Goal: Task Accomplishment & Management: Complete application form

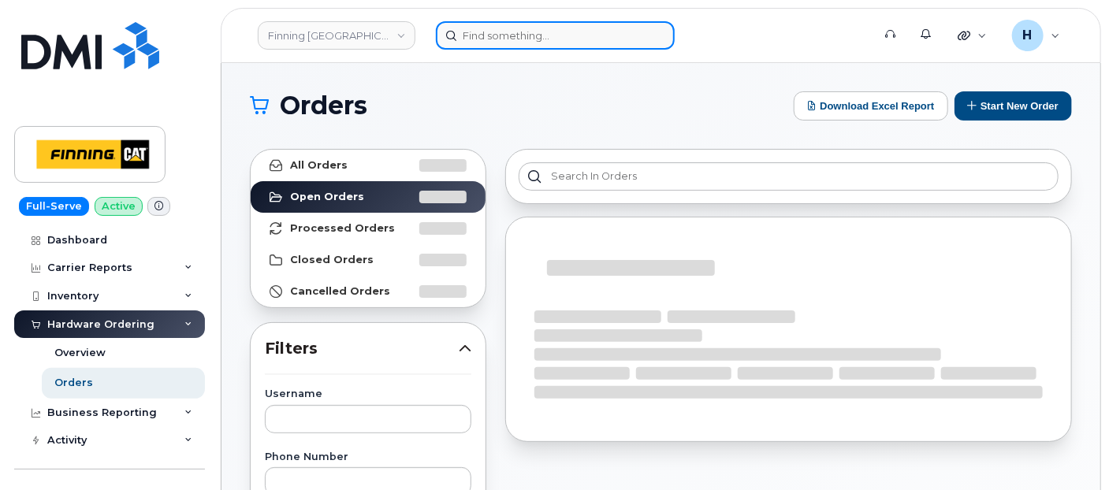
click at [488, 33] on input at bounding box center [555, 35] width 239 height 28
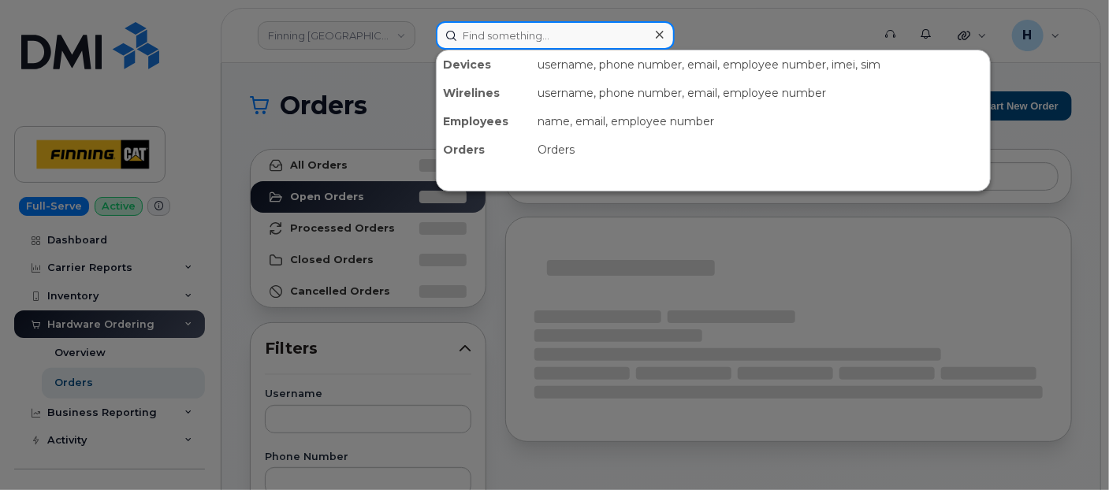
paste input "Robin Coward"
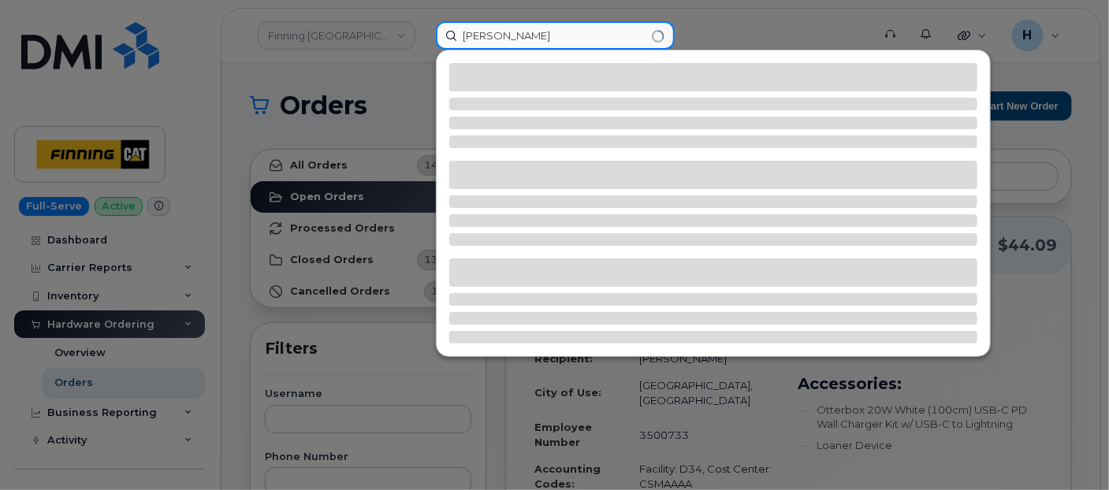
type input "Robin Coward"
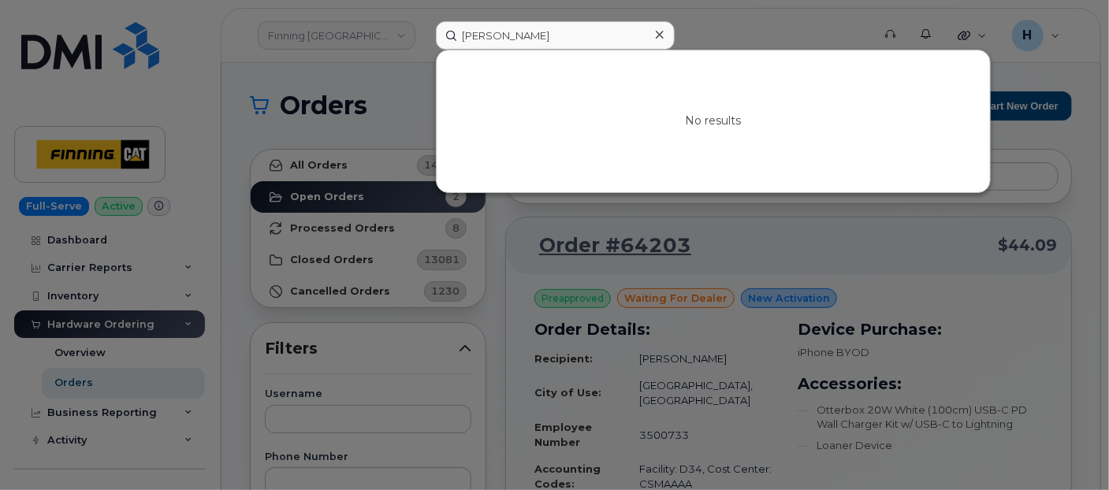
click at [660, 39] on icon at bounding box center [660, 34] width 8 height 13
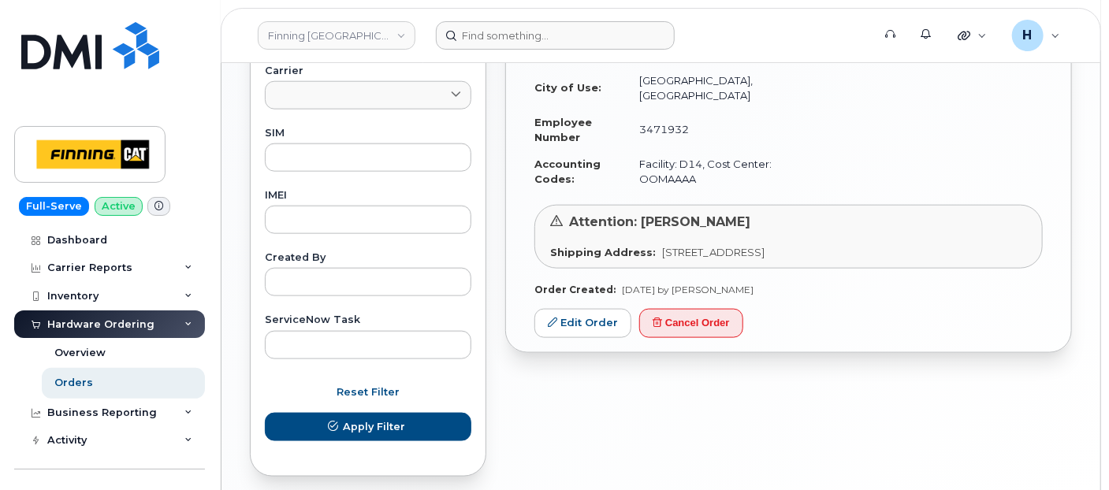
scroll to position [788, 0]
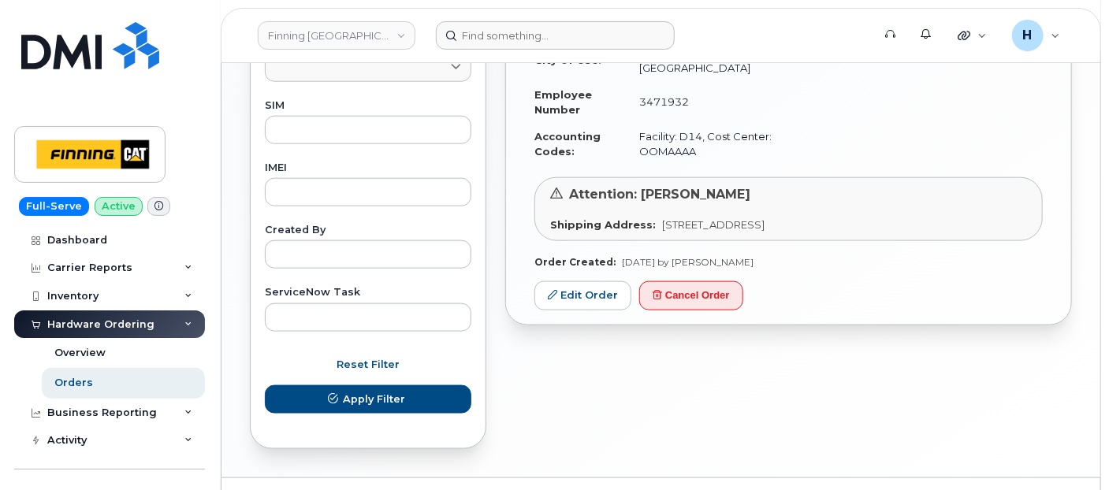
click at [579, 245] on div "waiting for dealer New Activation Order Details: Recipient: Daniel Thiessen-Roy…" at bounding box center [788, 132] width 565 height 383
click at [579, 281] on link "Edit Order" at bounding box center [583, 295] width 97 height 29
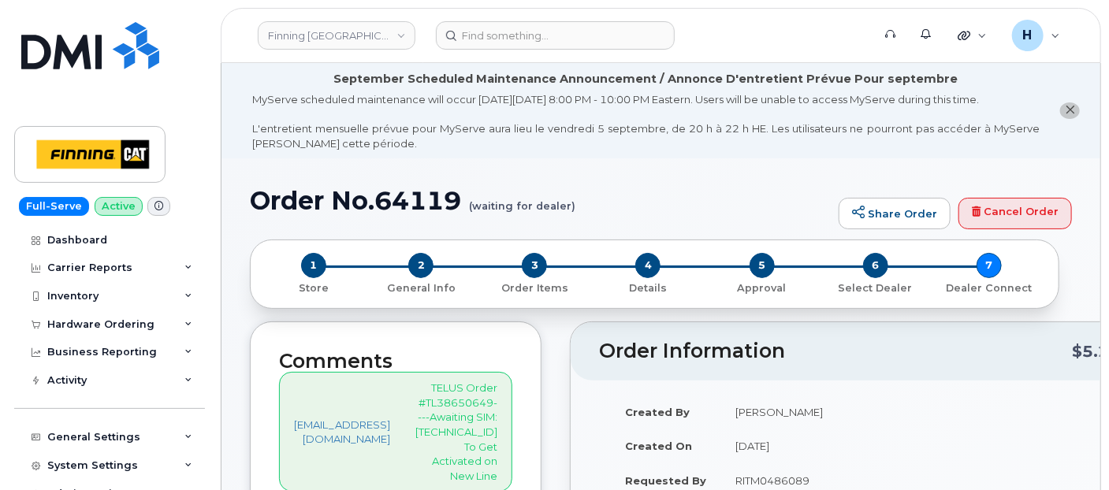
scroll to position [175, 0]
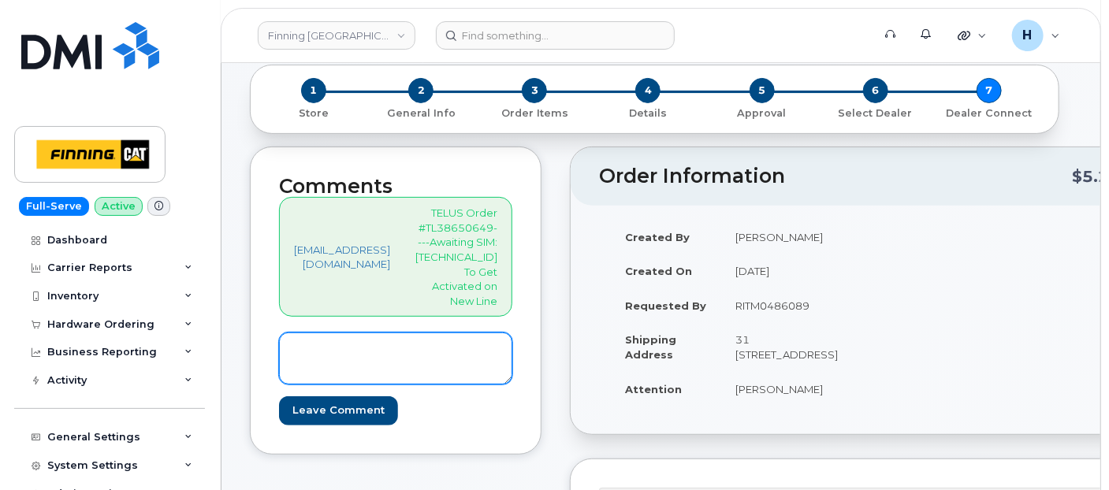
click at [390, 337] on textarea at bounding box center [395, 359] width 233 height 52
paste textarea "SIM: [TECHNICAL_ID] ----Active on Line [PHONE_NUMBER]"
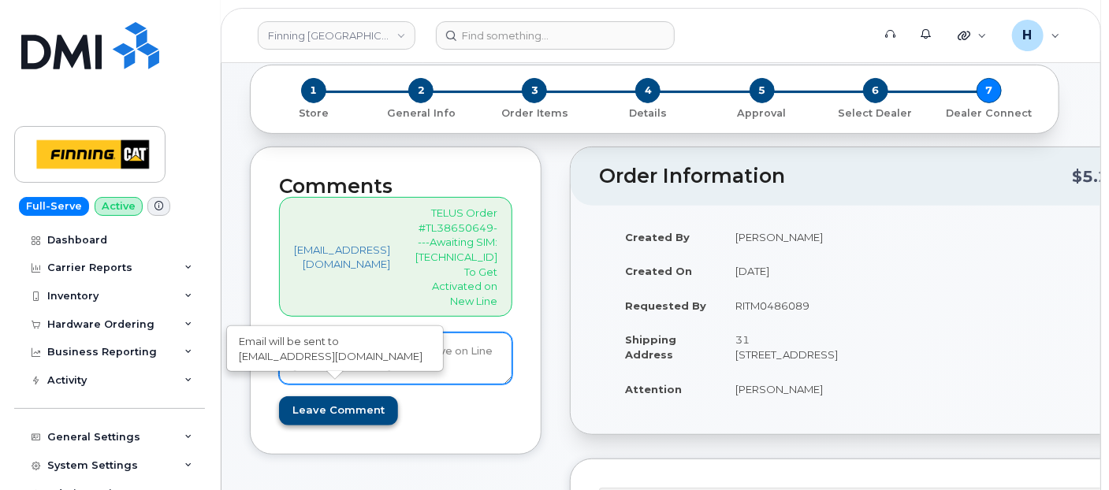
type textarea "SIM: [TECHNICAL_ID] ----Active on Line [PHONE_NUMBER]"
click at [367, 397] on input "Leave Comment" at bounding box center [338, 411] width 119 height 29
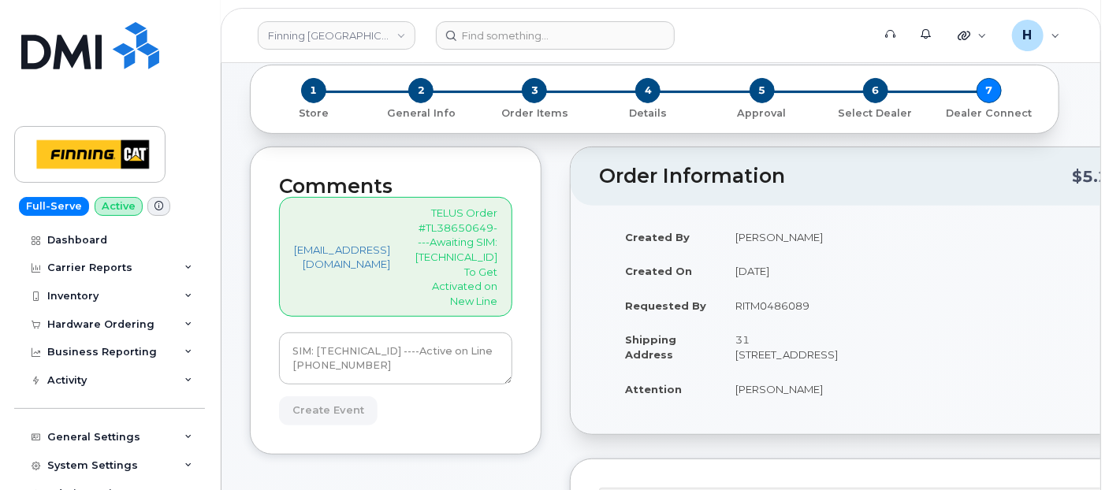
type input "Create Event"
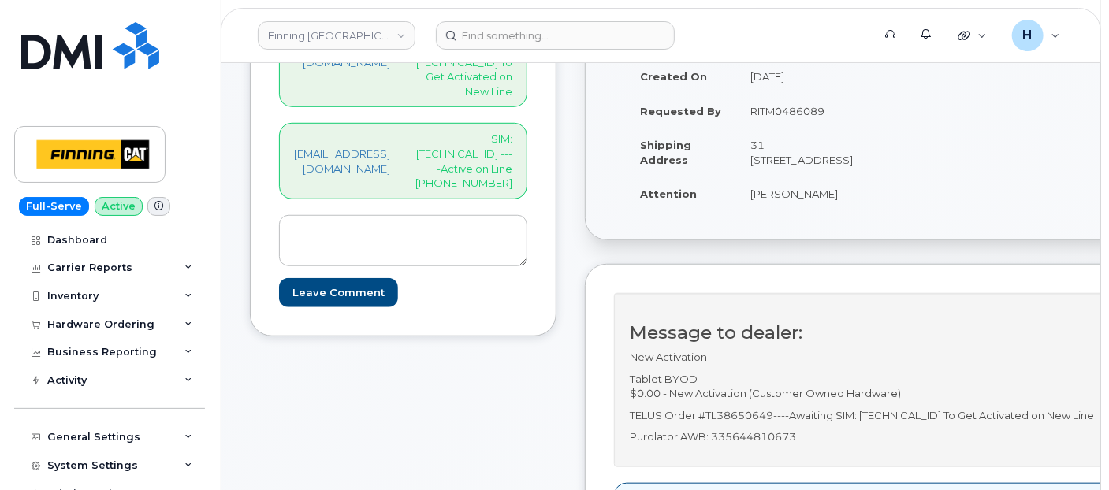
scroll to position [613, 0]
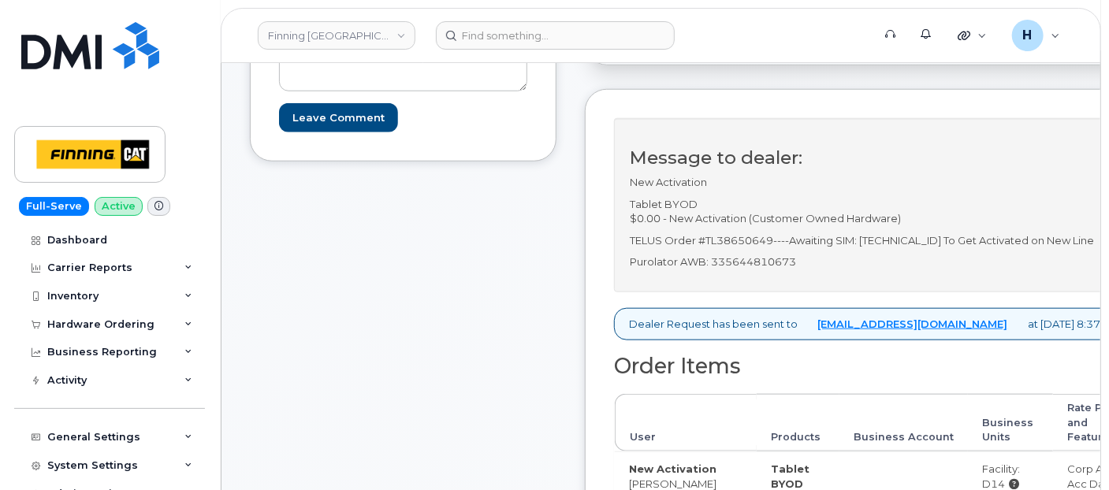
click at [813, 270] on p "Purolator AWB: 335644810673" at bounding box center [874, 262] width 489 height 15
copy p "335644810673"
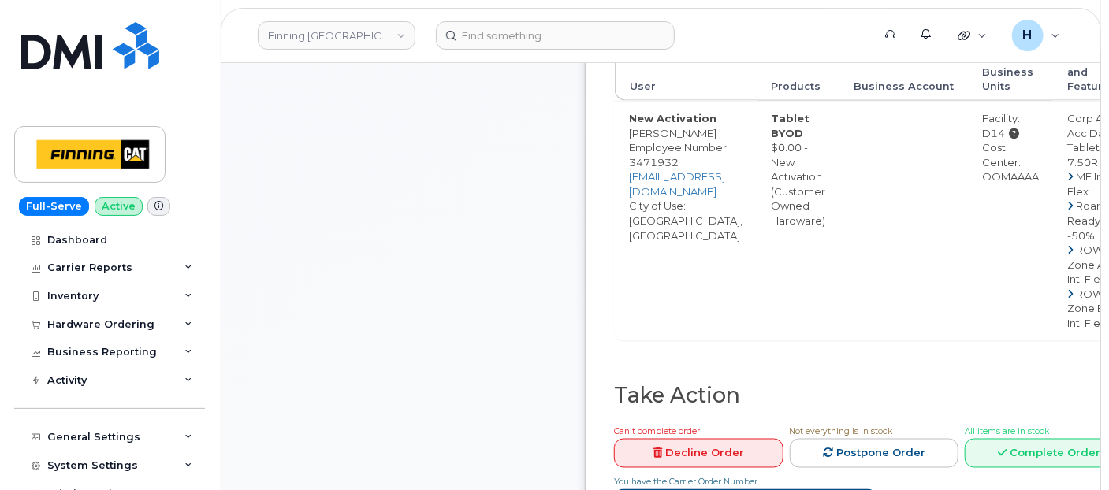
scroll to position [1313, 0]
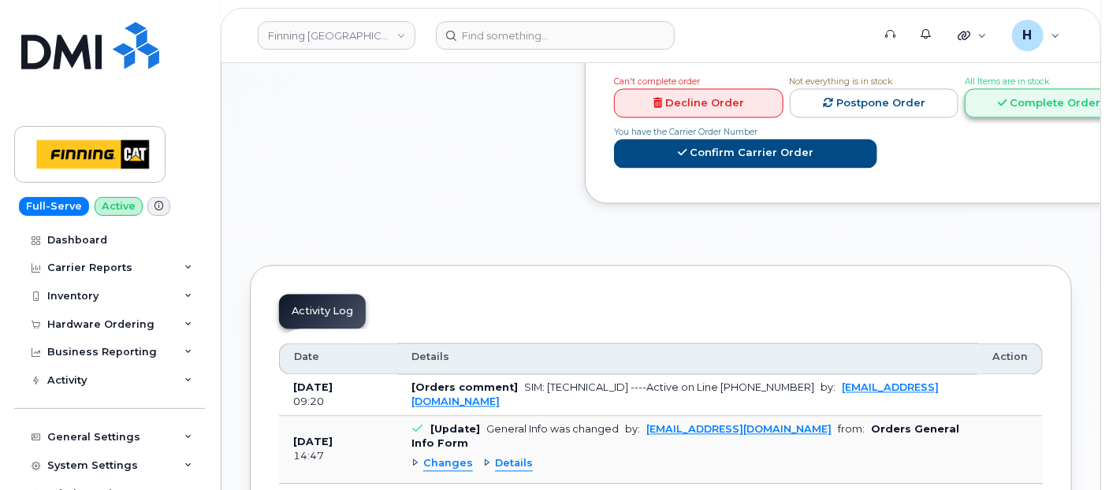
click at [1046, 118] on link "Complete Order" at bounding box center [1049, 103] width 169 height 29
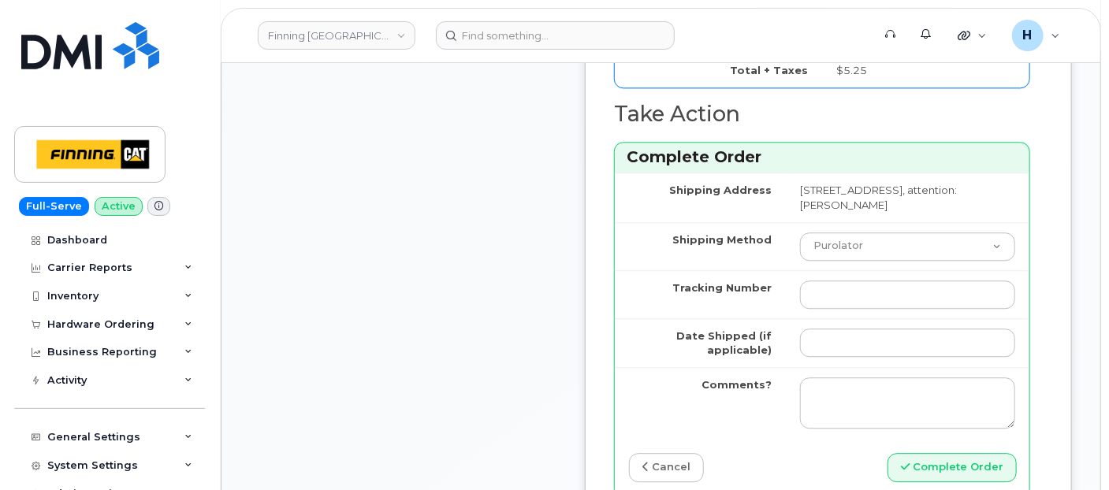
scroll to position [1752, 0]
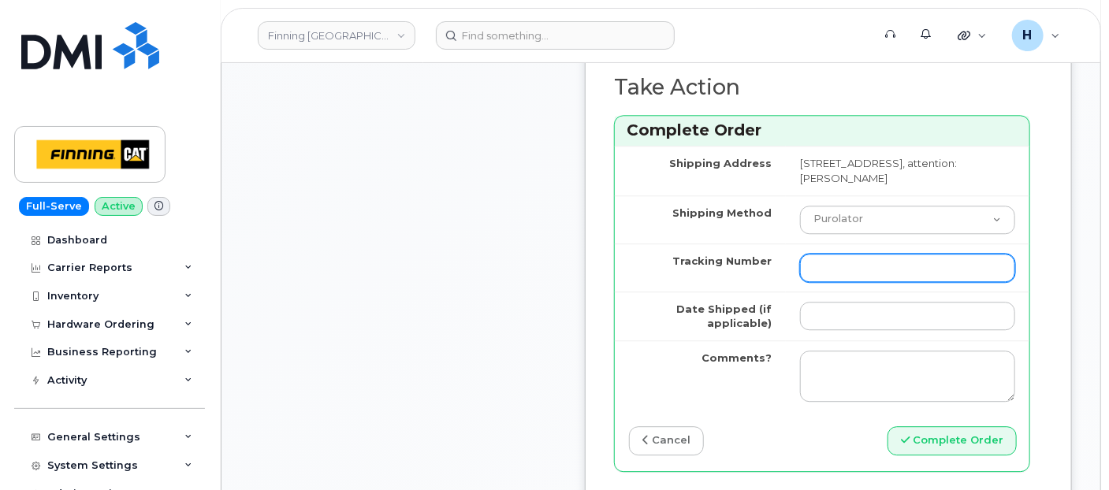
click at [819, 282] on input "Tracking Number" at bounding box center [907, 268] width 215 height 28
paste input "335644810673"
type input "335644810673"
click at [791, 341] on td at bounding box center [908, 316] width 244 height 49
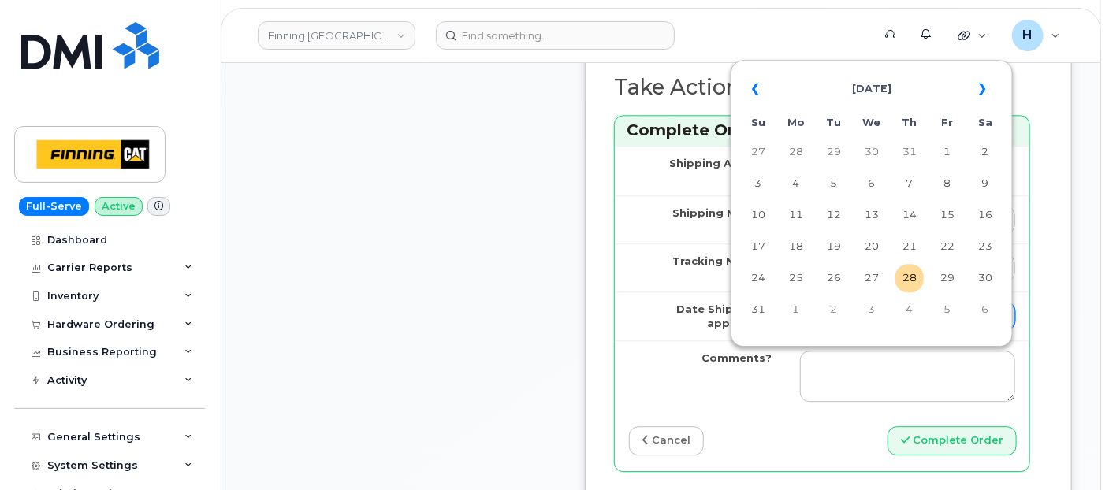
click at [820, 330] on input "Date Shipped (if applicable)" at bounding box center [907, 316] width 215 height 28
click at [911, 281] on td "28" at bounding box center [910, 278] width 28 height 28
type input "[DATE]"
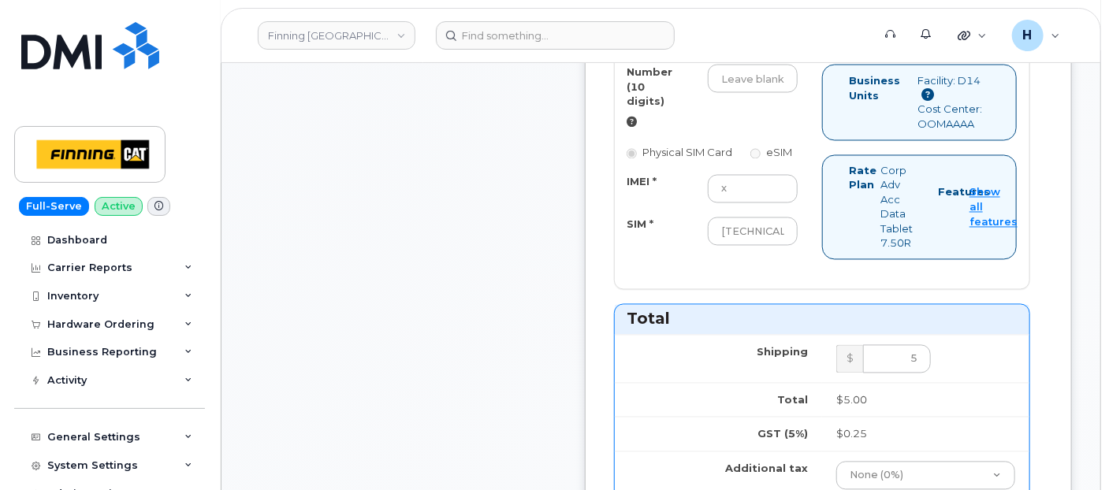
scroll to position [1226, 0]
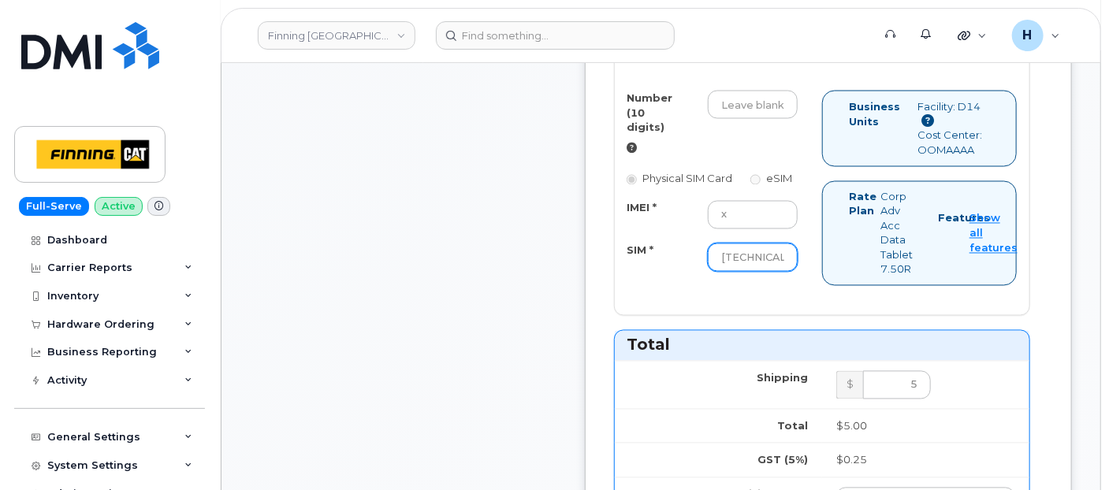
click at [773, 272] on input "8912230102351112994" at bounding box center [753, 258] width 90 height 28
type input "\"
type input "8912230102351112994"
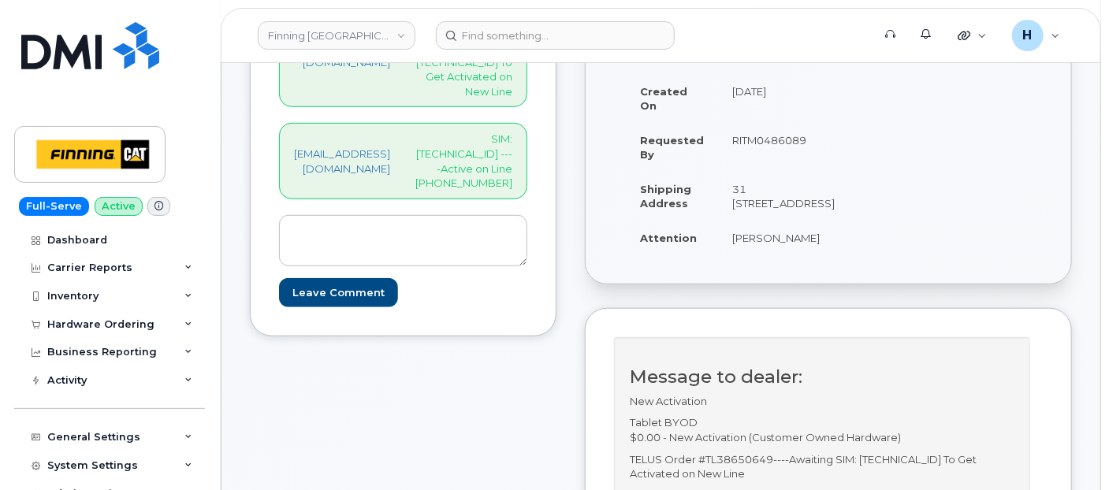
scroll to position [0, 0]
drag, startPoint x: 536, startPoint y: 162, endPoint x: 560, endPoint y: 182, distance: 31.3
click at [527, 182] on div "hakaur@dminc.com SIM: 8912230102351112994 ----Active on Line 587-783-3632" at bounding box center [403, 161] width 248 height 76
copy p "587-783-3632"
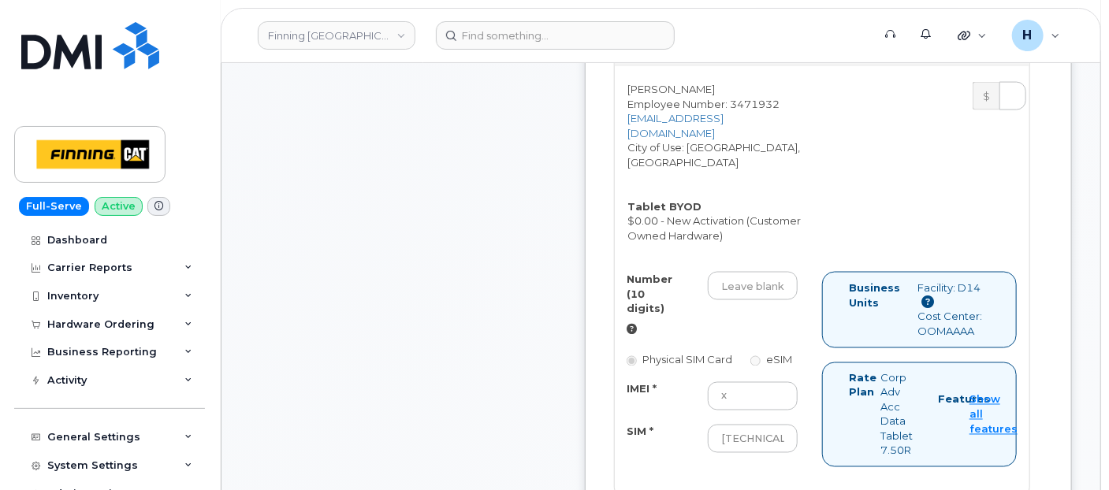
scroll to position [1051, 0]
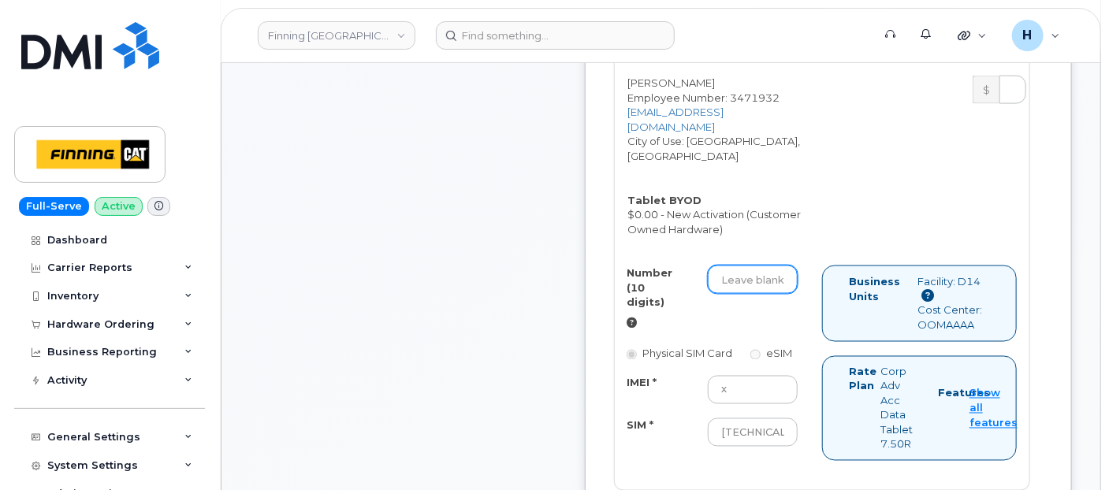
click at [750, 294] on input "Number (10 digits)" at bounding box center [753, 280] width 90 height 28
paste input "587-783-3632"
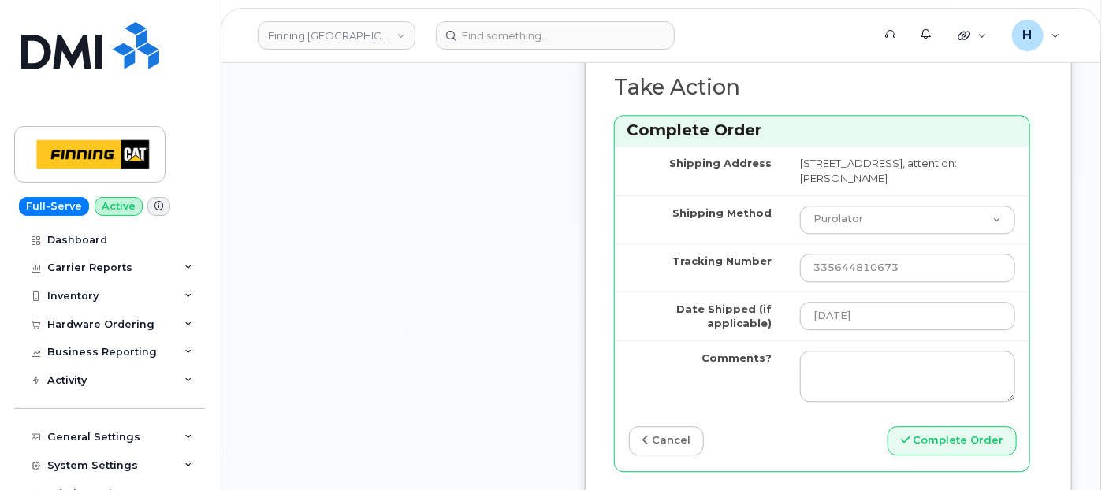
scroll to position [2014, 0]
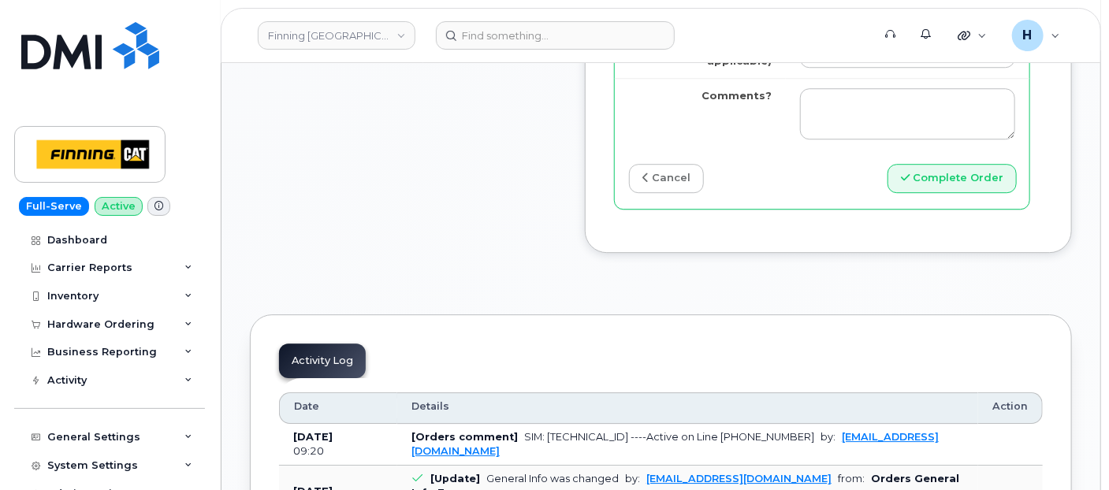
type input "5877833632"
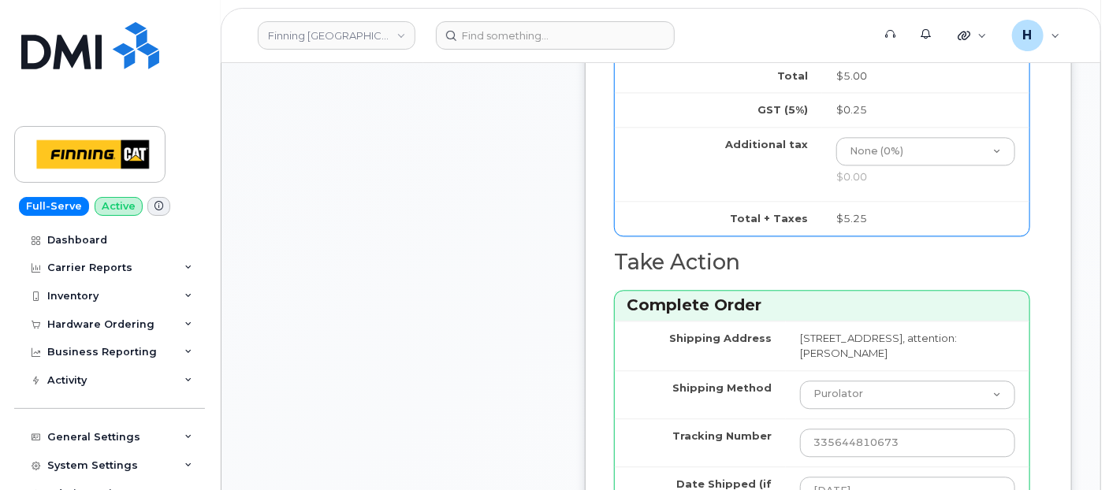
scroll to position [1839, 0]
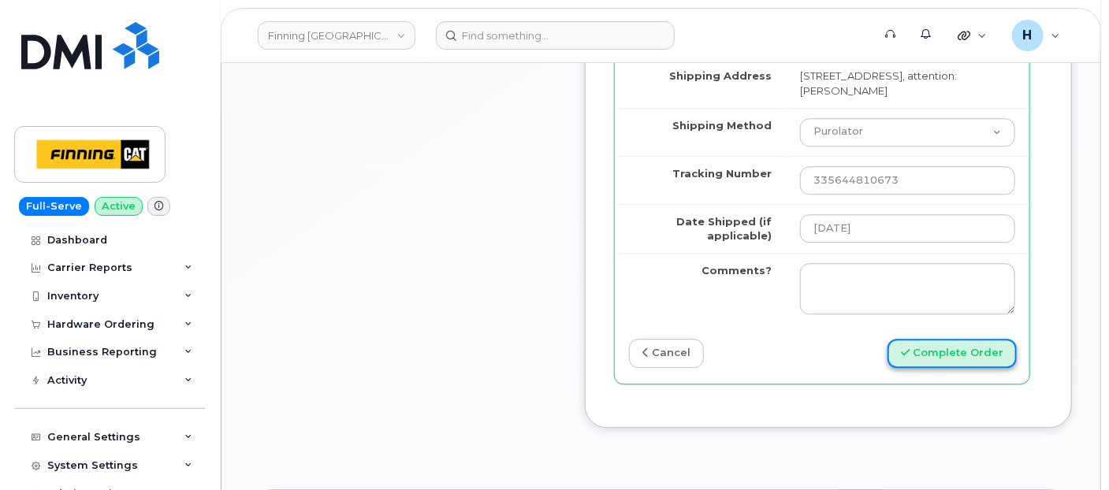
click at [943, 368] on button "Complete Order" at bounding box center [952, 353] width 129 height 29
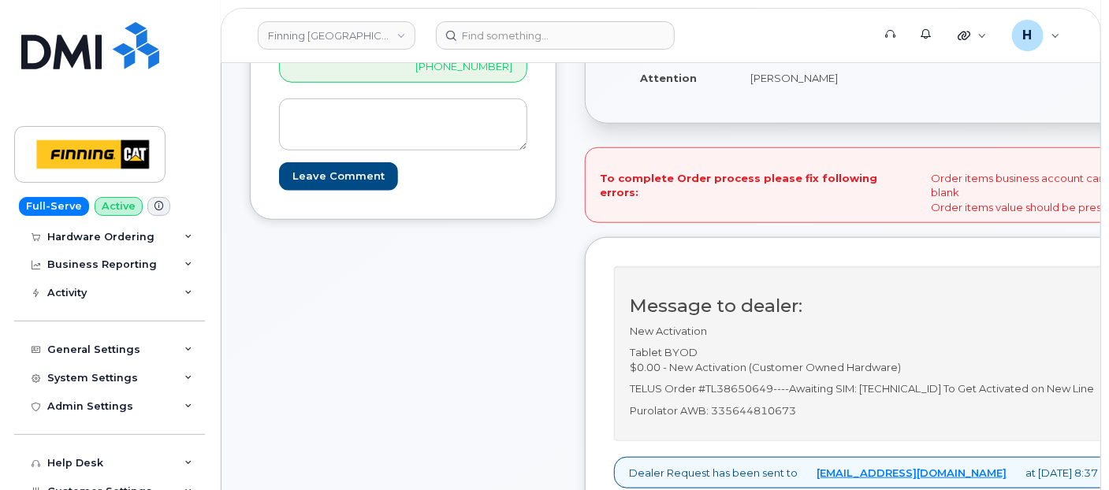
scroll to position [525, 0]
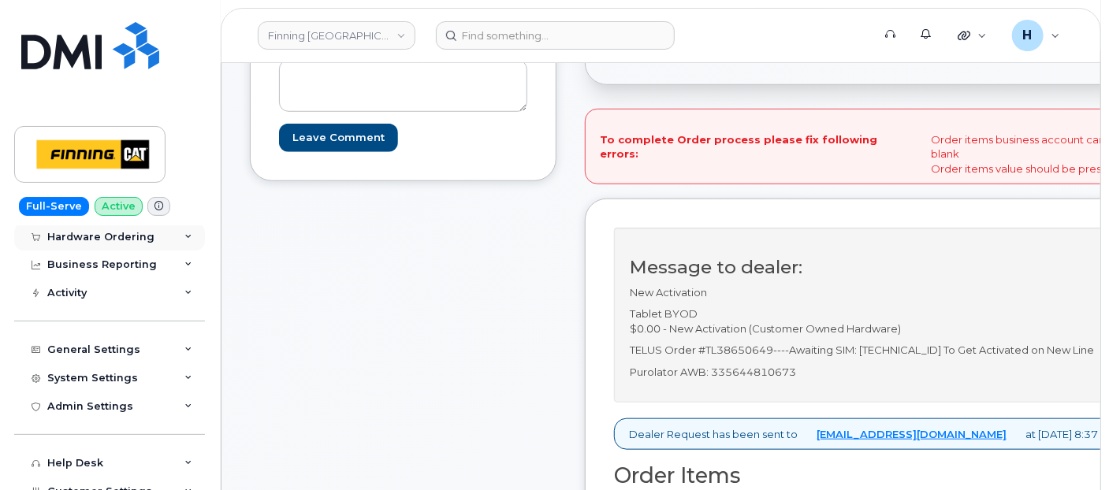
click at [118, 229] on div "Hardware Ordering" at bounding box center [109, 237] width 191 height 28
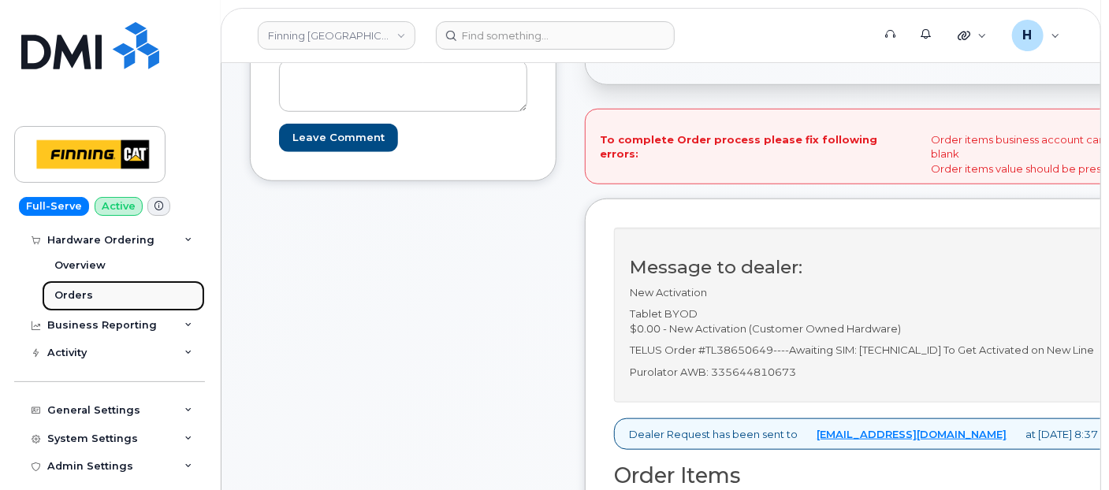
click at [103, 291] on link "Orders" at bounding box center [123, 296] width 163 height 30
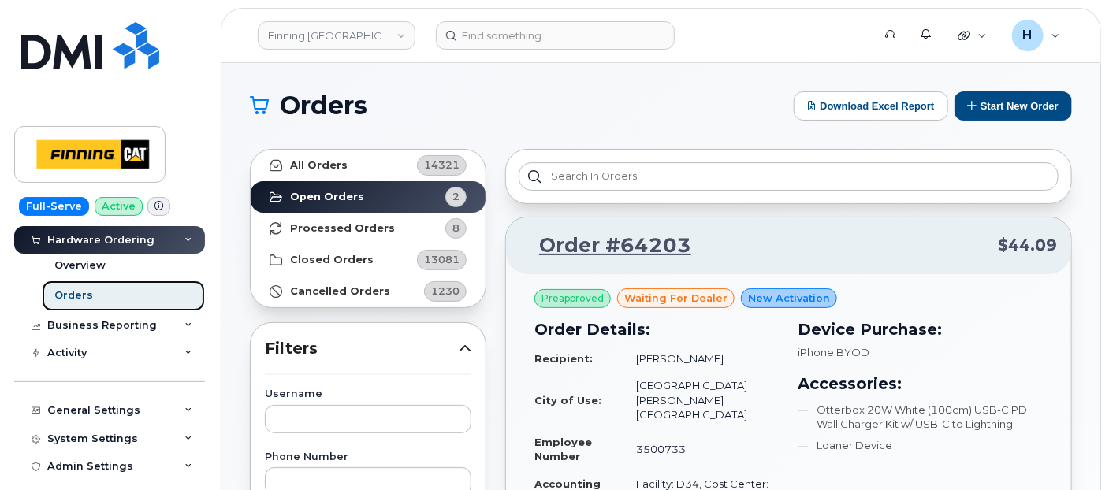
scroll to position [263, 0]
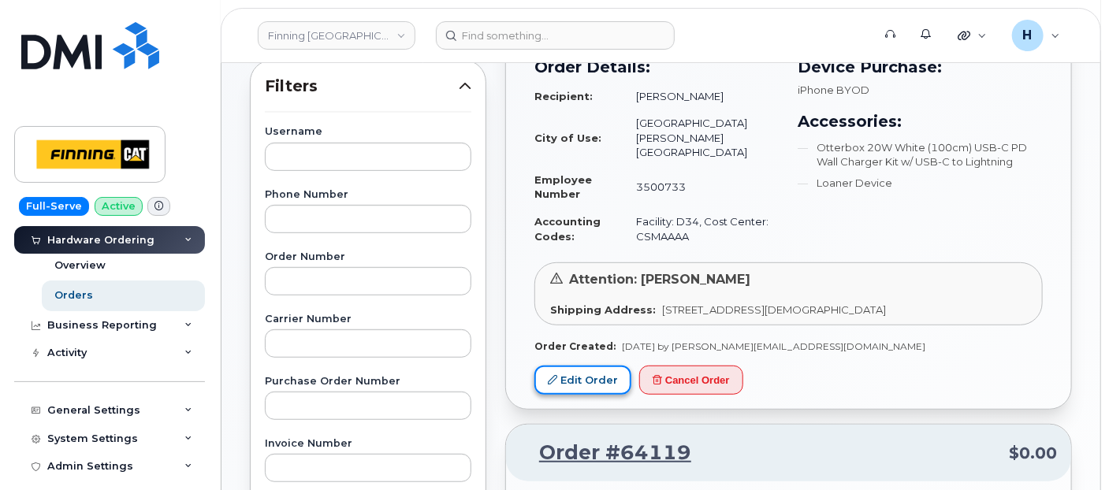
click at [615, 366] on link "Edit Order" at bounding box center [583, 380] width 97 height 29
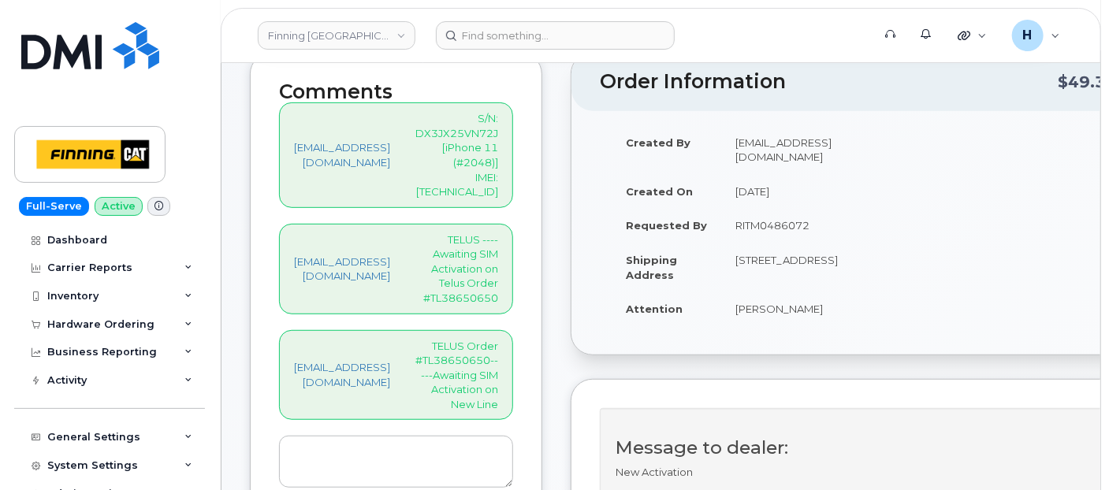
scroll to position [358, 0]
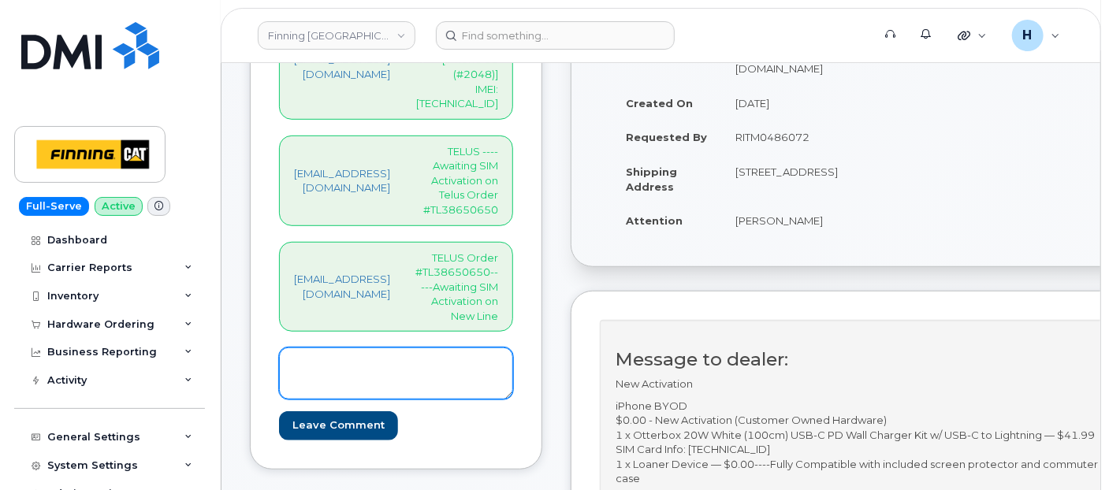
click at [464, 348] on textarea at bounding box center [396, 374] width 234 height 52
paste textarea "SIM: 8912230102351114982---Active on Line: 825-779-0693"
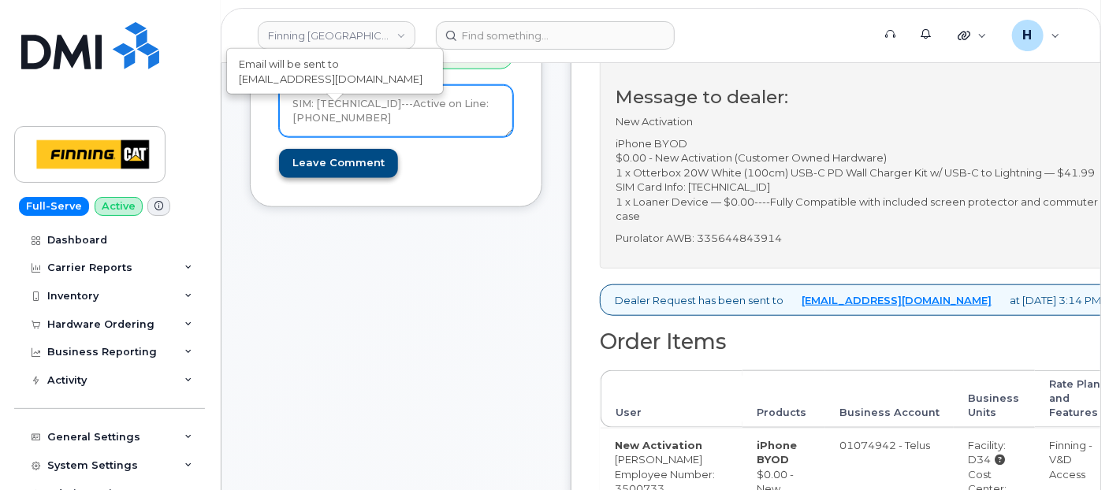
type textarea "SIM: [TECHNICAL_ID]---Active on Line: [PHONE_NUMBER]"
click at [370, 149] on input "Leave Comment" at bounding box center [338, 163] width 119 height 29
type input "Create Event"
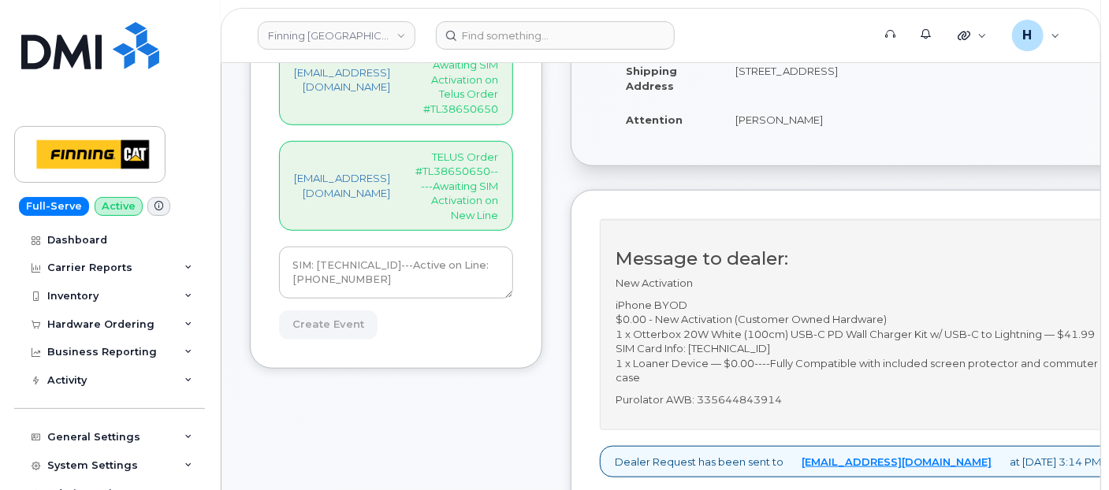
scroll to position [445, 0]
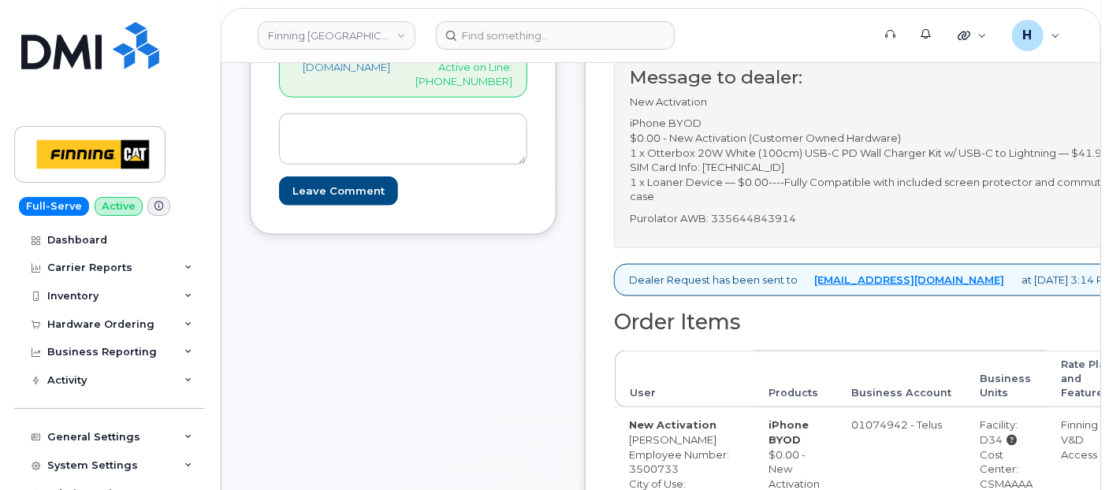
scroll to position [525, 0]
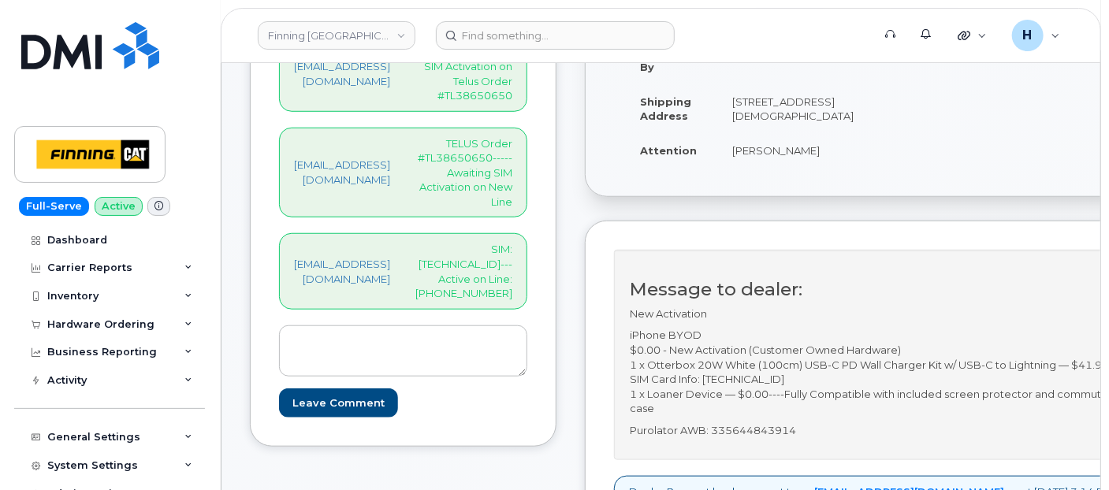
drag, startPoint x: 513, startPoint y: 202, endPoint x: 565, endPoint y: 219, distance: 54.8
click at [527, 233] on div "[EMAIL_ADDRESS][DOMAIN_NAME] SIM: [TECHNICAL_ID]---Active on Line: [PHONE_NUMBE…" at bounding box center [403, 271] width 248 height 76
copy p "[PHONE_NUMBER]"
drag, startPoint x: 774, startPoint y: 162, endPoint x: 864, endPoint y: 182, distance: 92.2
click at [864, 168] on td "[PERSON_NAME]" at bounding box center [793, 150] width 150 height 35
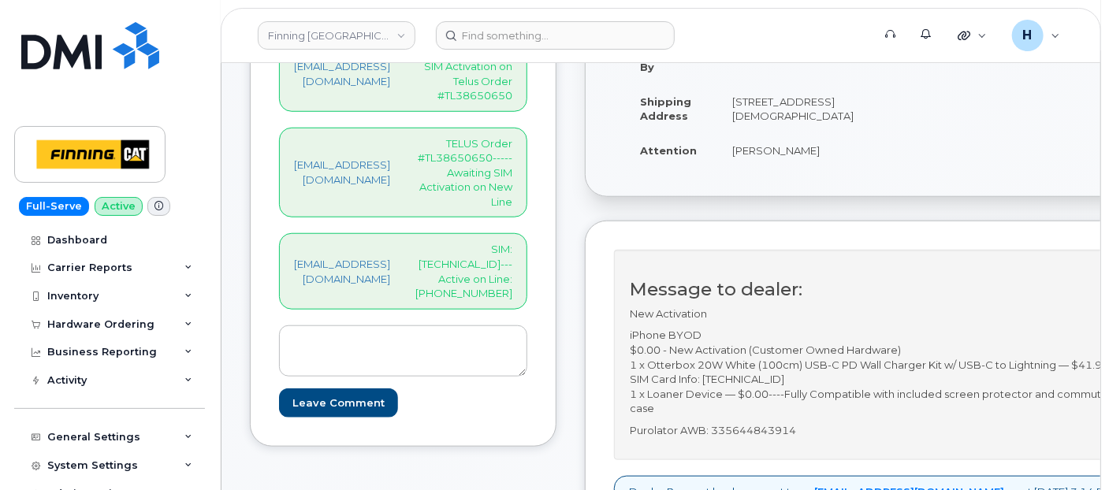
copy td "[PERSON_NAME]"
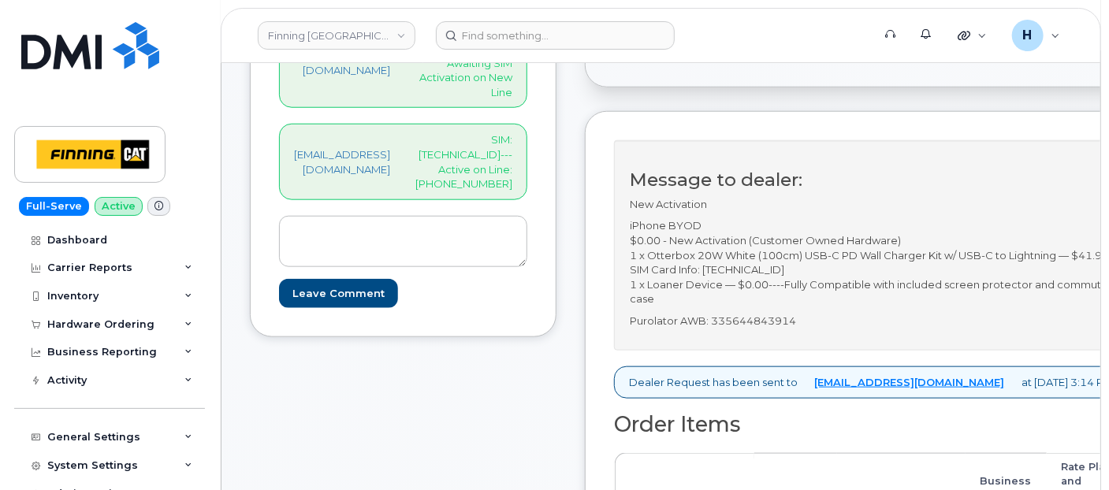
scroll to position [700, 0]
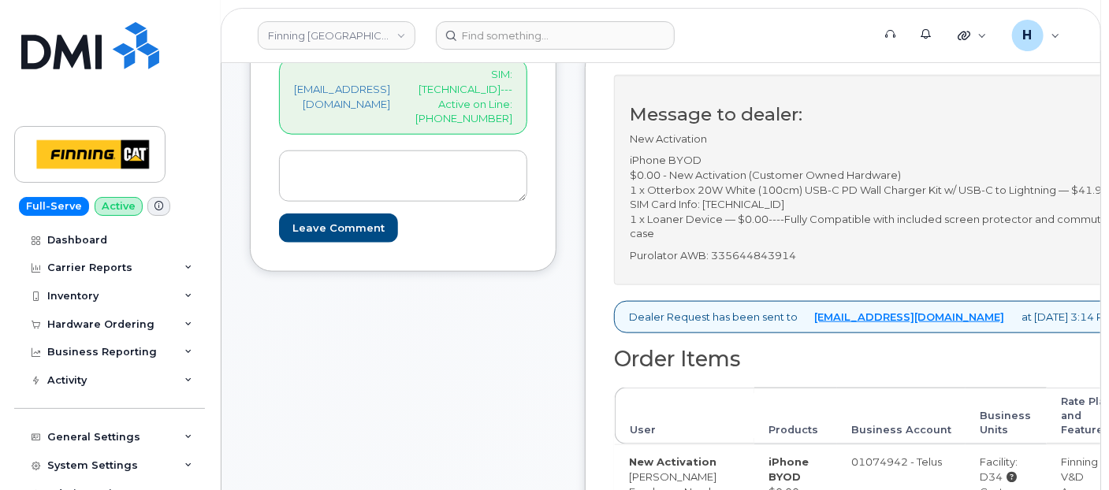
click at [802, 263] on p "Purolator AWB: 335644843914" at bounding box center [871, 255] width 482 height 15
copy p "335644843914"
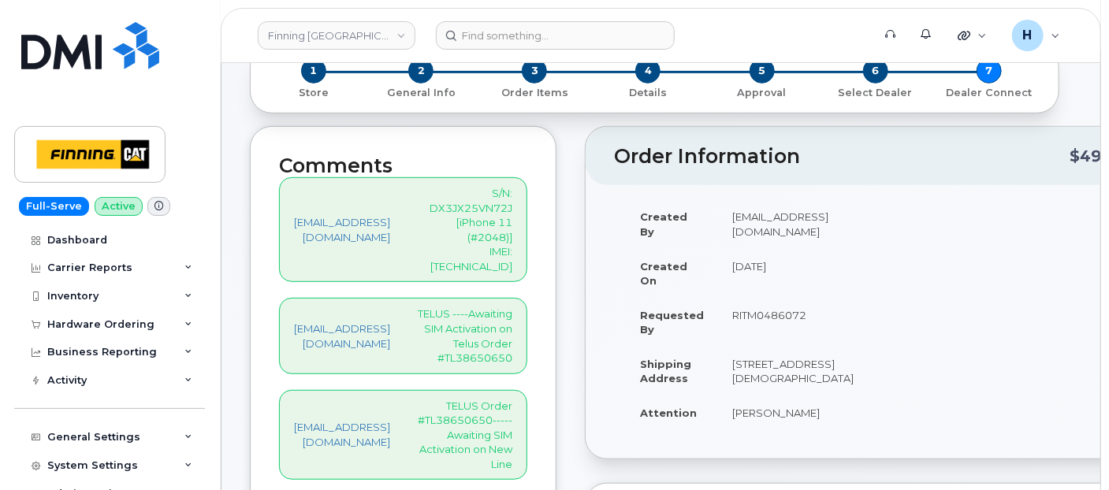
scroll to position [438, 0]
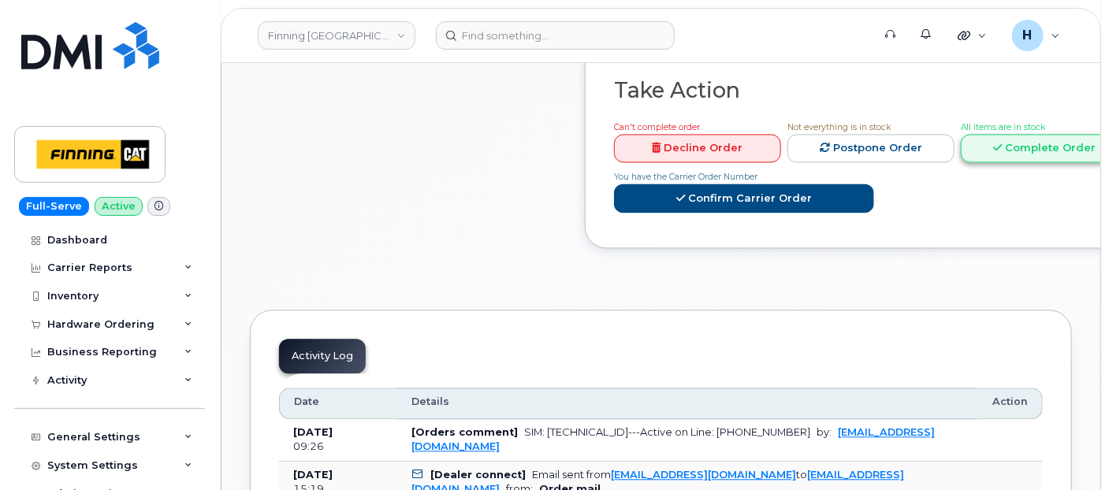
click at [986, 163] on link "Complete Order" at bounding box center [1044, 148] width 167 height 29
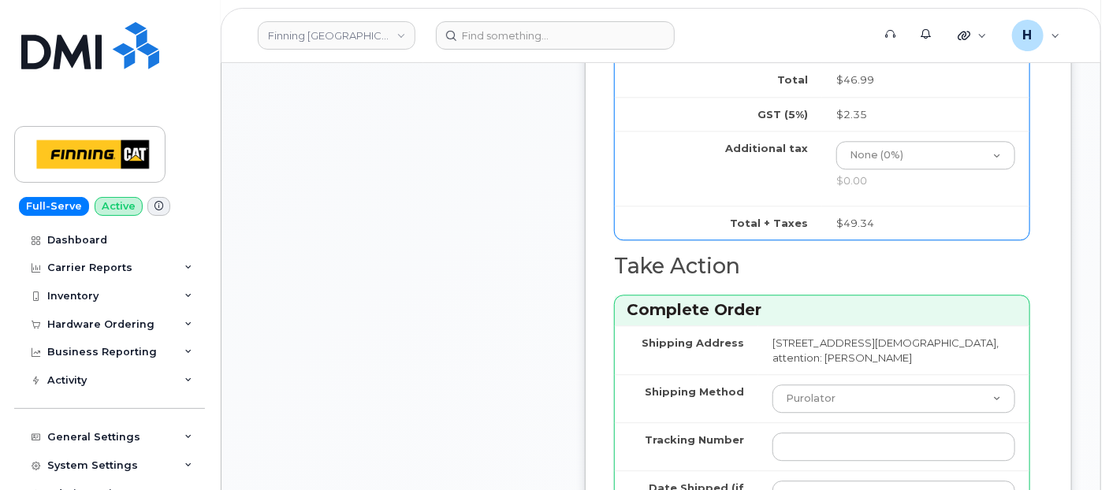
scroll to position [1839, 0]
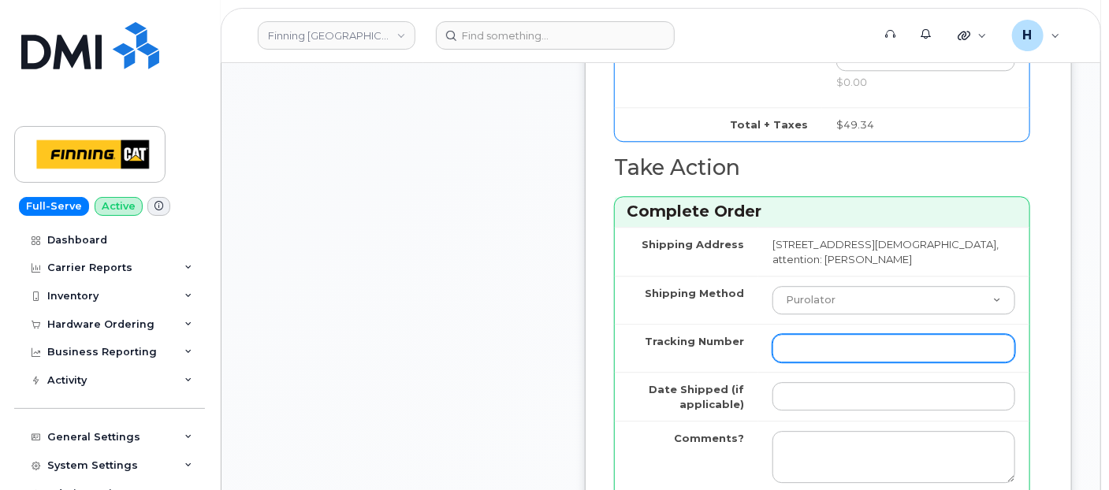
click at [836, 363] on input "Tracking Number" at bounding box center [894, 348] width 243 height 28
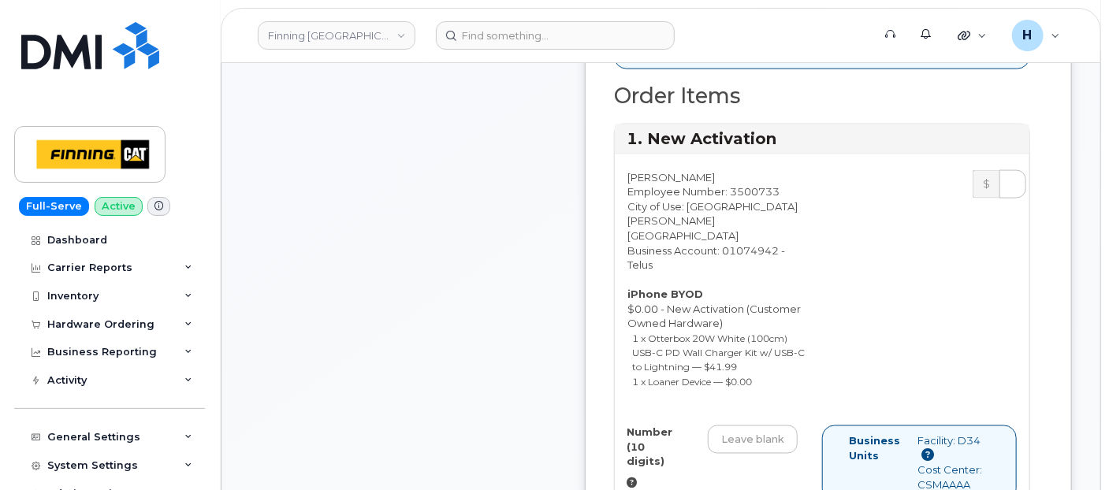
scroll to position [788, 0]
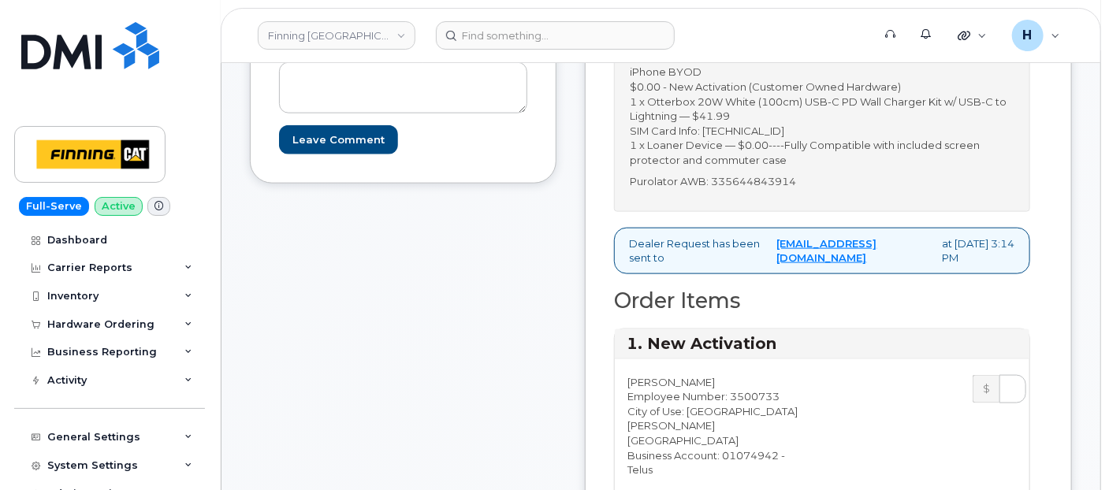
click at [821, 159] on p "iPhone BYOD $0.00 - New Activation (Customer Owned Hardware) 1 x Otterbox 20W W…" at bounding box center [822, 116] width 385 height 102
copy p "[TECHNICAL_ID]"
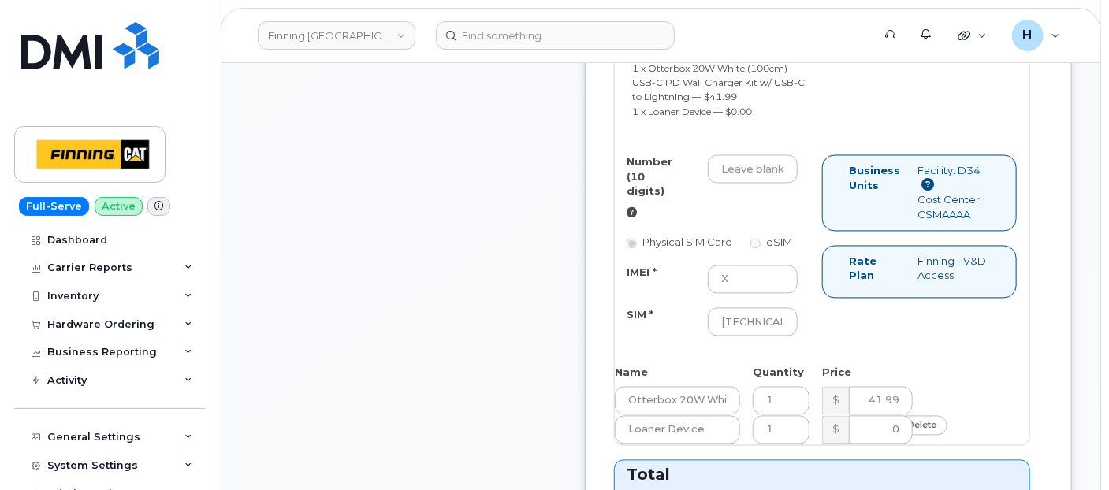
scroll to position [1313, 0]
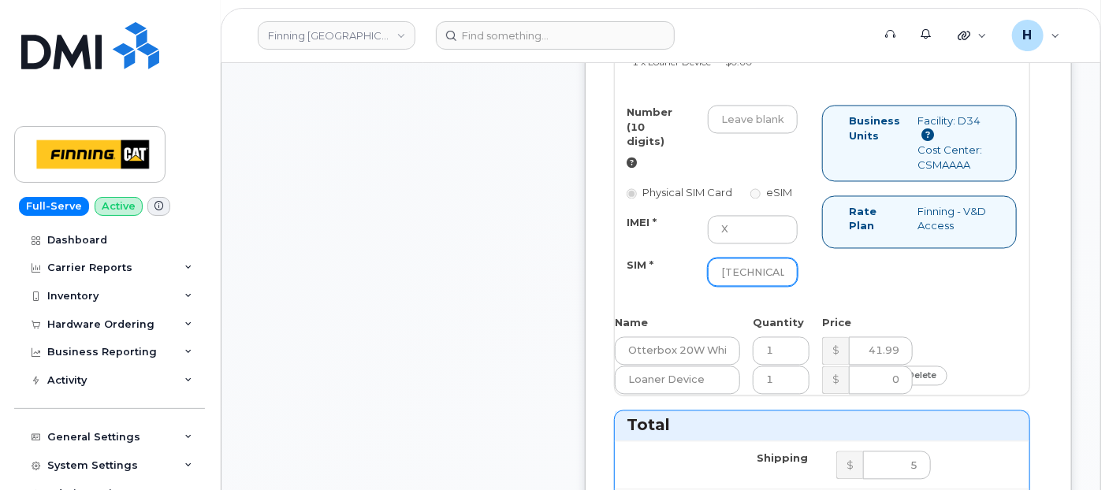
click at [779, 287] on input "[TECHNICAL_ID]" at bounding box center [753, 273] width 90 height 28
paste input "[TECHNICAL_ID]"
type input "[TECHNICAL_ID]"
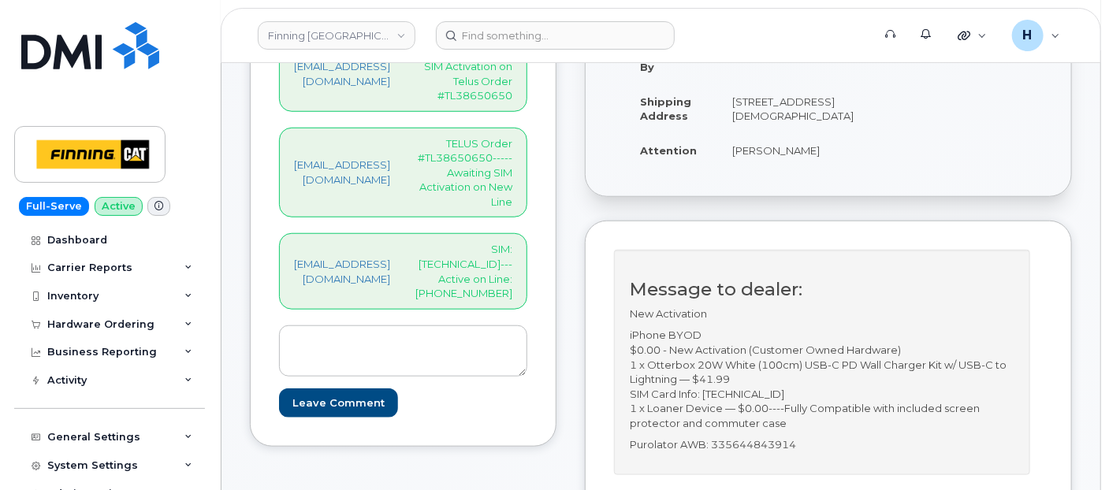
scroll to position [0, 0]
drag, startPoint x: 516, startPoint y: 199, endPoint x: 567, endPoint y: 221, distance: 55.8
click at [527, 233] on div "hakaur@dminc.com SIM: 8912230102351114982---Active on Line: 825-779-0693" at bounding box center [403, 271] width 248 height 76
copy p "825-779-0693"
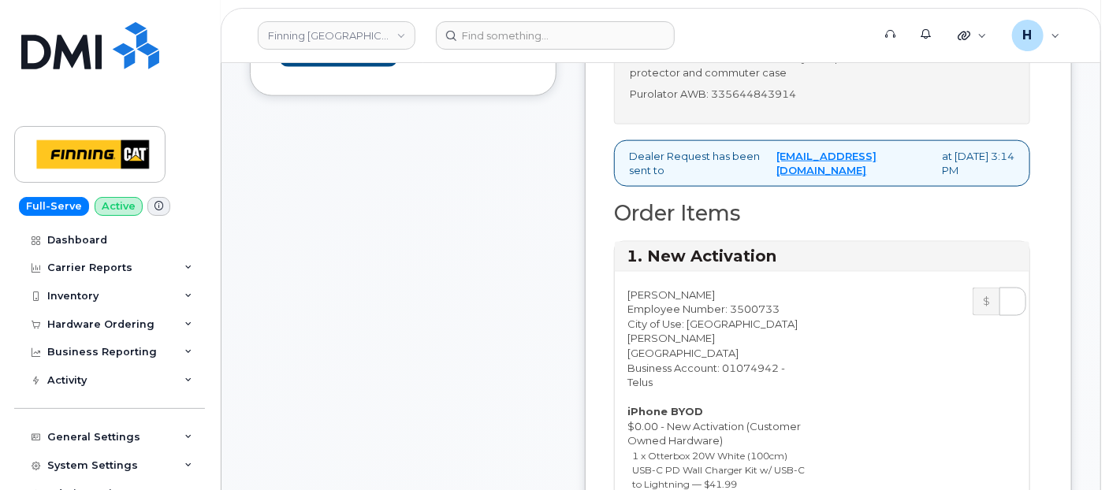
scroll to position [1313, 0]
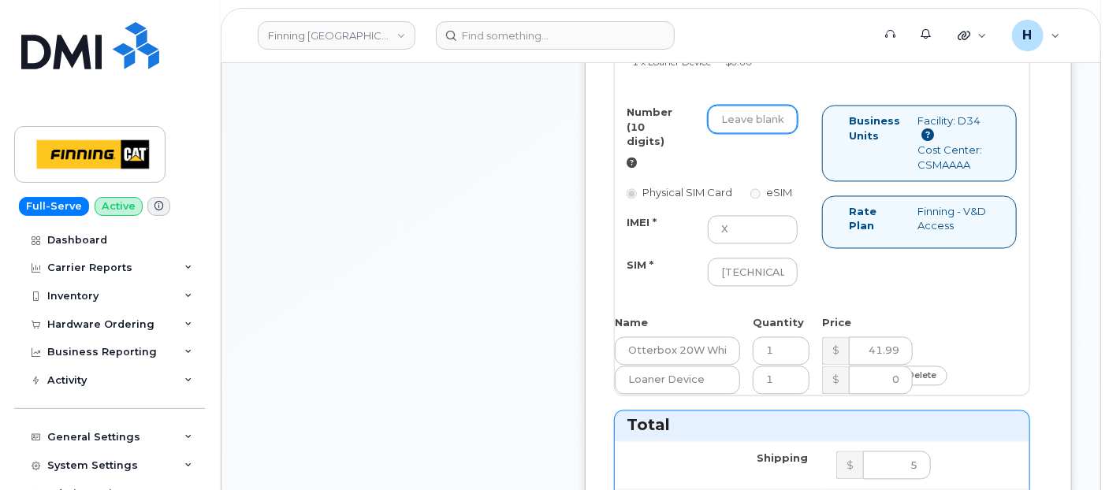
click at [773, 133] on input "Number (10 digits)" at bounding box center [753, 120] width 90 height 28
paste input "825-779-0693"
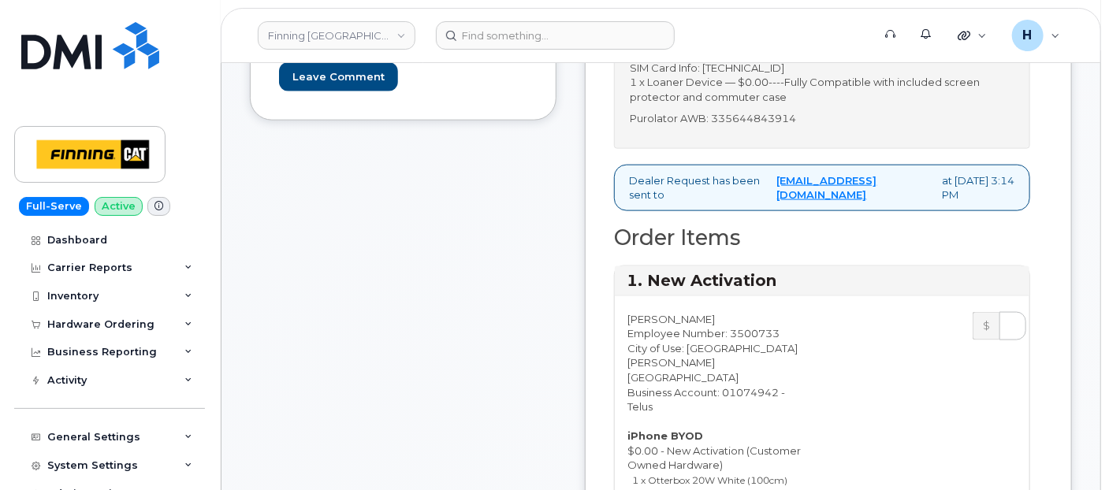
scroll to position [700, 0]
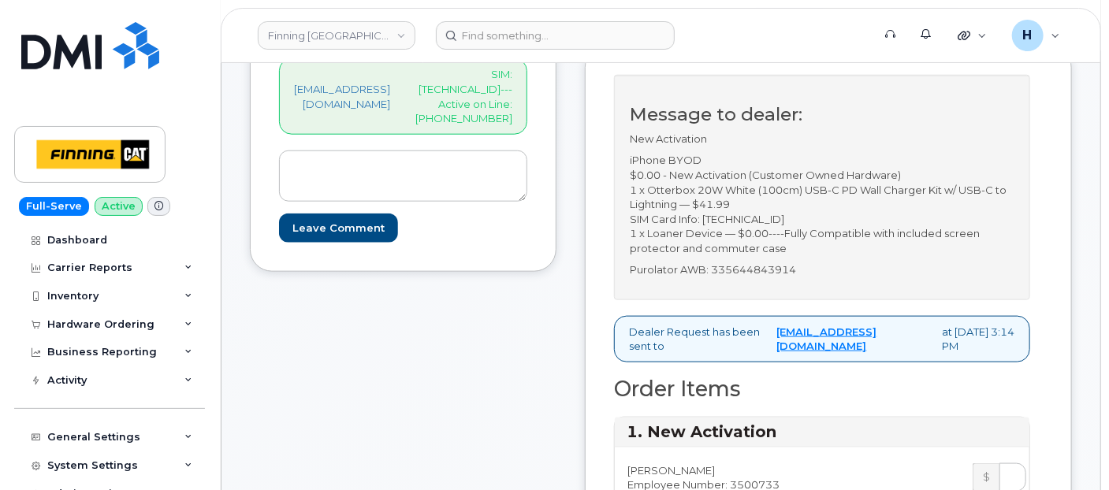
type input "8257790693"
click at [799, 278] on p "Purolator AWB: 335644843914" at bounding box center [822, 270] width 385 height 15
copy p "335644843914"
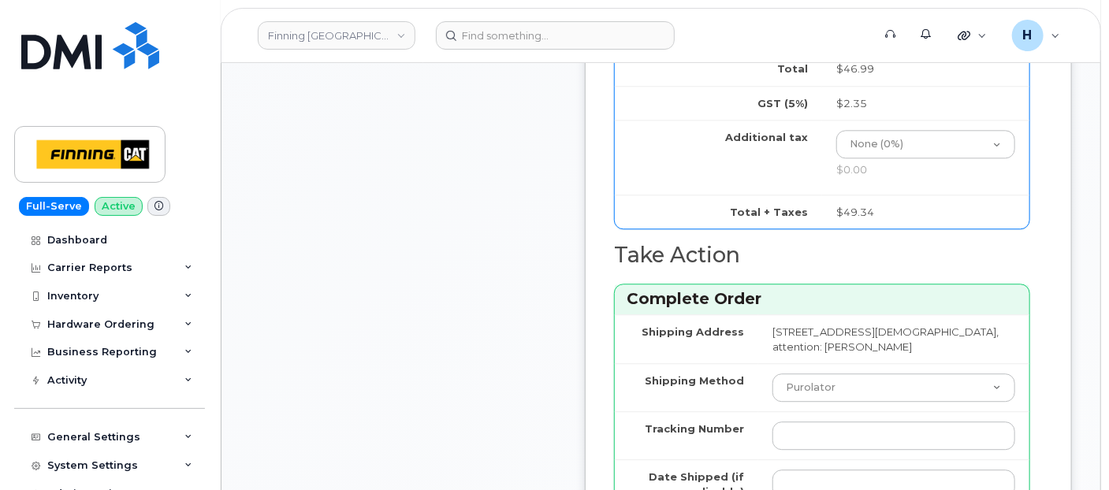
scroll to position [1927, 0]
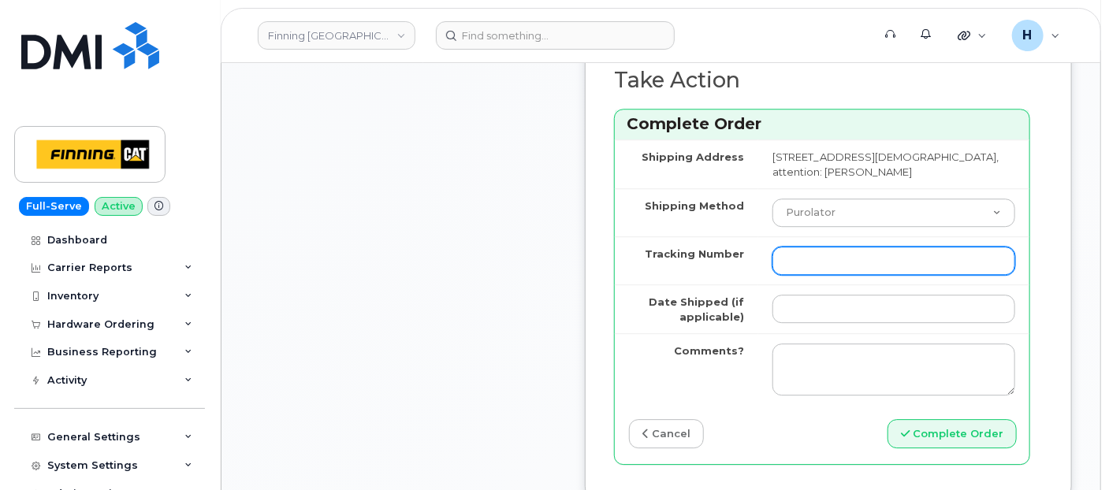
click at [868, 284] on td at bounding box center [893, 261] width 271 height 48
paste input "335644843914"
type input "335644843914"
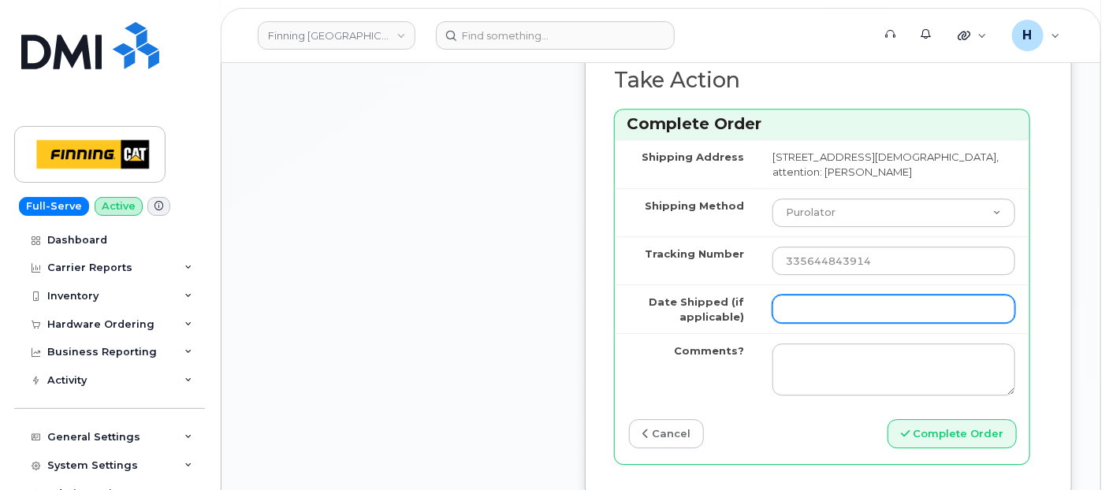
click at [842, 323] on input "Date Shipped (if applicable)" at bounding box center [894, 309] width 243 height 28
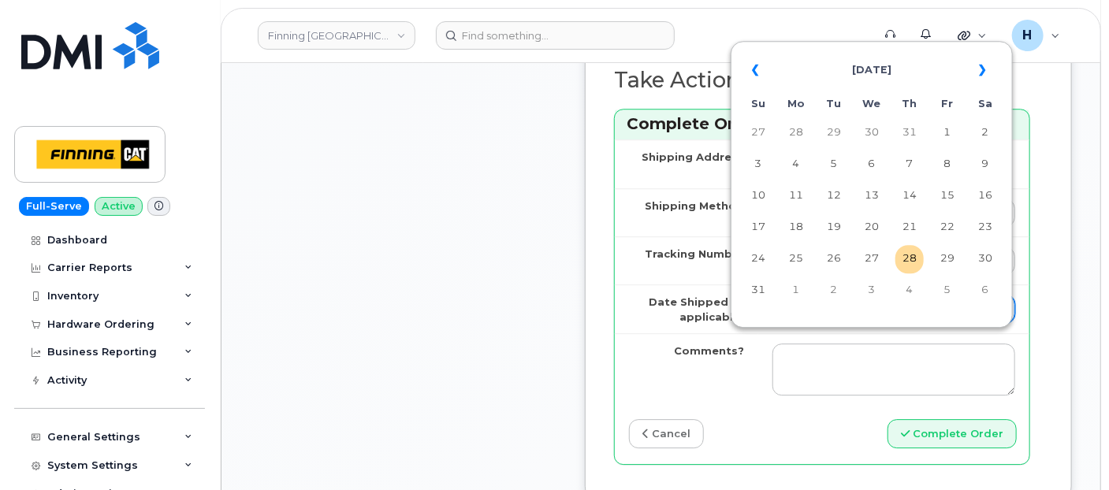
type input "[DATE]"
click at [917, 266] on td "28" at bounding box center [910, 259] width 28 height 28
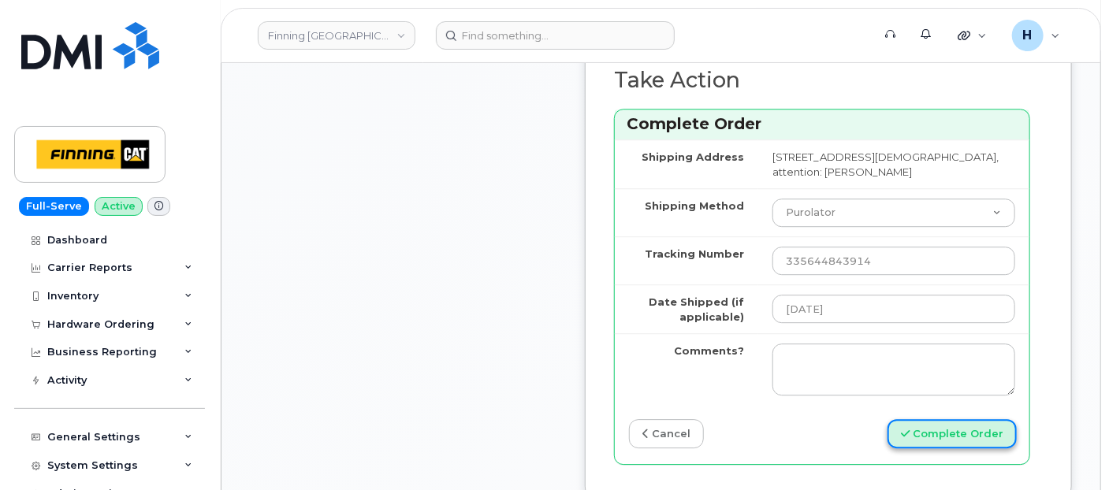
click at [942, 449] on button "Complete Order" at bounding box center [952, 433] width 129 height 29
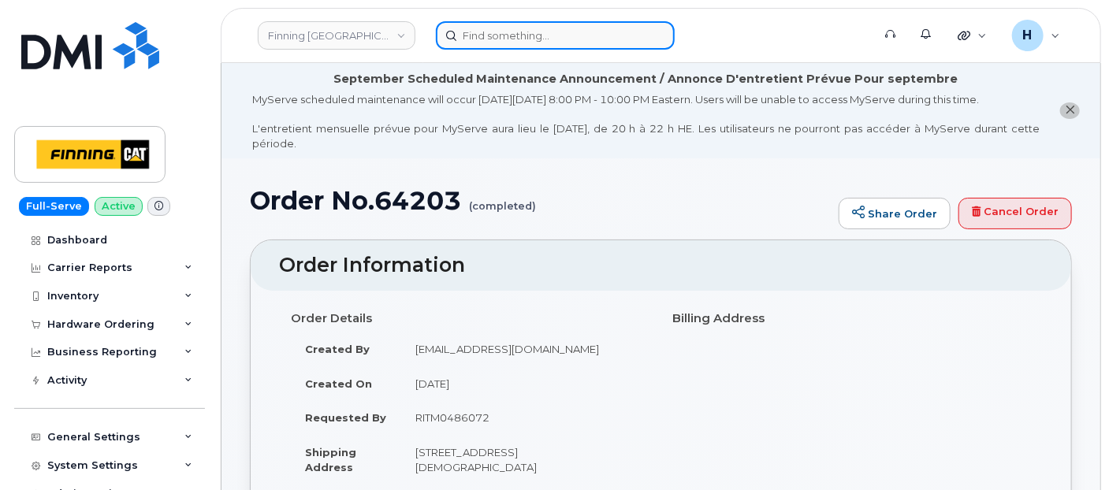
click at [479, 33] on input at bounding box center [555, 35] width 239 height 28
paste input "[PERSON_NAME]"
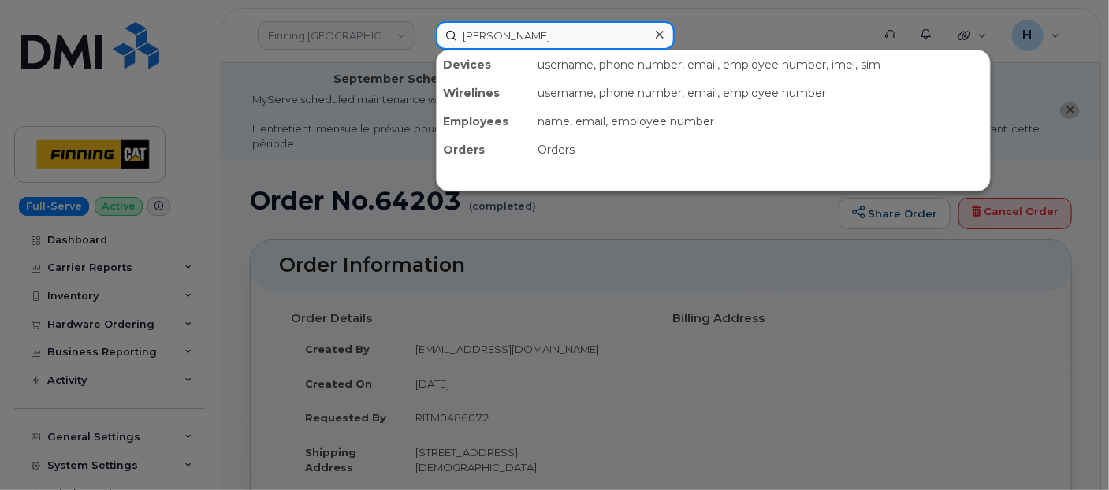
type input "[PERSON_NAME]"
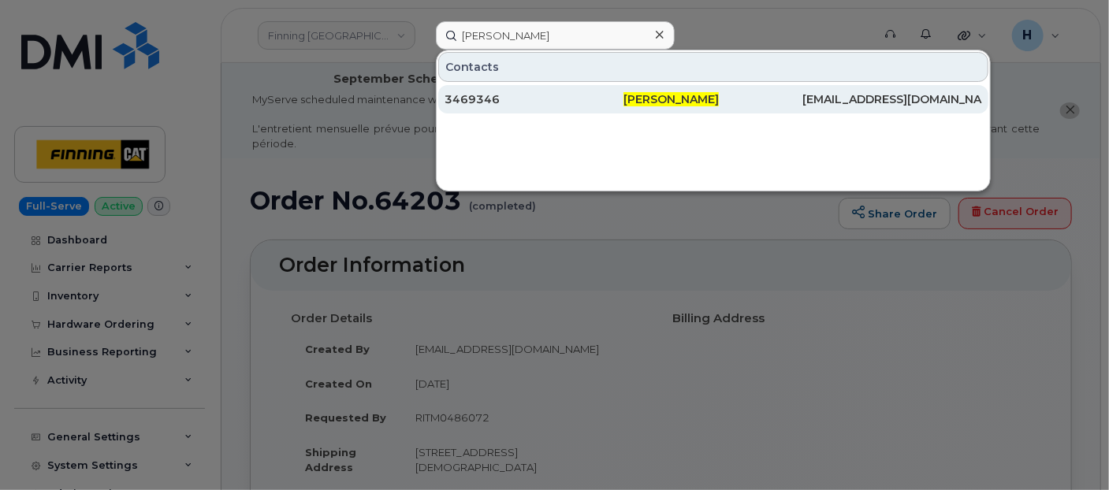
click at [471, 98] on div "3469346" at bounding box center [534, 99] width 179 height 16
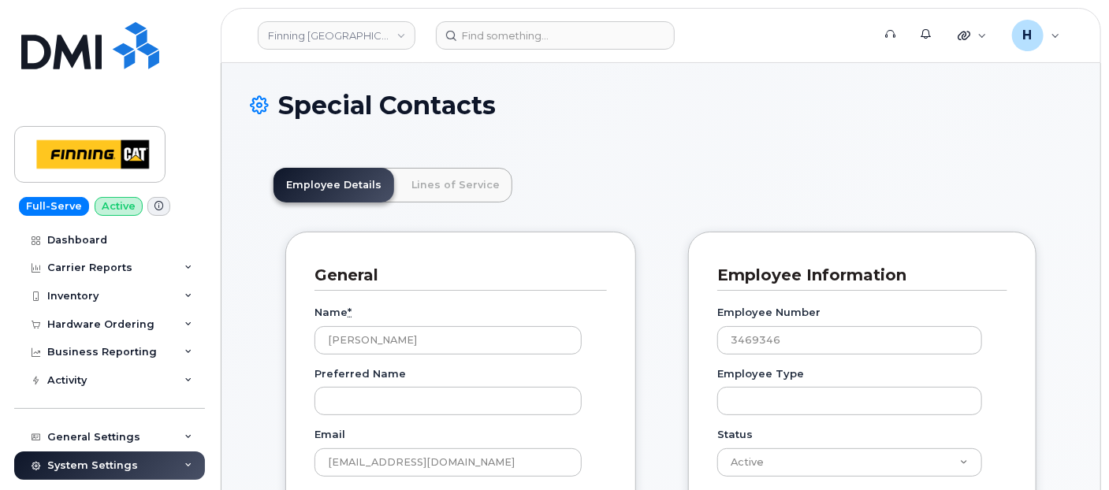
scroll to position [47, 0]
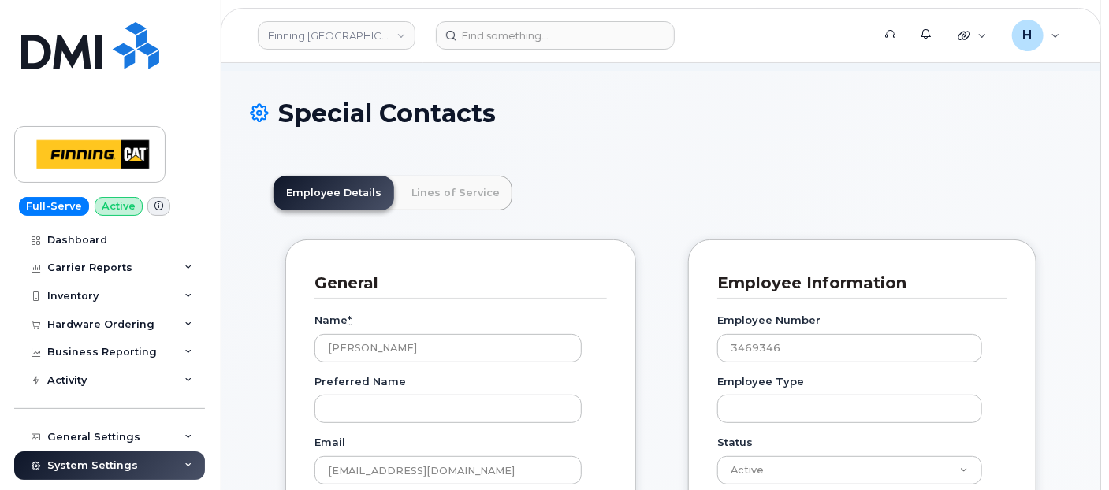
click at [430, 283] on h3 "General" at bounding box center [455, 283] width 281 height 21
click at [439, 205] on link "Lines of Service" at bounding box center [456, 193] width 114 height 35
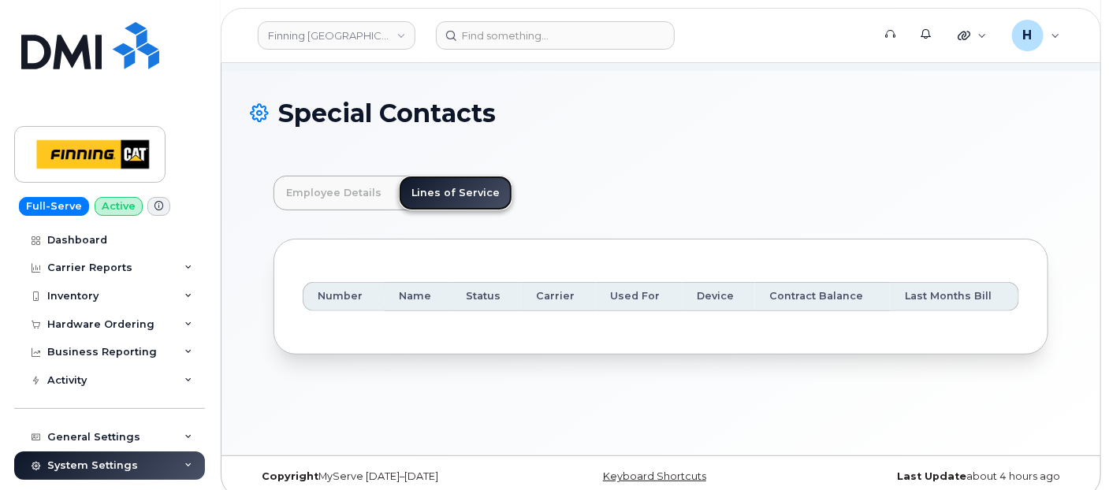
scroll to position [102, 0]
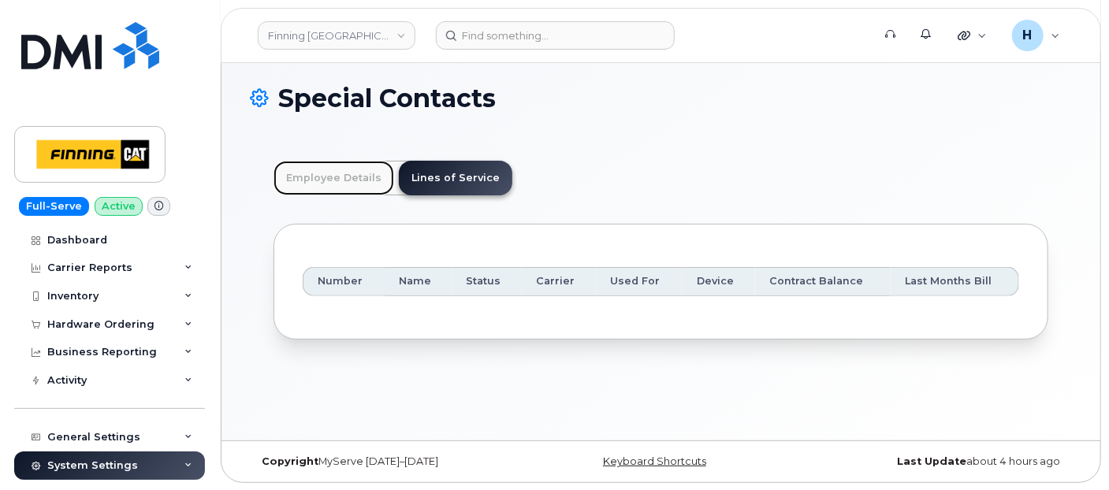
click at [385, 169] on link "Employee Details" at bounding box center [334, 178] width 121 height 35
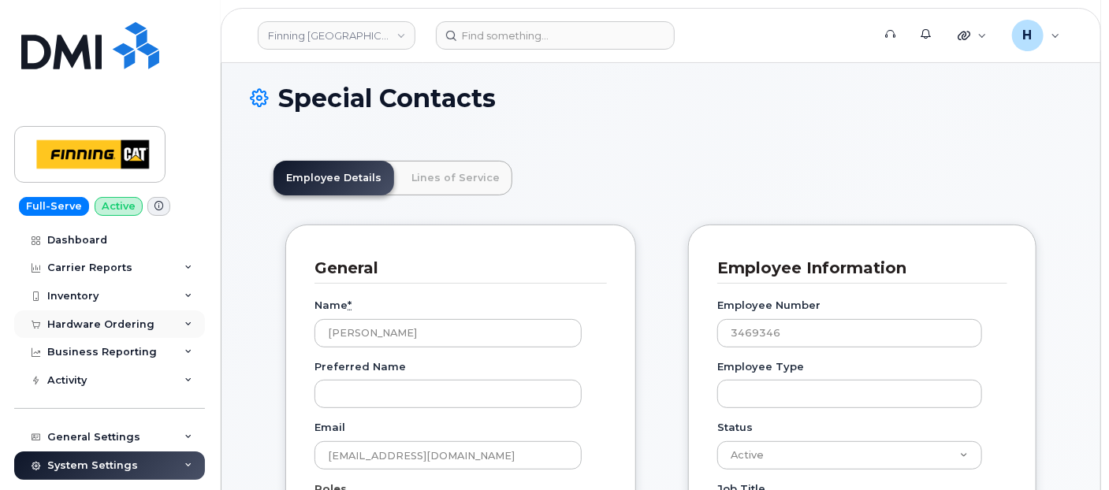
click at [69, 333] on div "Hardware Ordering" at bounding box center [109, 325] width 191 height 28
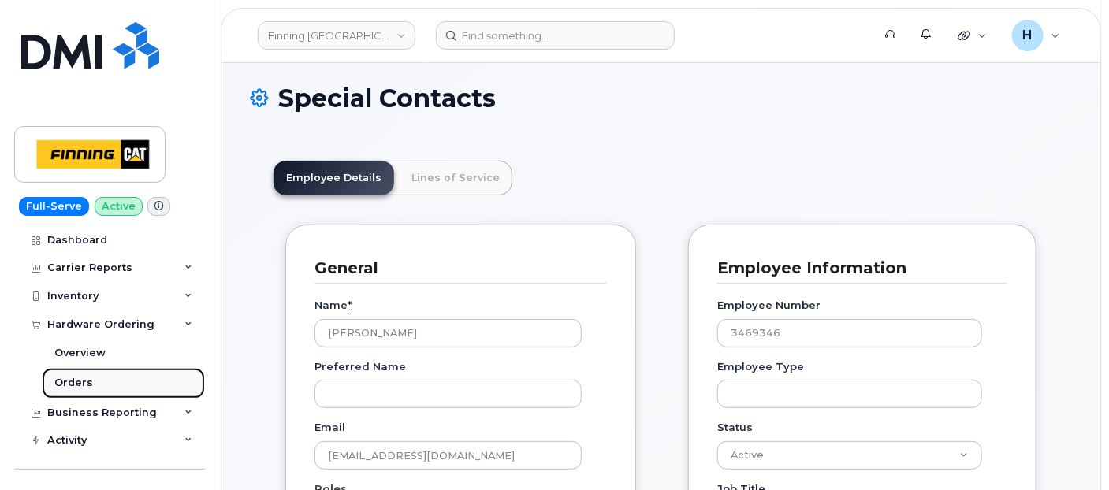
click at [68, 376] on div "Orders" at bounding box center [73, 383] width 39 height 14
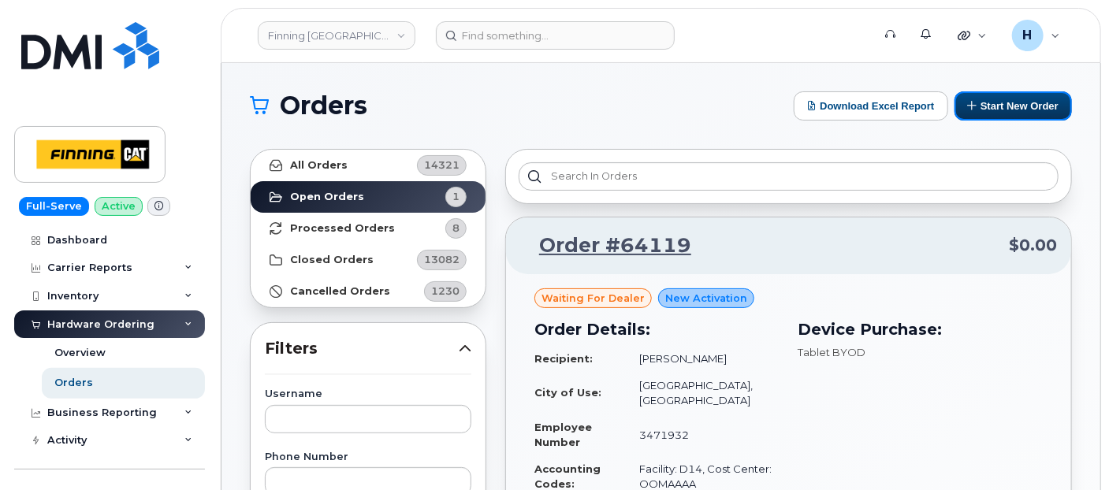
drag, startPoint x: 993, startPoint y: 100, endPoint x: 971, endPoint y: 2, distance: 100.8
click at [992, 100] on button "Start New Order" at bounding box center [1013, 105] width 117 height 29
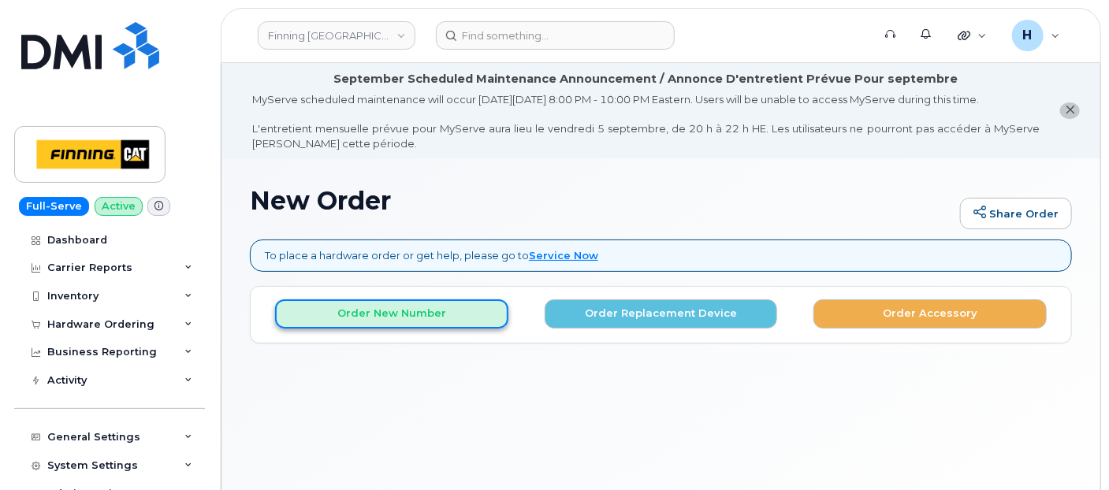
click at [479, 317] on button "Order New Number" at bounding box center [391, 314] width 233 height 29
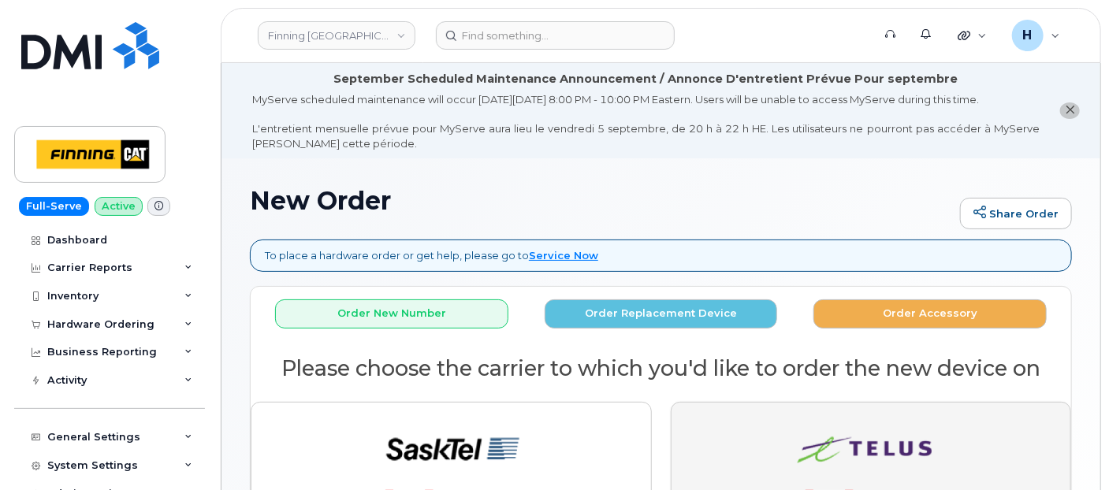
click at [781, 424] on img "button" at bounding box center [871, 481] width 221 height 132
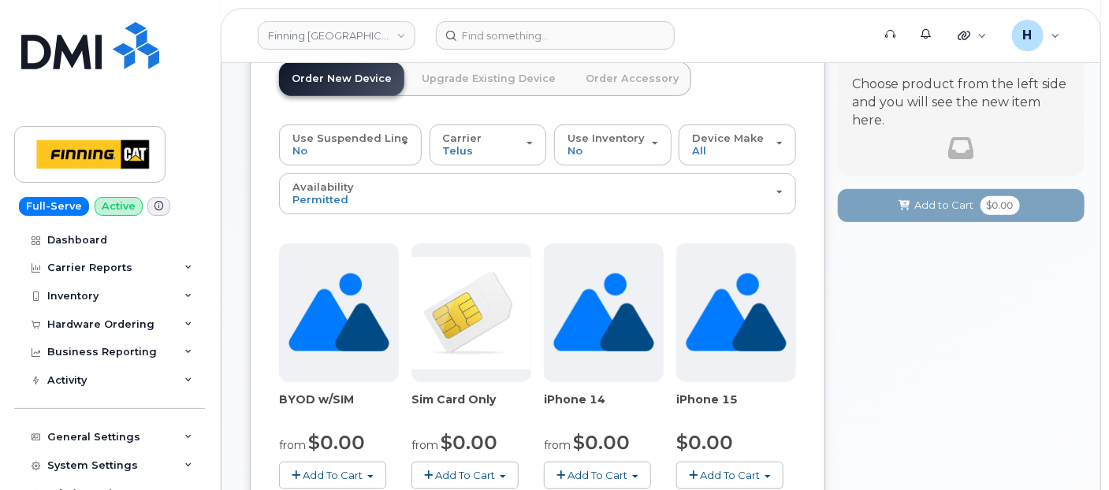
scroll to position [365, 0]
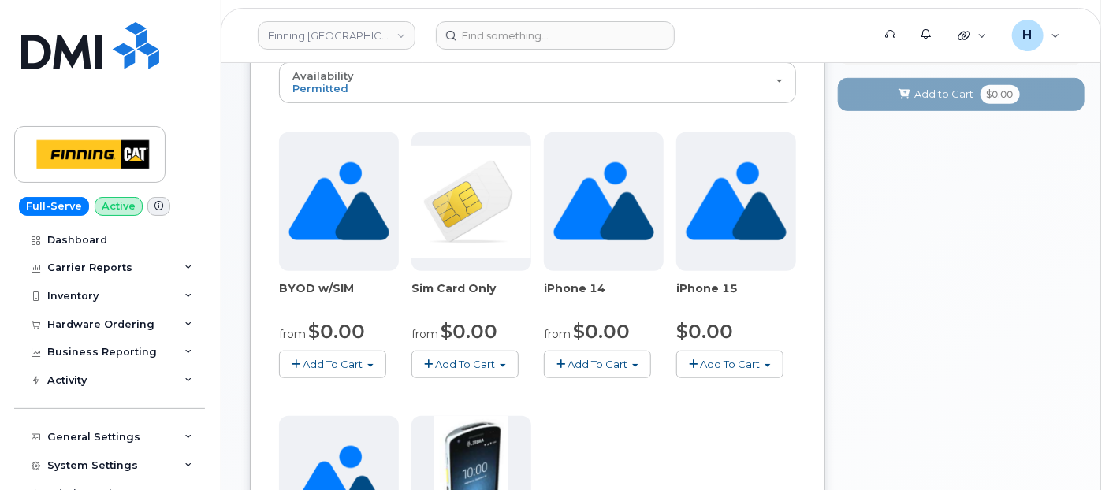
click at [438, 358] on span "Add To Cart" at bounding box center [466, 364] width 60 height 13
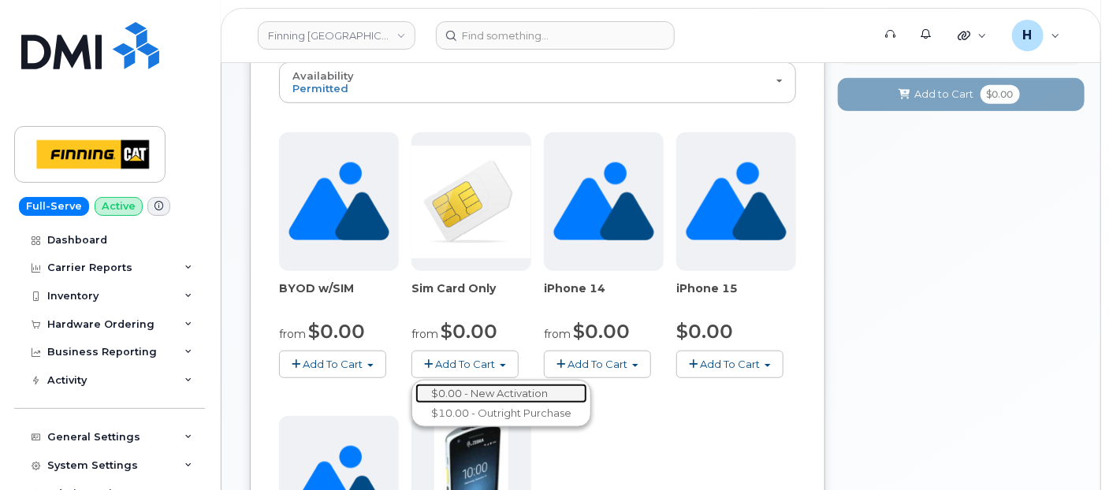
click at [482, 384] on link "$0.00 - New Activation" at bounding box center [501, 394] width 172 height 20
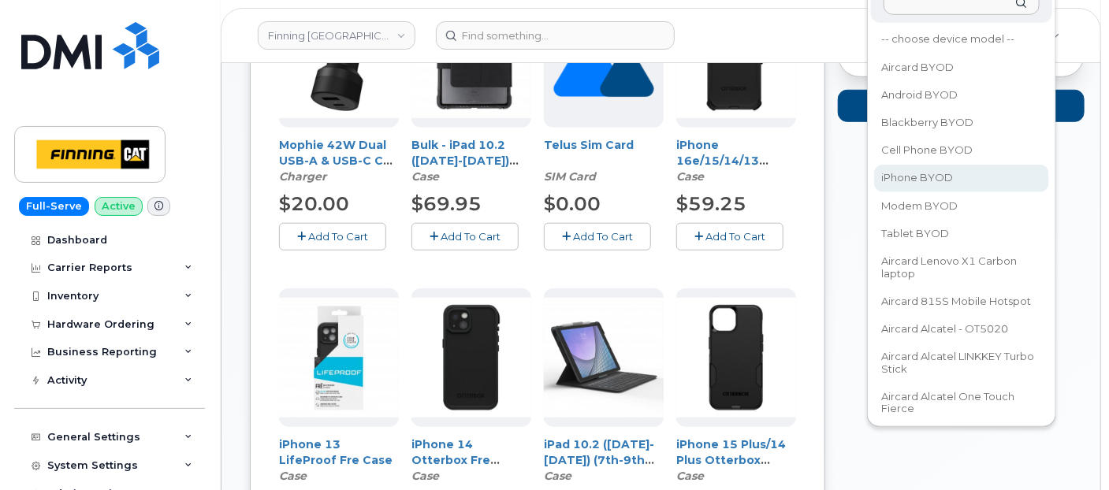
scroll to position [216, 0]
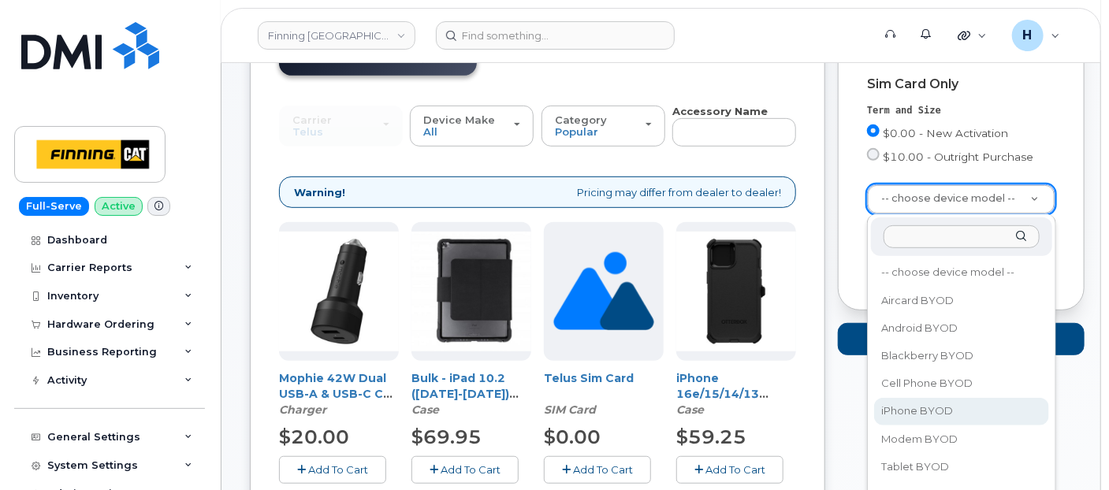
select select "2546"
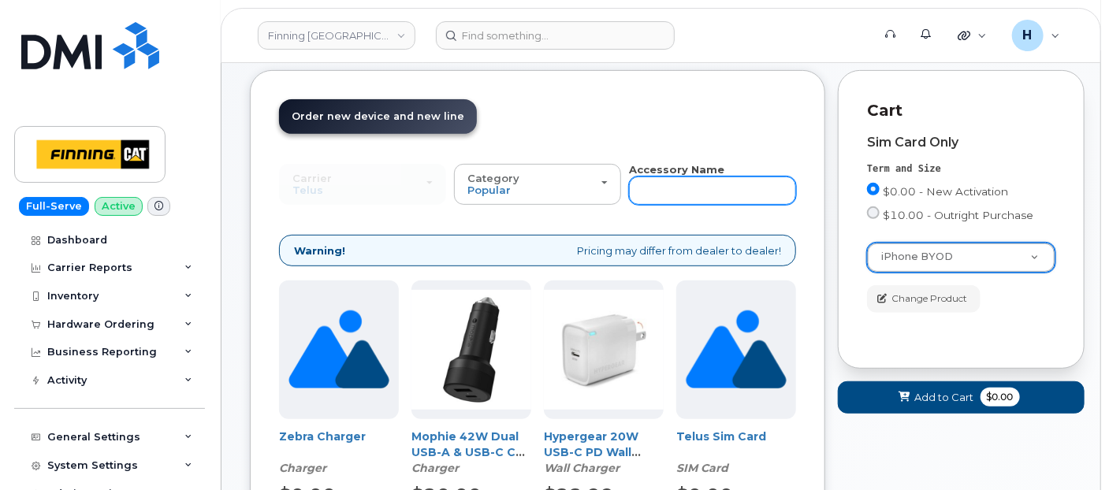
click at [664, 196] on input "text" at bounding box center [712, 191] width 167 height 28
type input "11"
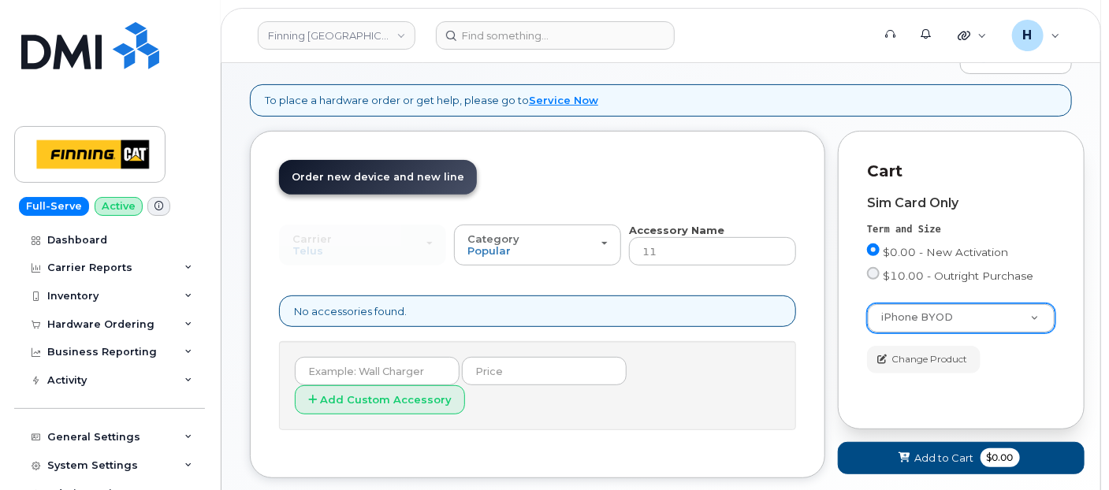
scroll to position [128, 0]
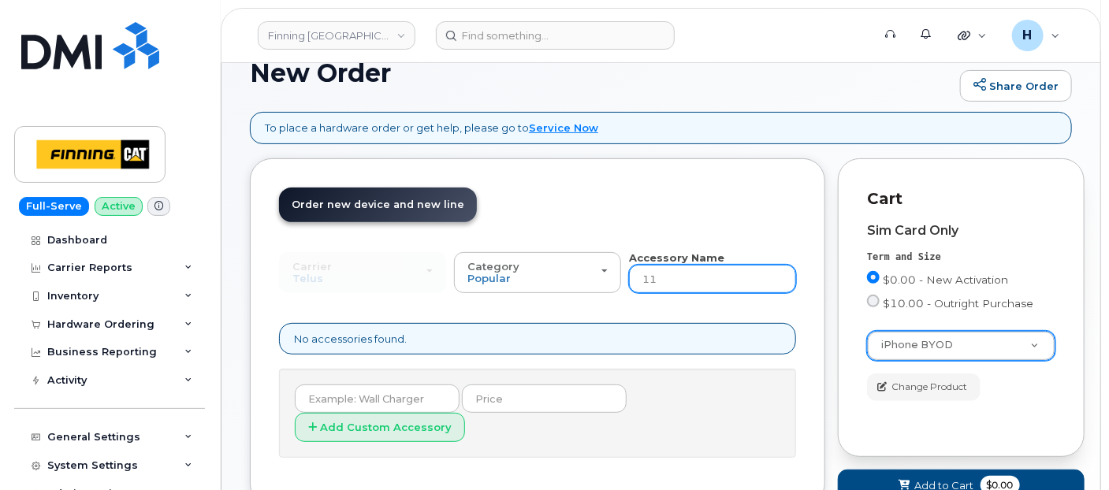
click at [708, 283] on input "11" at bounding box center [712, 279] width 167 height 28
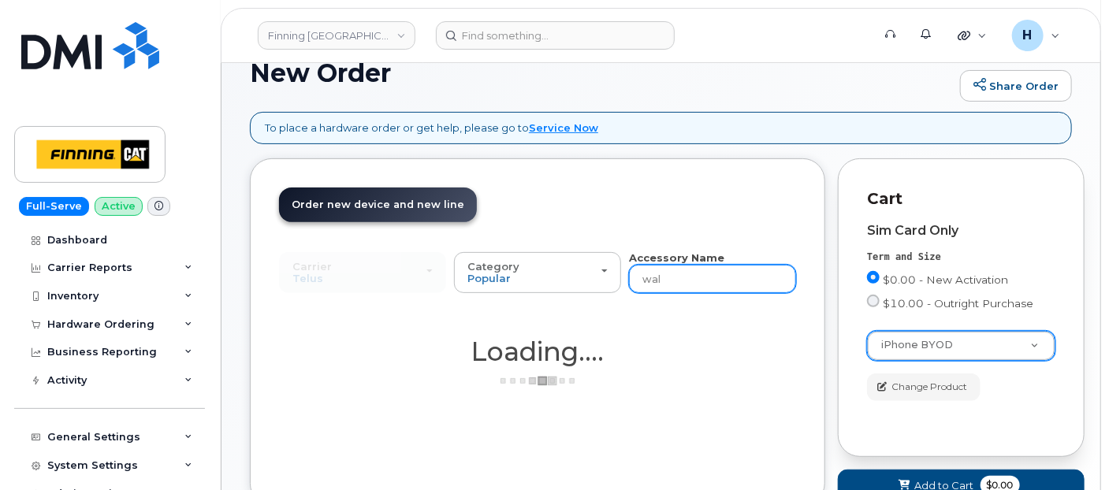
type input "wall"
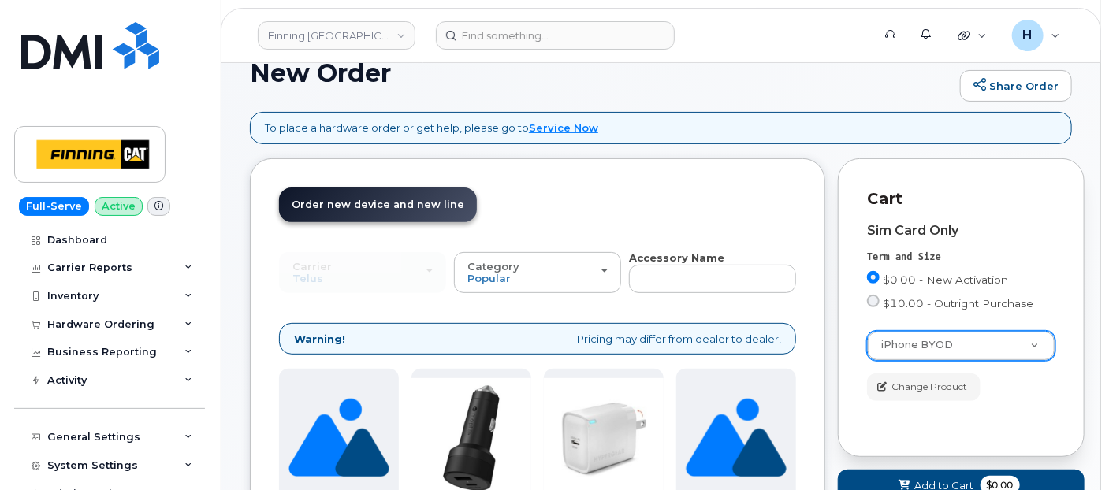
type input "wall"
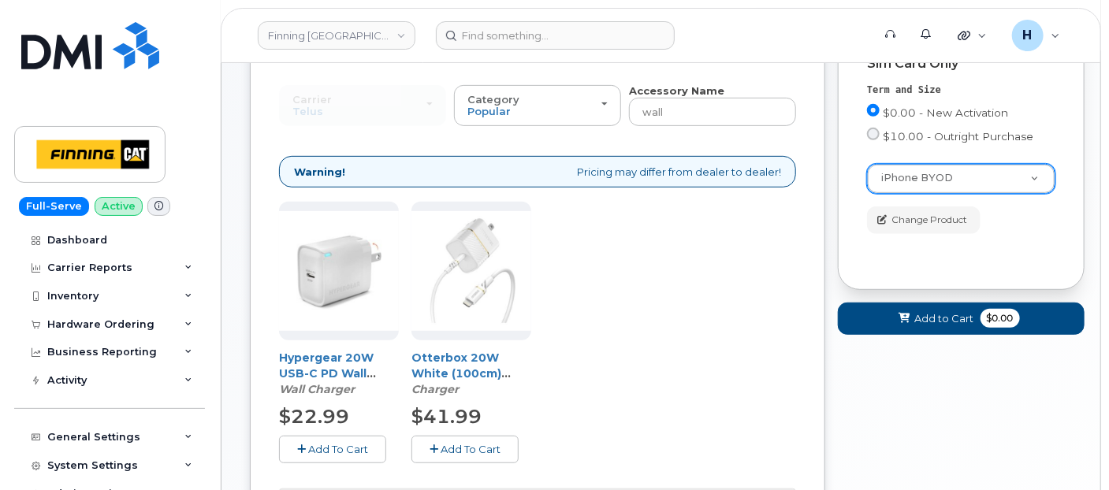
scroll to position [333, 0]
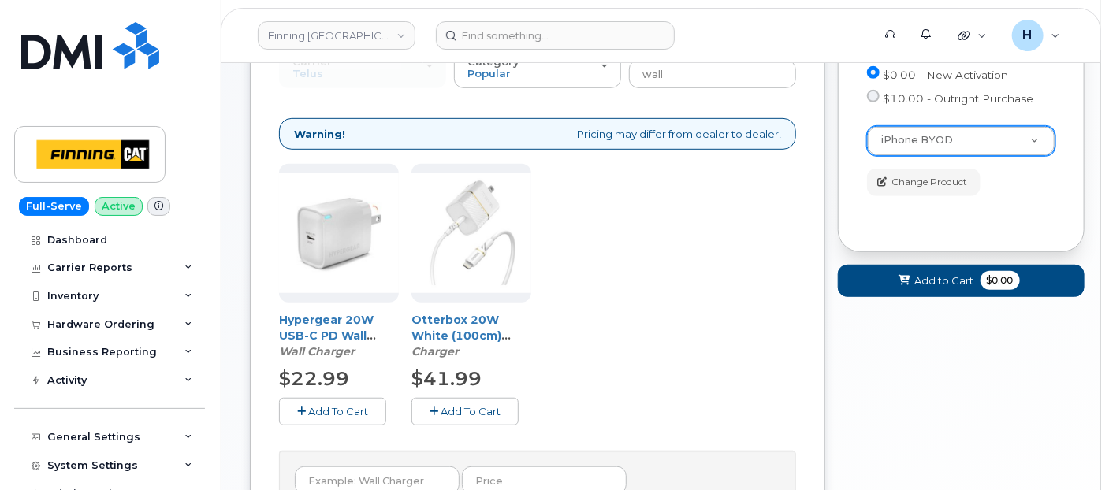
drag, startPoint x: 434, startPoint y: 399, endPoint x: 447, endPoint y: 386, distance: 18.4
click at [434, 400] on button "Add To Cart" at bounding box center [465, 412] width 107 height 28
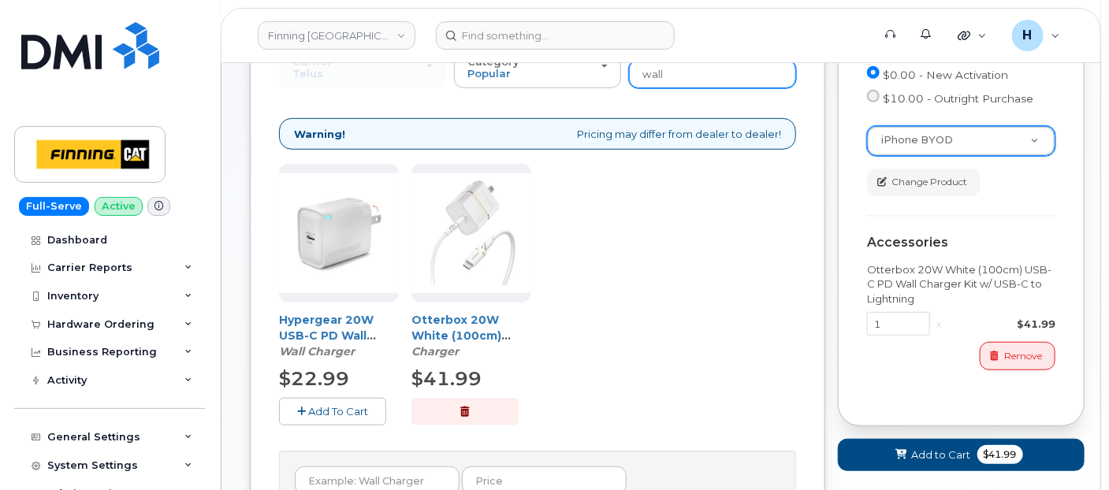
click at [680, 69] on input "wall" at bounding box center [712, 74] width 167 height 28
type input "loaner"
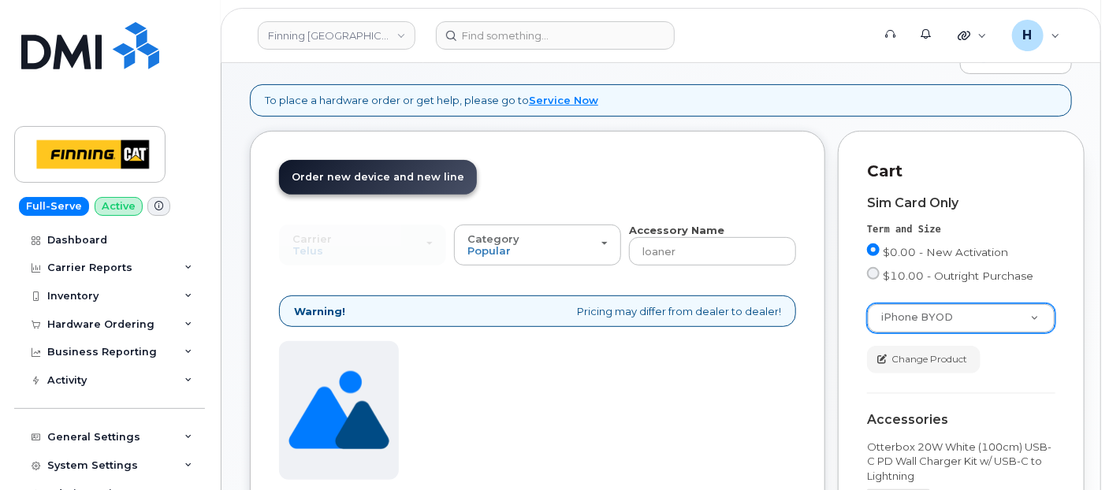
scroll to position [419, 0]
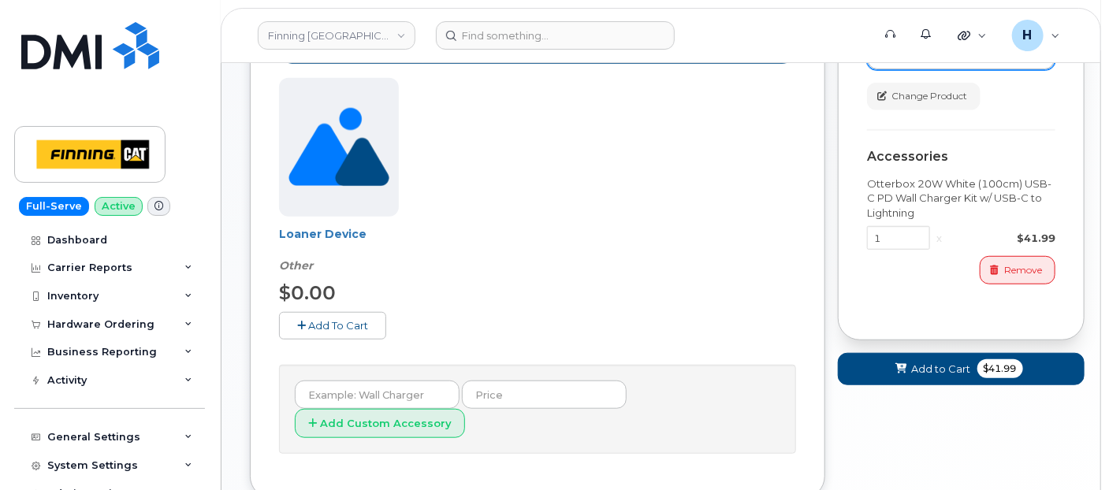
click at [351, 335] on button "Add To Cart" at bounding box center [332, 326] width 107 height 28
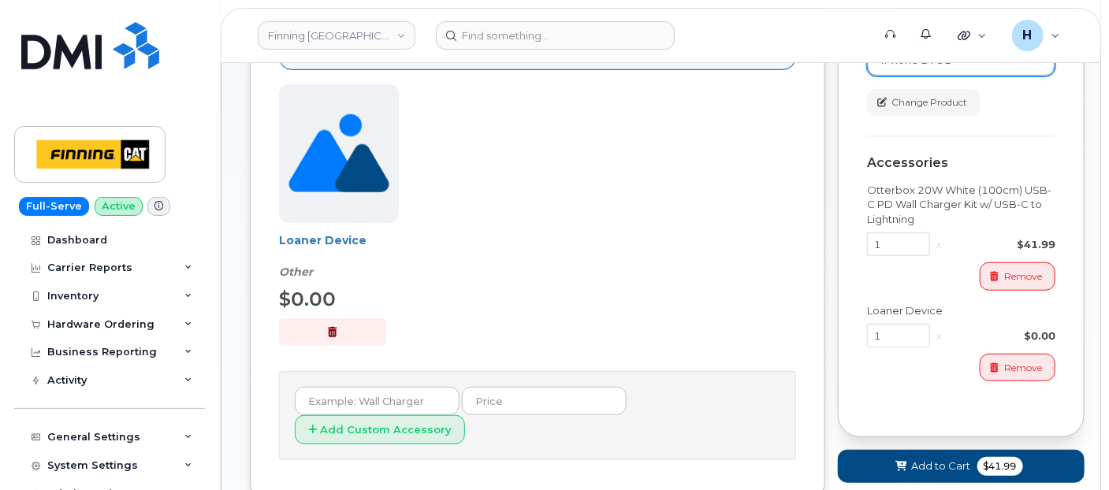
scroll to position [155, 0]
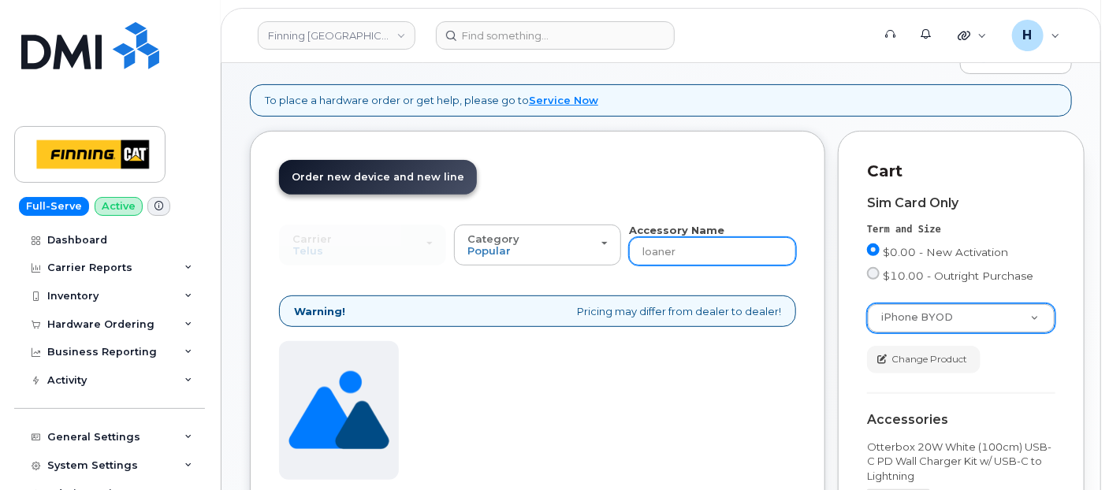
click at [688, 257] on input "loaner" at bounding box center [712, 251] width 167 height 28
type input "11"
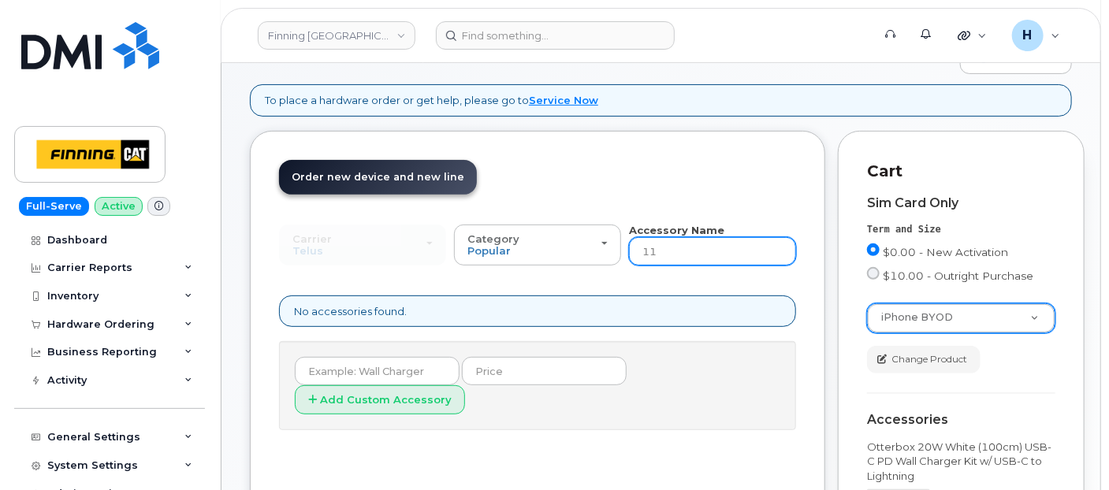
click at [676, 248] on input "11" at bounding box center [712, 251] width 167 height 28
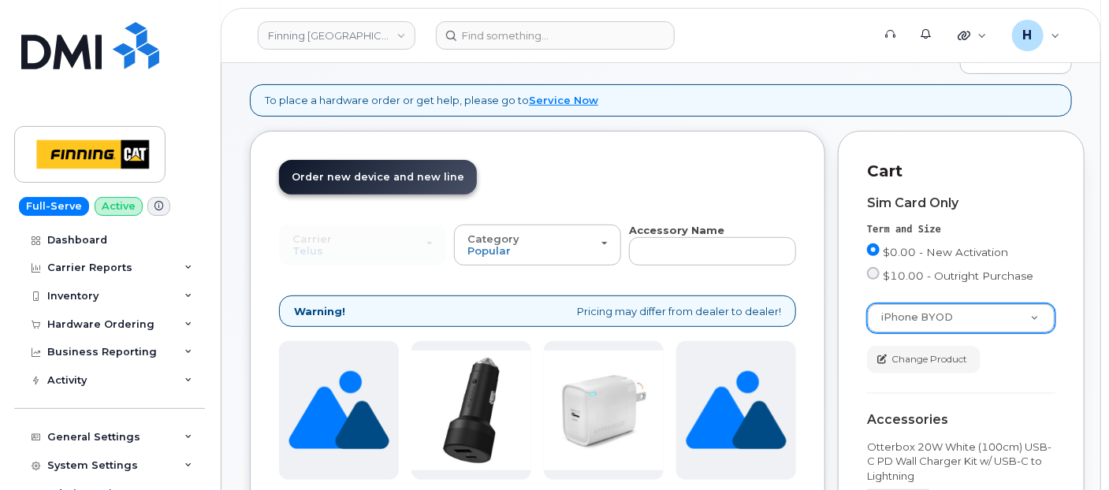
click at [302, 248] on div "Carrier SaskTel Telus SaskTel Telus" at bounding box center [362, 245] width 167 height 41
click at [387, 171] on span "Order new device and new line" at bounding box center [378, 177] width 173 height 12
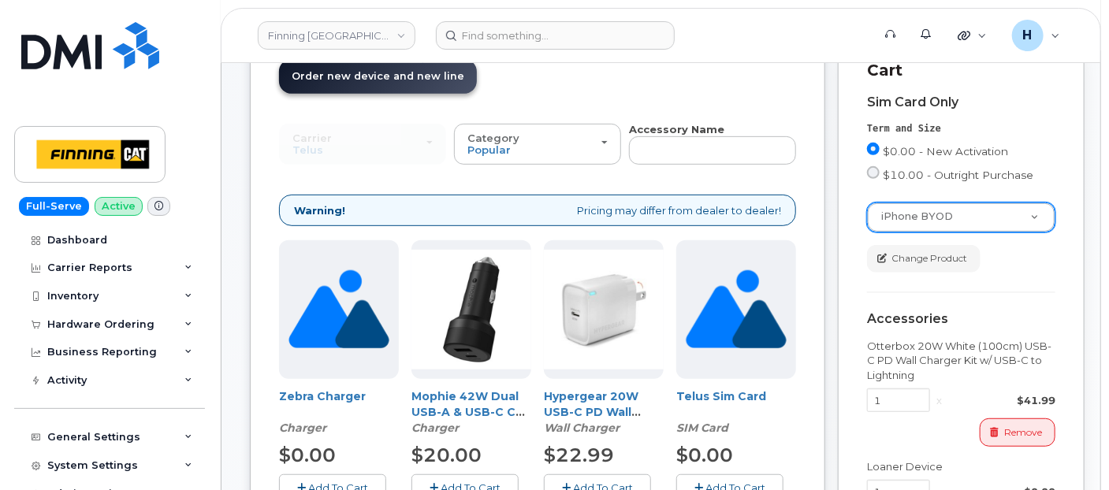
scroll to position [243, 0]
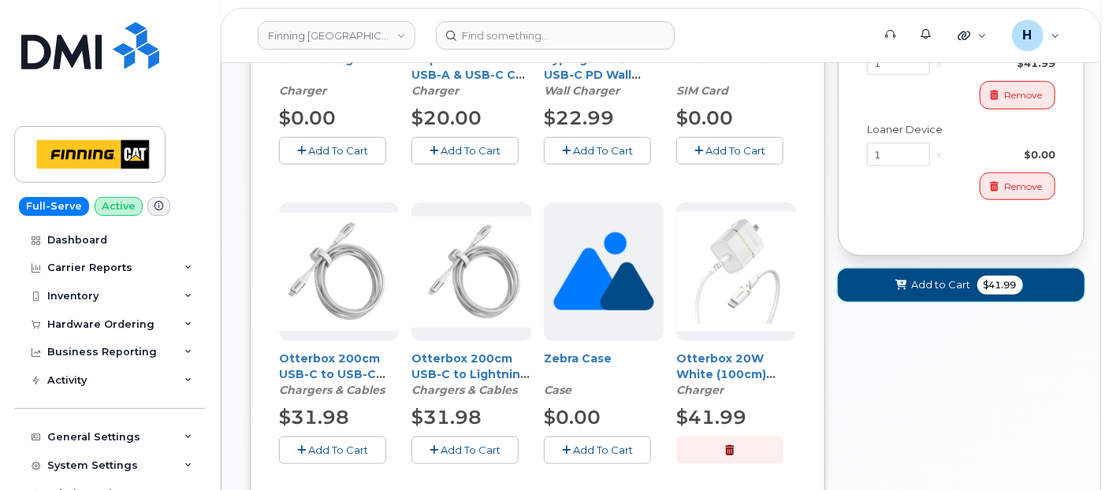
click at [906, 290] on span at bounding box center [901, 285] width 15 height 15
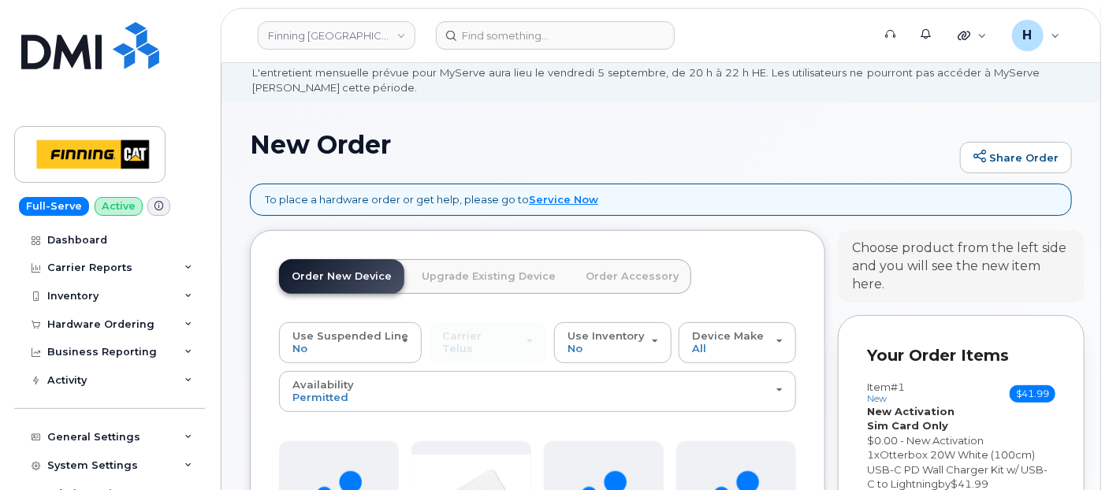
scroll to position [8, 0]
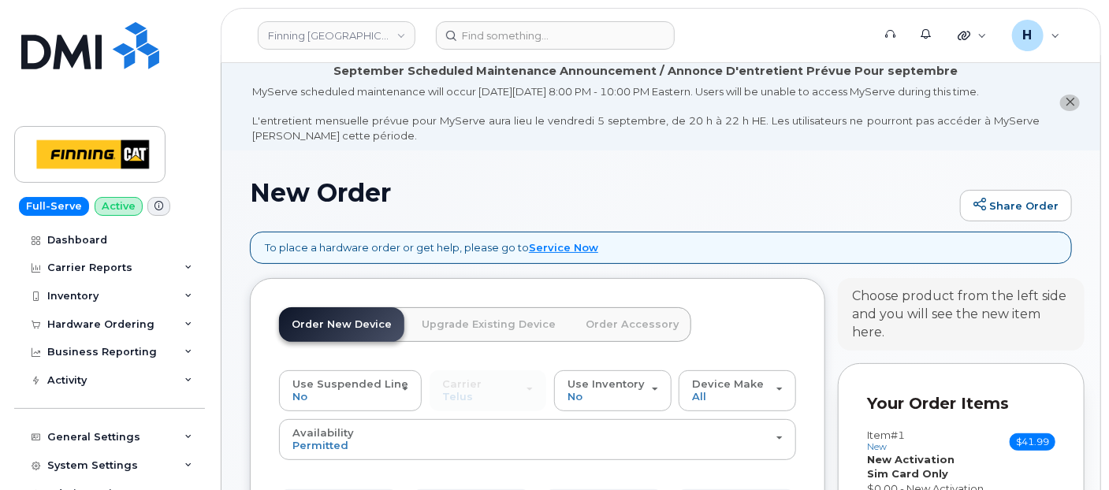
click at [588, 317] on link "Order Accessory" at bounding box center [632, 324] width 118 height 35
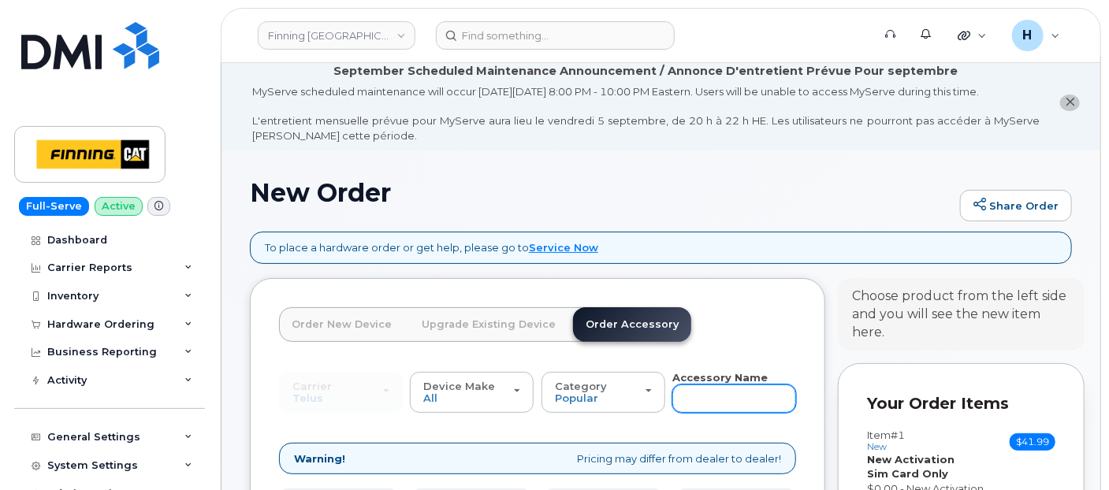
click at [700, 396] on input "text" at bounding box center [734, 399] width 124 height 28
type input "11"
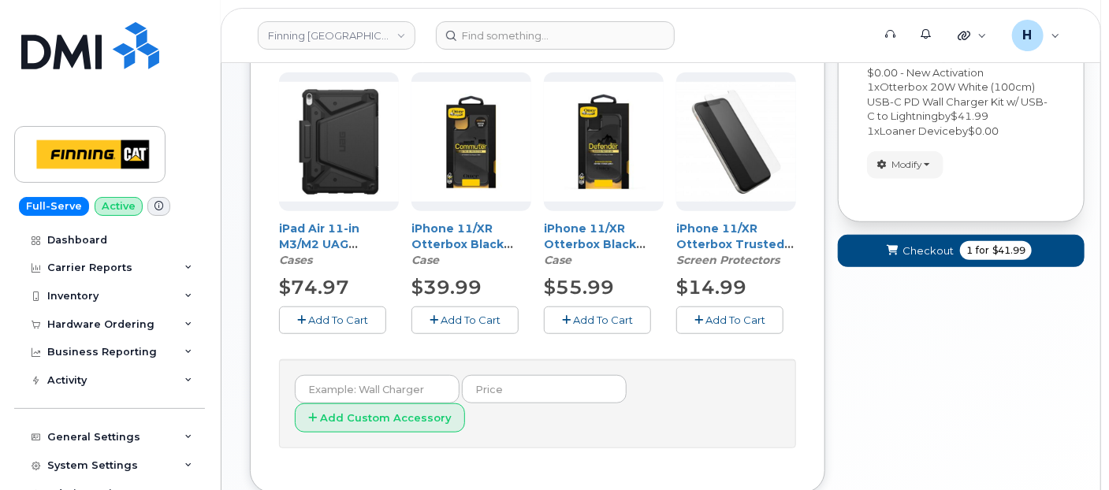
scroll to position [445, 0]
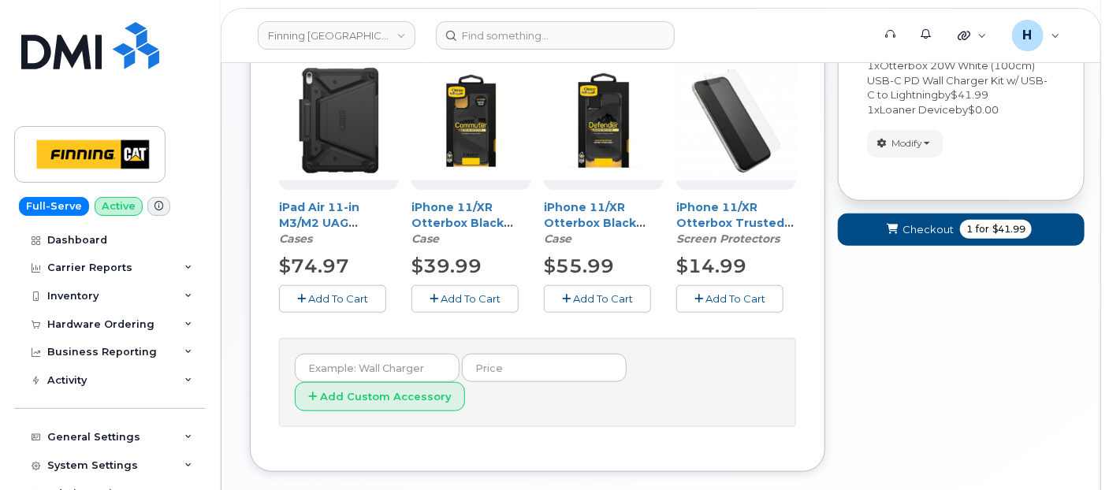
click at [456, 292] on span "Add To Cart" at bounding box center [471, 298] width 60 height 13
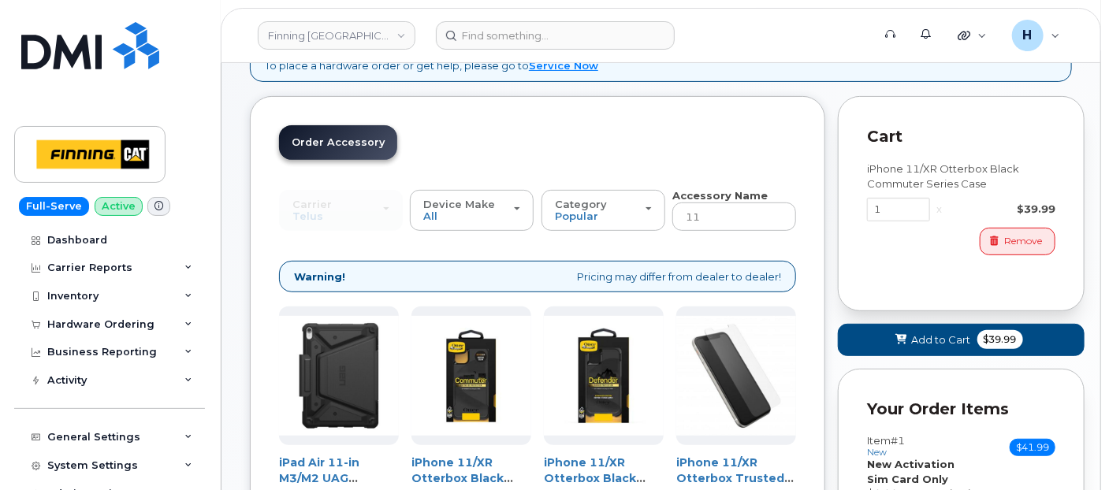
scroll to position [183, 0]
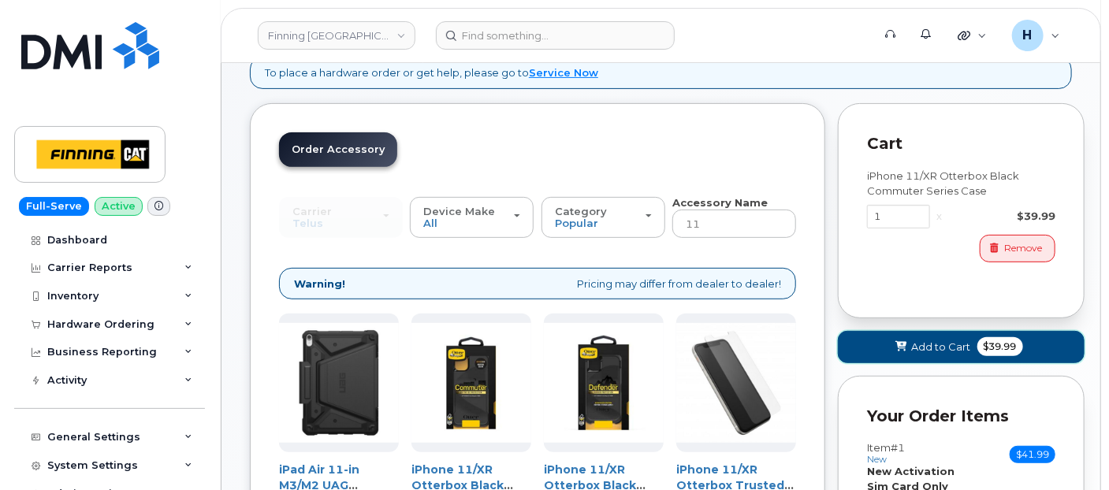
click at [877, 348] on button "Add to Cart $39.99" at bounding box center [961, 347] width 247 height 32
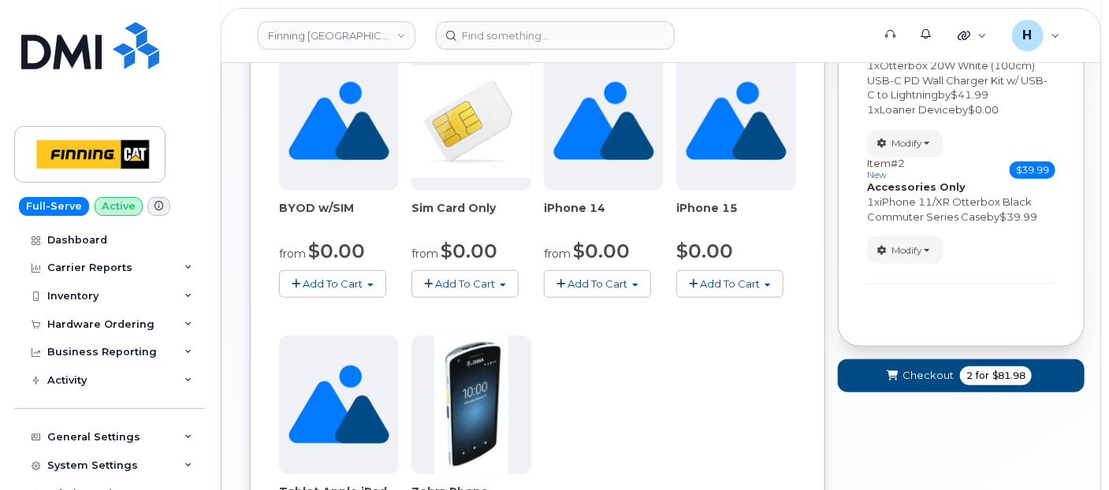
scroll to position [445, 0]
click at [900, 372] on span "submit" at bounding box center [892, 375] width 15 height 15
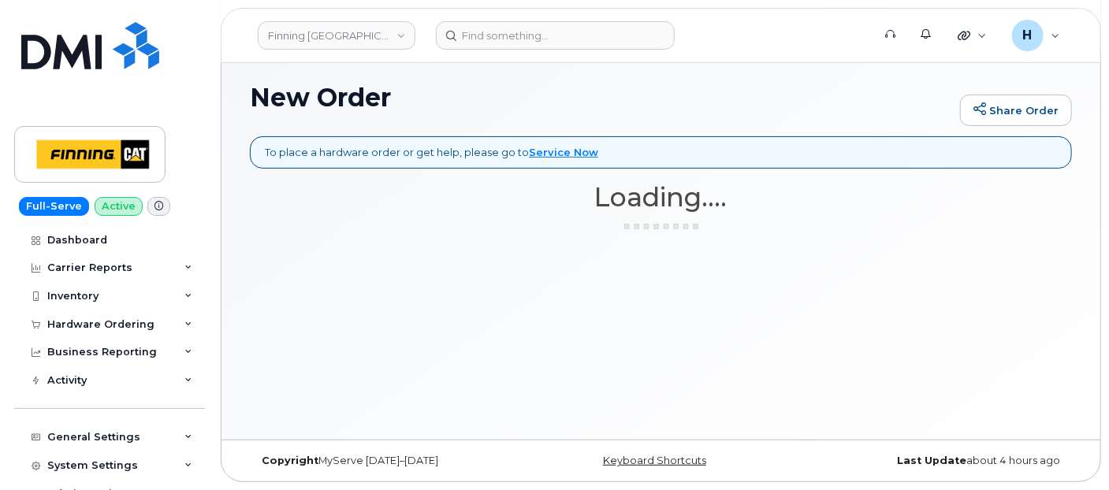
scroll to position [102, 0]
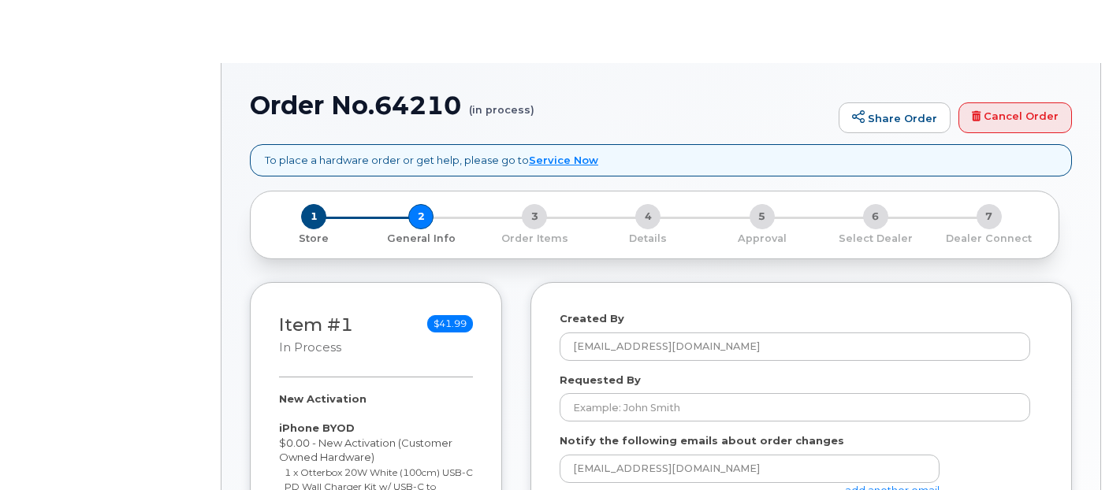
select select
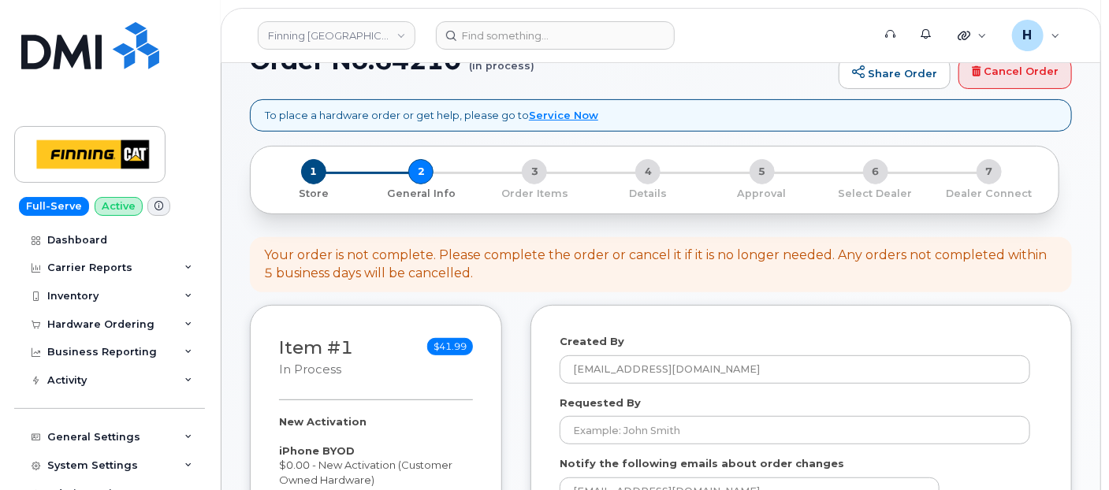
scroll to position [263, 0]
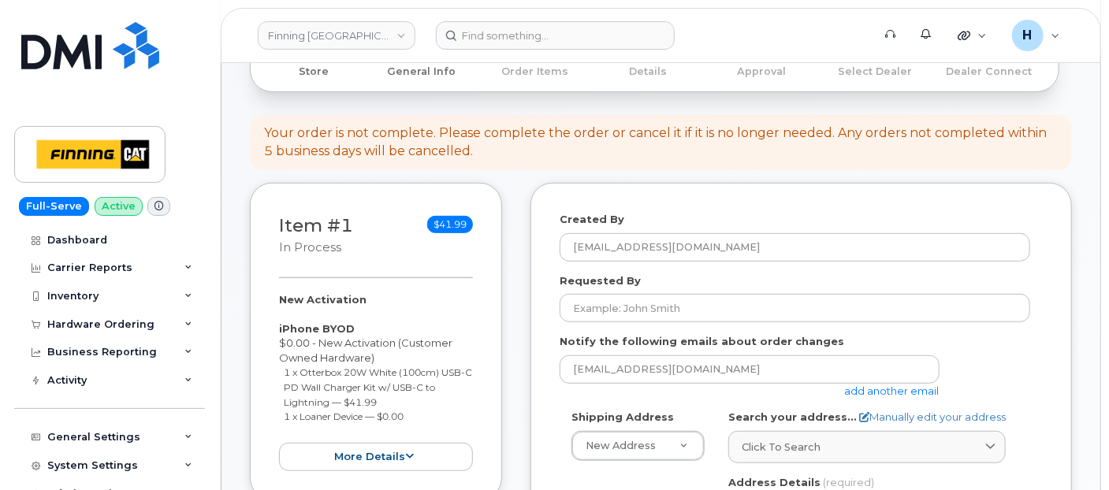
drag, startPoint x: 270, startPoint y: 292, endPoint x: 429, endPoint y: 411, distance: 198.4
click at [429, 411] on div "Item #1 in process $41.99 New Activation iPhone BYOD $0.00 - New Activation (Cu…" at bounding box center [376, 342] width 252 height 318
copy div "New Activation iPhone BYOD $0.00 - New Activation (Customer Owned Hardware) 1 x…"
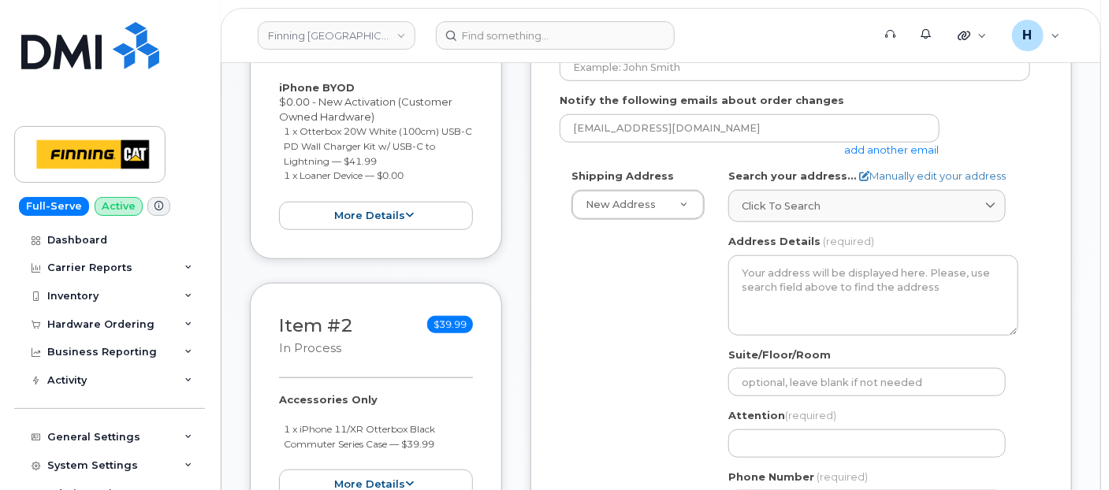
scroll to position [613, 0]
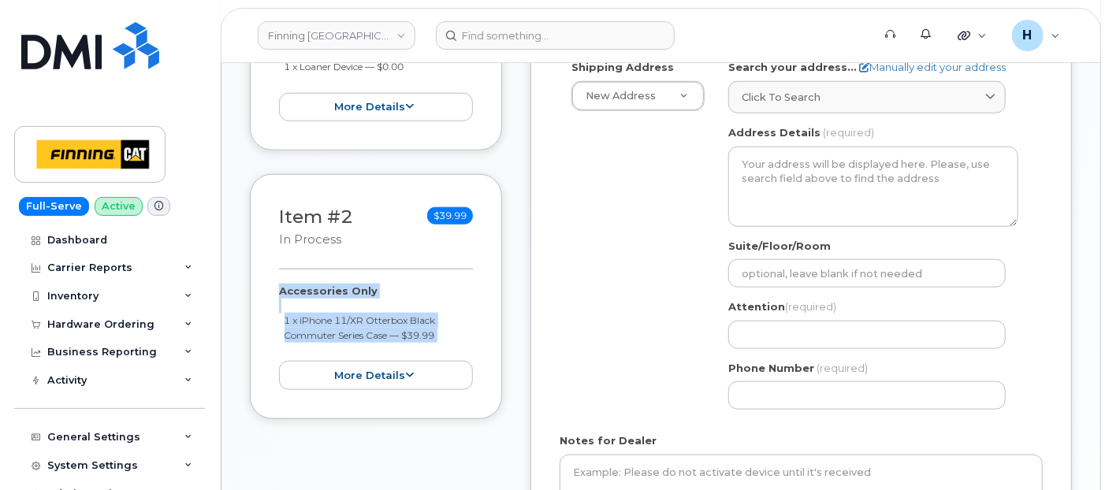
drag, startPoint x: 274, startPoint y: 284, endPoint x: 489, endPoint y: 345, distance: 223.1
click at [489, 345] on div "Item #2 in process $39.99 Accessories Only 1 x iPhone 11/XR Otterbox Black Comm…" at bounding box center [376, 296] width 252 height 245
copy div "Accessories Only 1 x iPhone 11/XR Otterbox Black Commuter Series Case — $39.99 …"
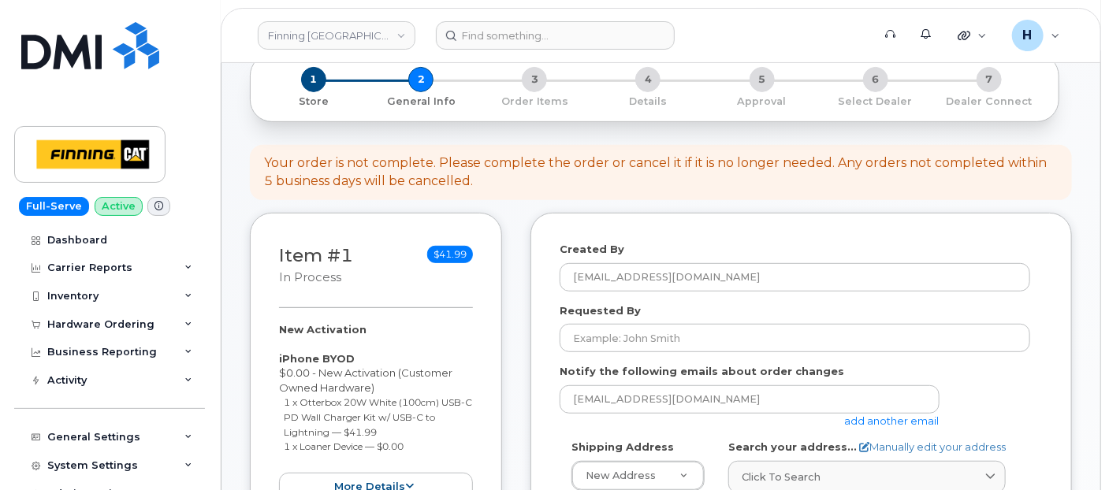
scroll to position [88, 0]
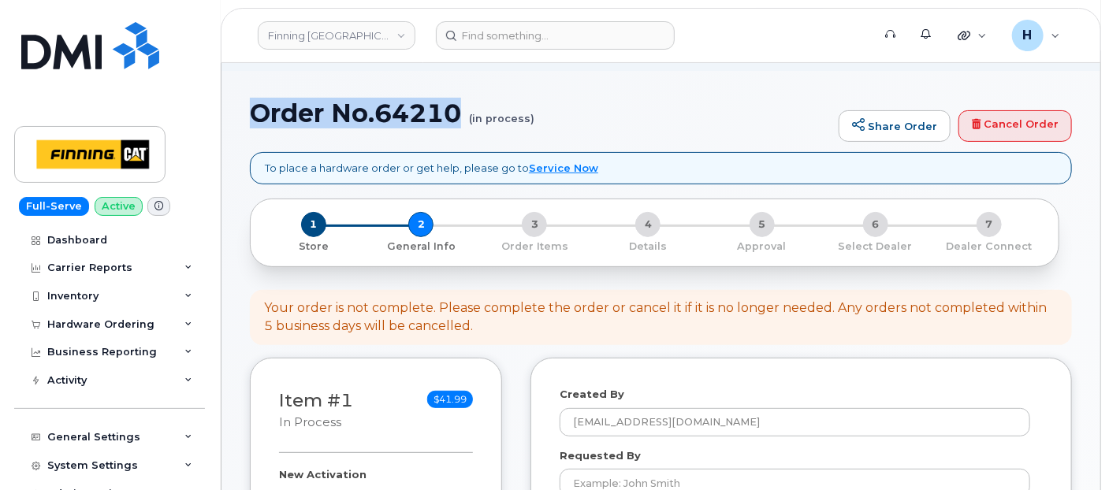
drag, startPoint x: 244, startPoint y: 103, endPoint x: 456, endPoint y: 110, distance: 211.4
copy h1 "Order No.64210"
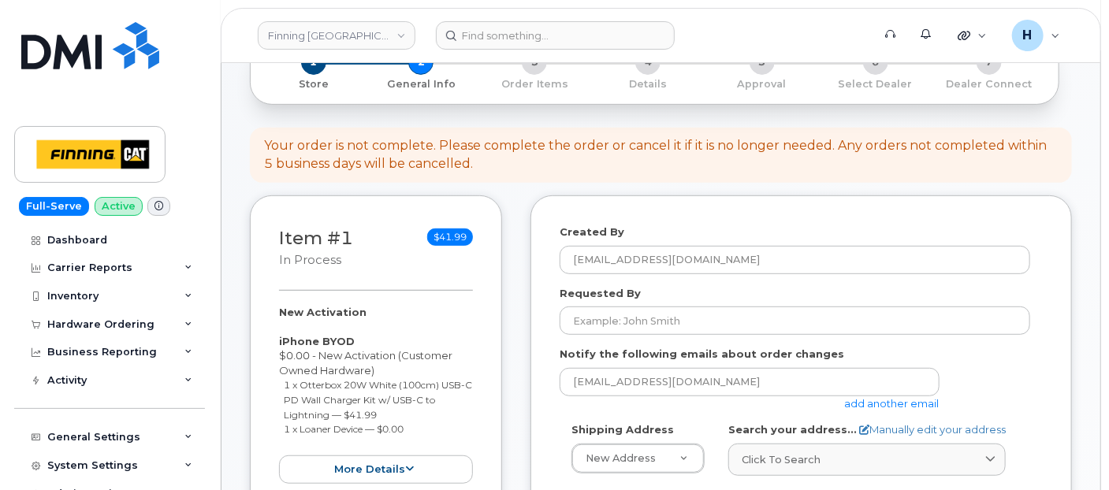
scroll to position [350, 0]
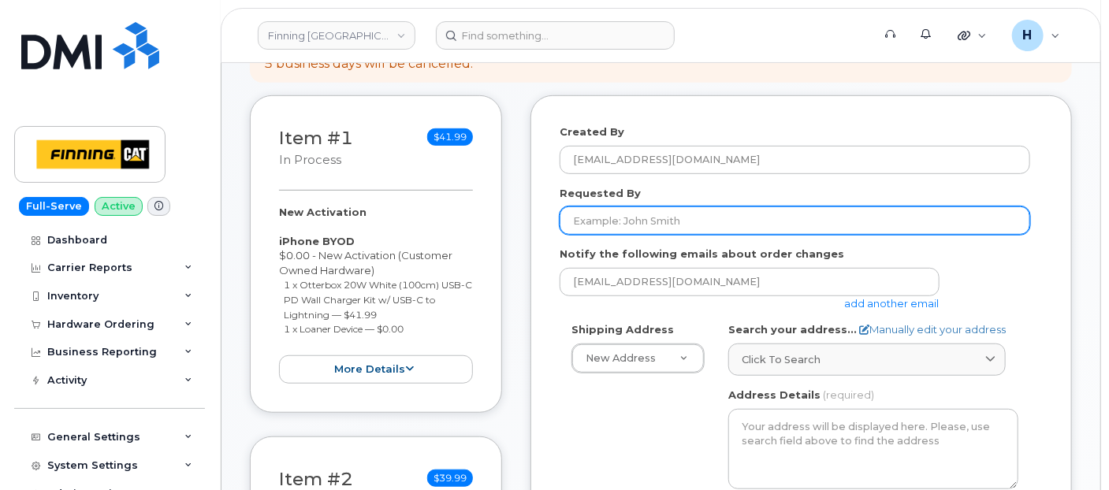
drag, startPoint x: 571, startPoint y: 216, endPoint x: 333, endPoint y: 1, distance: 320.4
click at [571, 216] on input "Requested By" at bounding box center [795, 221] width 471 height 28
paste input "RITM0486155"
type input "RITM0486155"
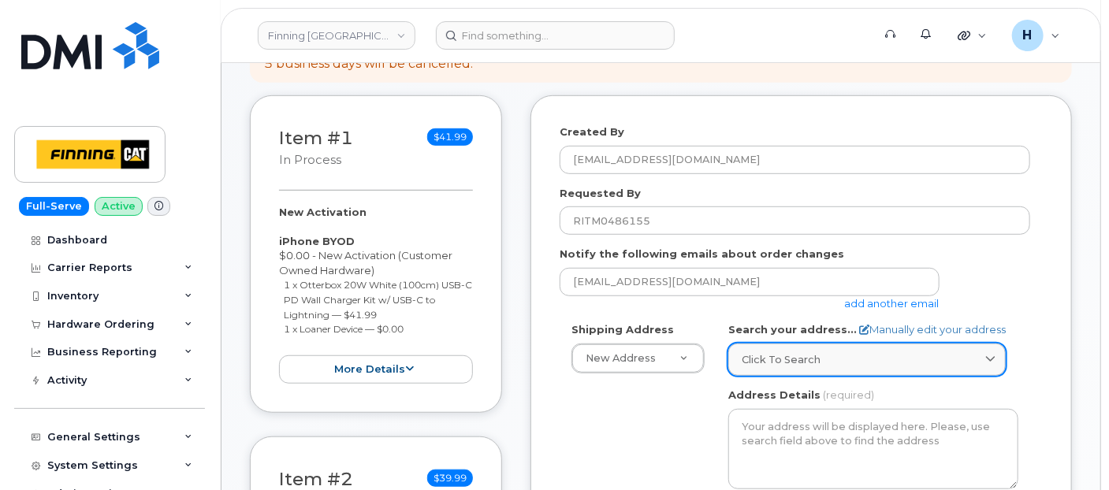
click at [862, 367] on link "Click to search" at bounding box center [867, 360] width 278 height 32
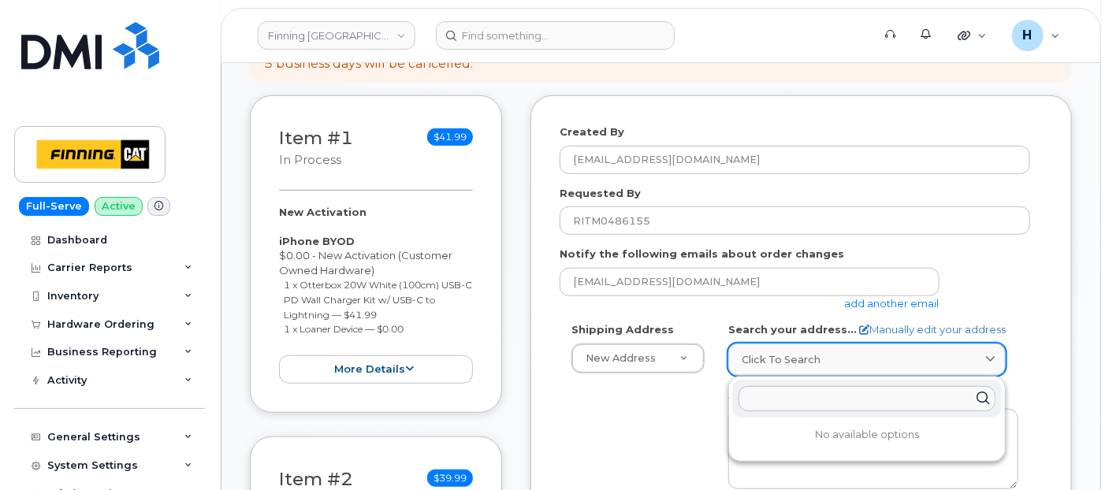
paste input "9501 116 St."
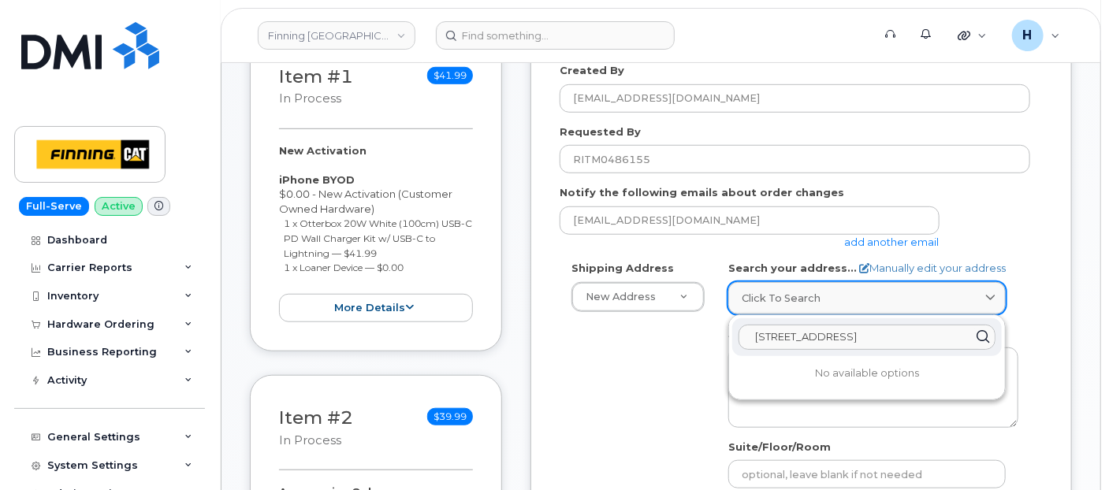
scroll to position [438, 0]
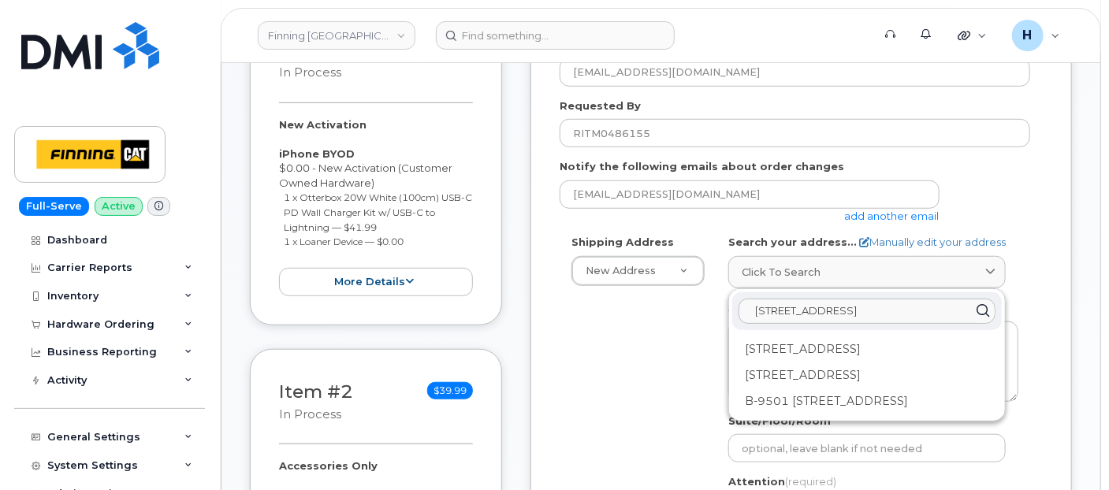
type input "9501 116 St."
click at [927, 389] on div "9501 116 St Grande Prairie AB T8V 5W3" at bounding box center [867, 402] width 270 height 26
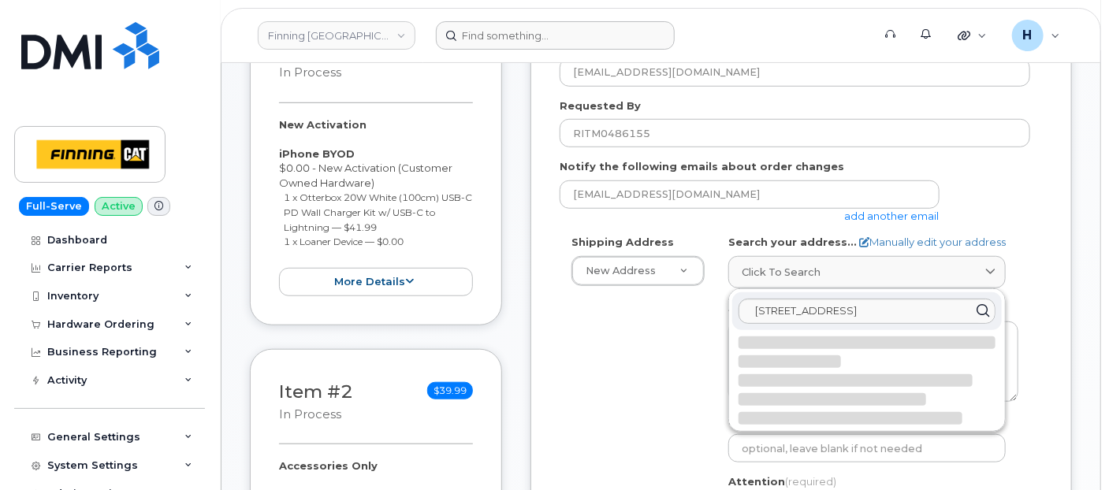
select select
type textarea "9501 116 St GRANDE PRAIRIE AB T8V 5W3 CANADA"
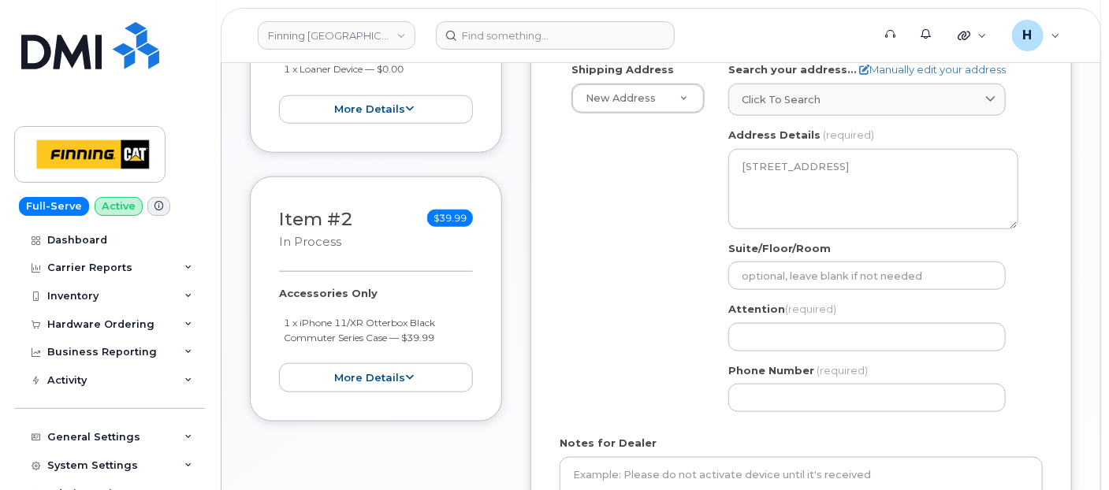
scroll to position [613, 0]
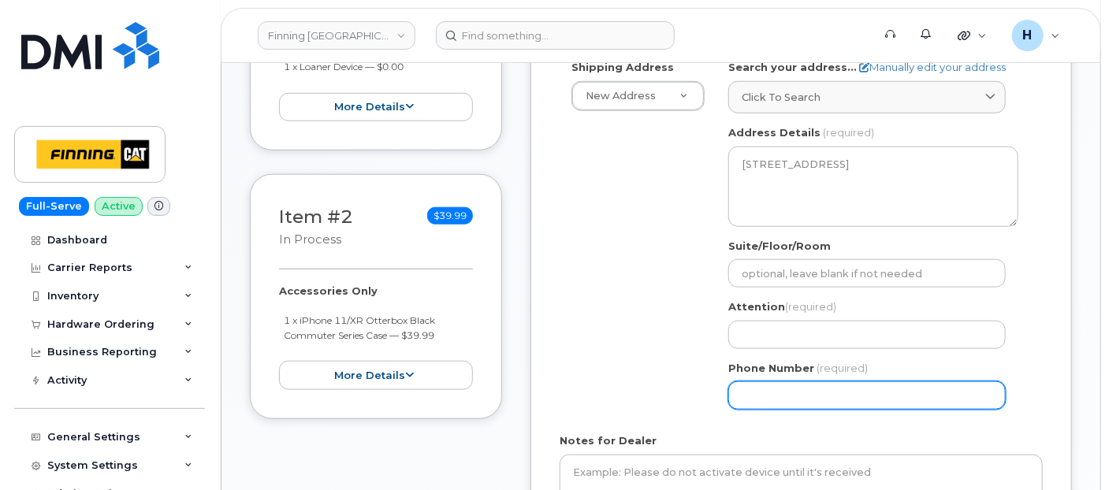
drag, startPoint x: 763, startPoint y: 383, endPoint x: 644, endPoint y: 385, distance: 119.1
click at [763, 384] on input "Phone Number" at bounding box center [867, 396] width 278 height 28
paste input "7805131245"
select select
type input "7805131245"
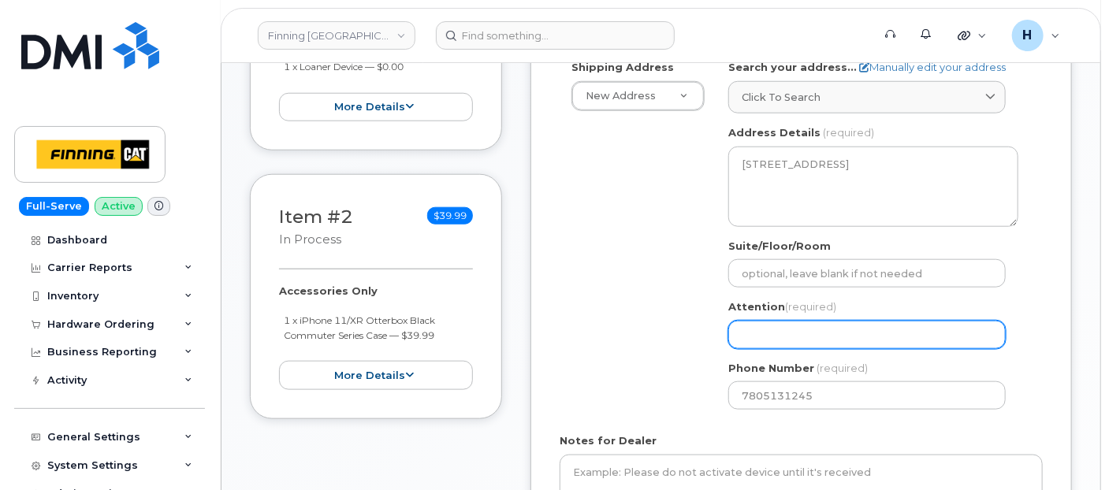
click at [766, 332] on input "Attention (required)" at bounding box center [867, 335] width 278 height 28
paste input "[PERSON_NAME]"
select select
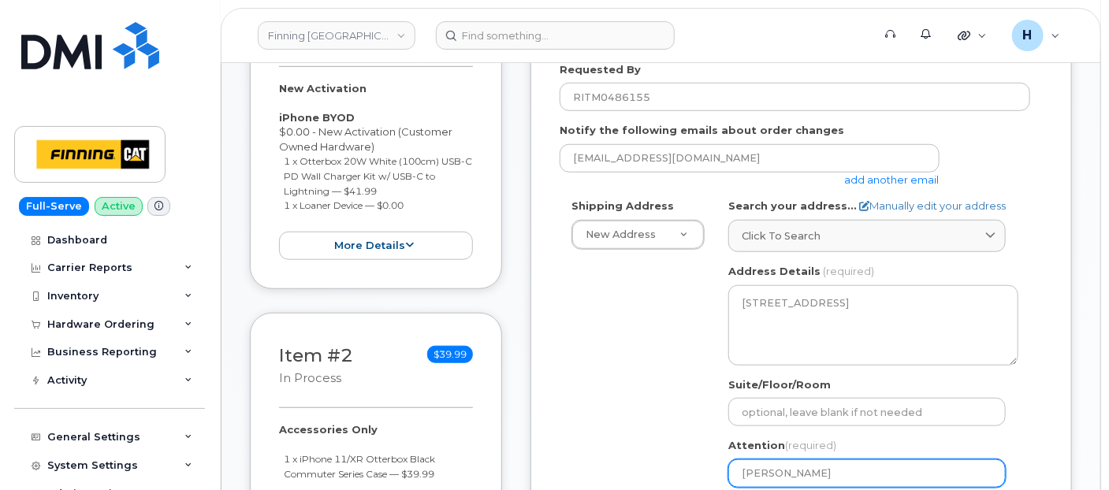
scroll to position [350, 0]
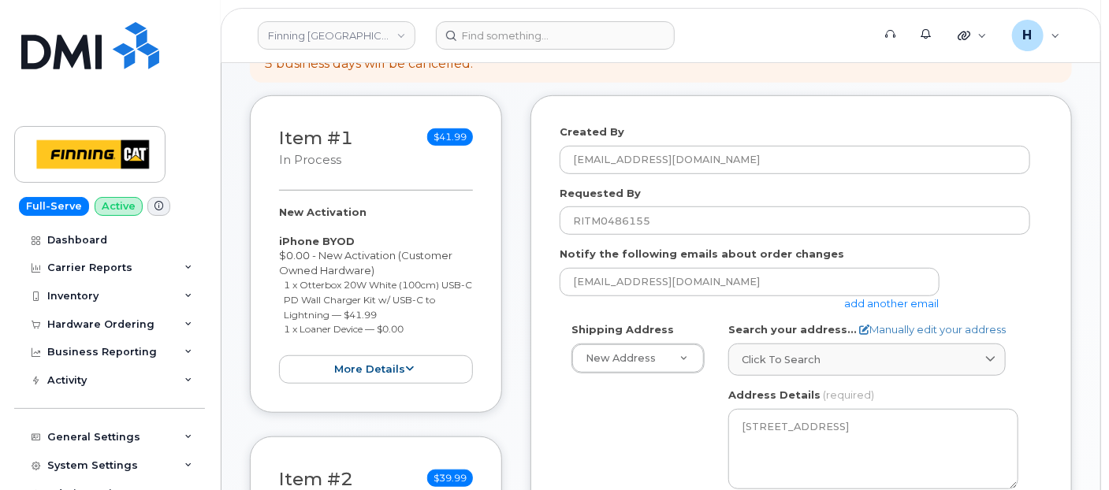
type input "[PERSON_NAME]"
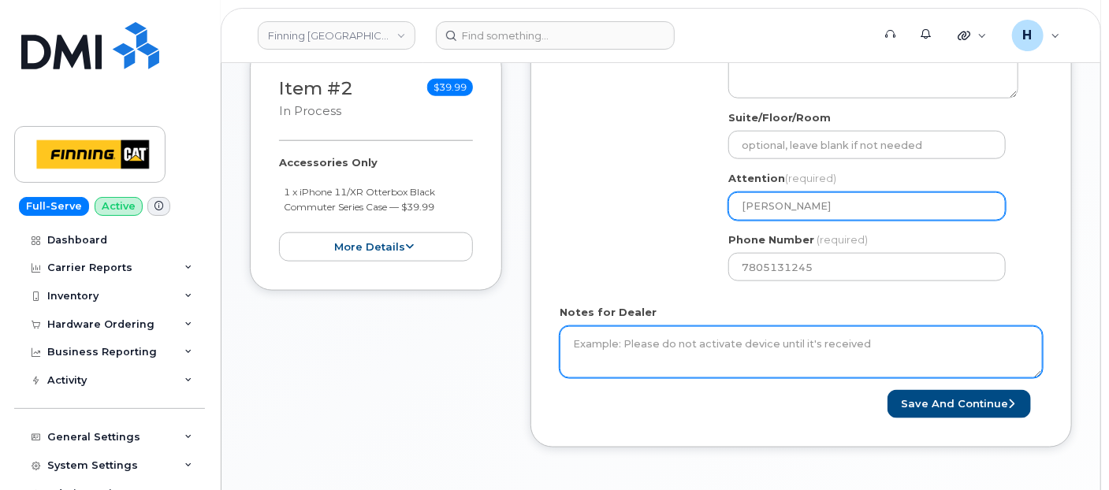
scroll to position [876, 0]
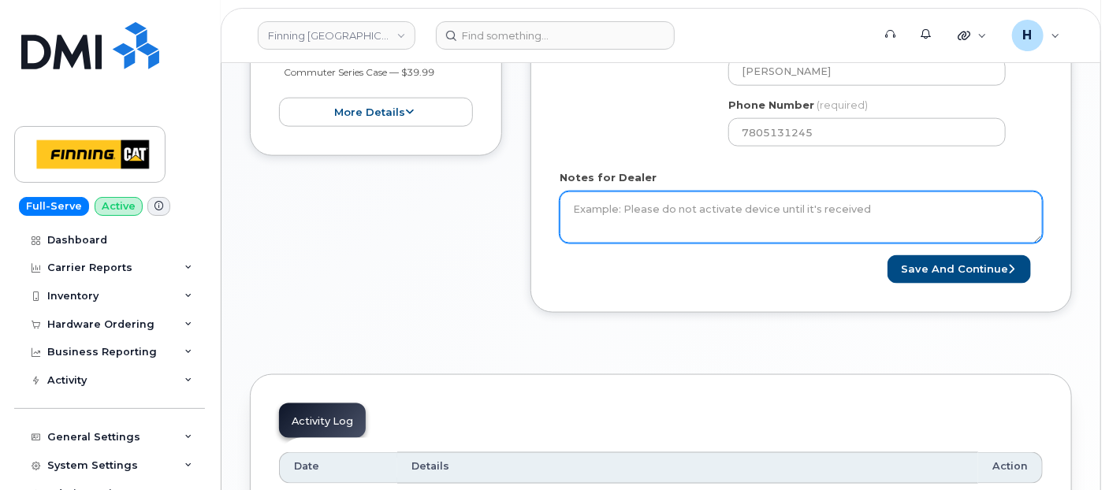
click at [638, 222] on textarea "Notes for Dealer" at bounding box center [801, 218] width 483 height 52
paste textarea "New Activation iPhone BYOD $0.00 - New Activation (Customer Owned Hardware) 1 x…"
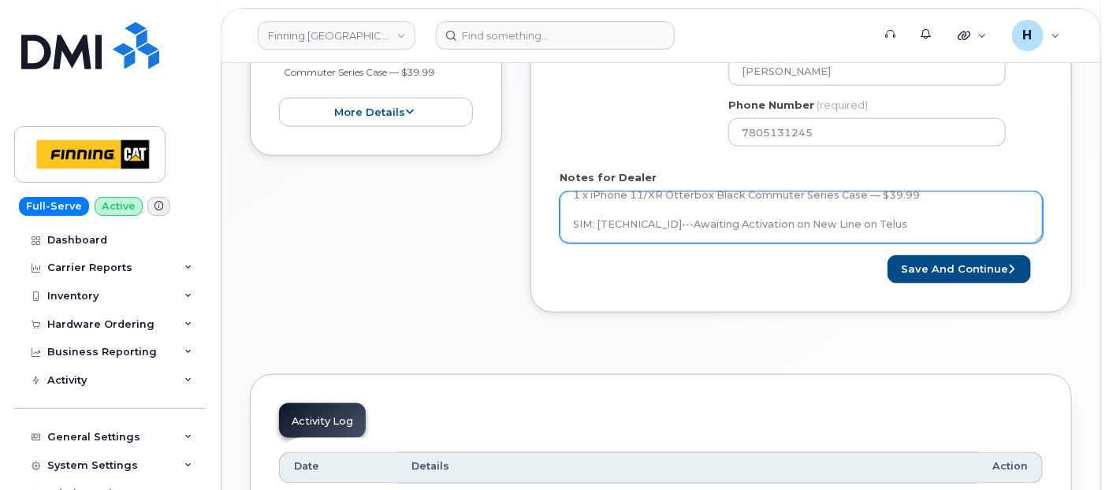
scroll to position [132, 0]
click at [973, 205] on textarea "New Activation iPhone BYOD $0.00 - New Activation (Customer Owned Hardware) 1 x…" at bounding box center [801, 218] width 483 height 52
paste textarea "Order #TL38650663"
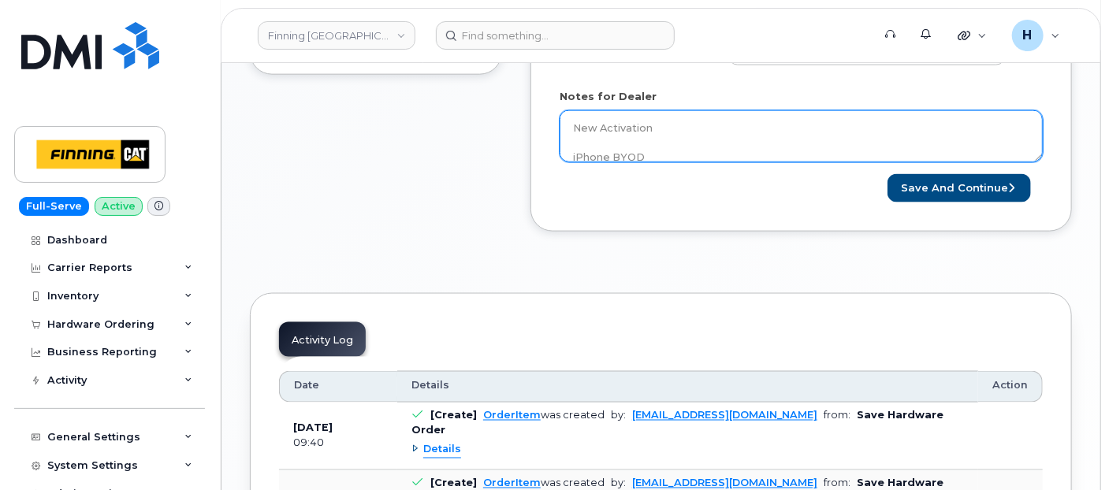
scroll to position [963, 0]
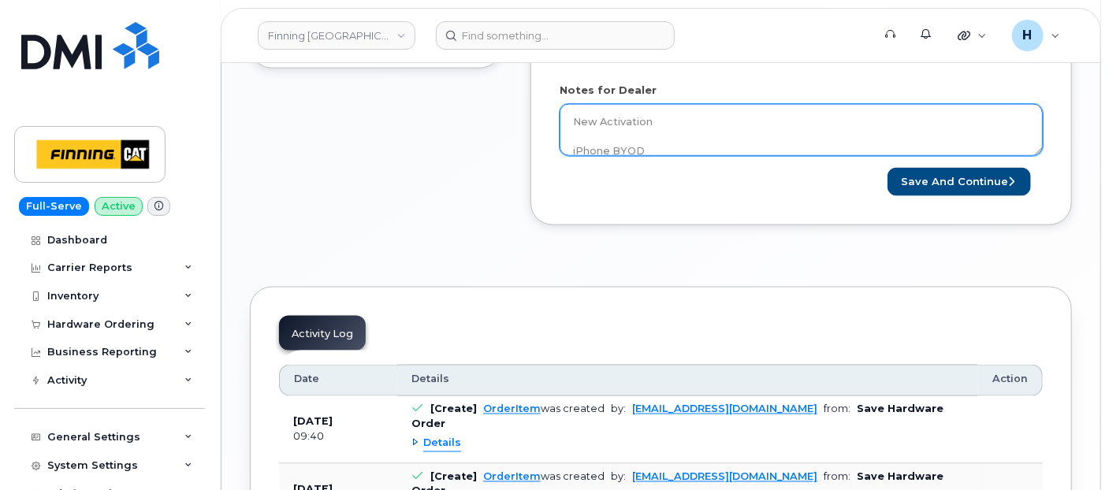
click at [648, 124] on textarea "New Activation iPhone BYOD $0.00 - New Activation (Customer Owned Hardware) 1 x…" at bounding box center [801, 130] width 483 height 52
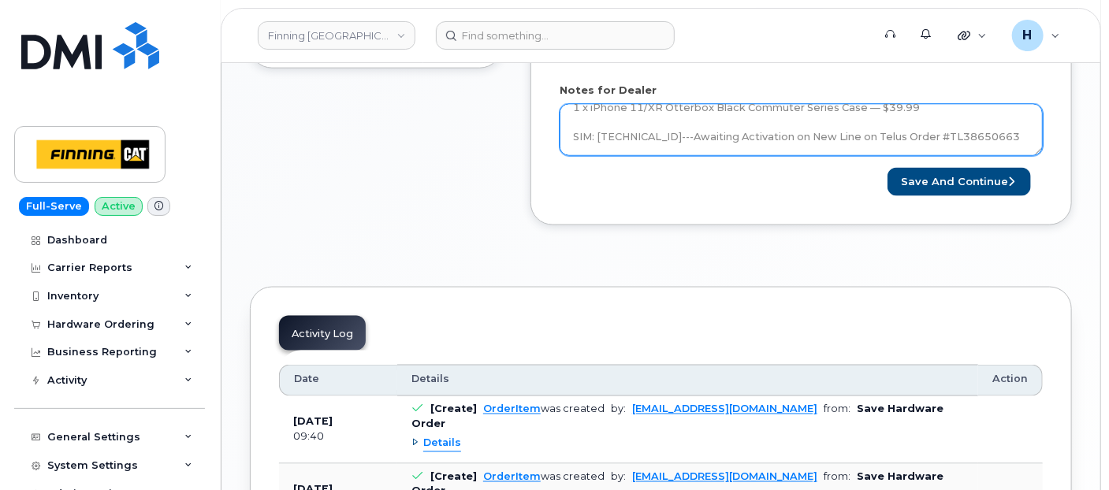
click at [668, 131] on textarea "New Activation iPhone BYOD $0.00 - New Activation (Customer Owned Hardware) 1 x…" at bounding box center [801, 130] width 483 height 52
click at [746, 151] on textarea "New Activation iPhone BYOD $0.00 - New Activation (Customer Owned Hardware) 1 x…" at bounding box center [801, 130] width 483 height 52
click at [745, 135] on textarea "New Activation iPhone BYOD $0.00 - New Activation (Customer Owned Hardware) 1 x…" at bounding box center [801, 130] width 483 height 52
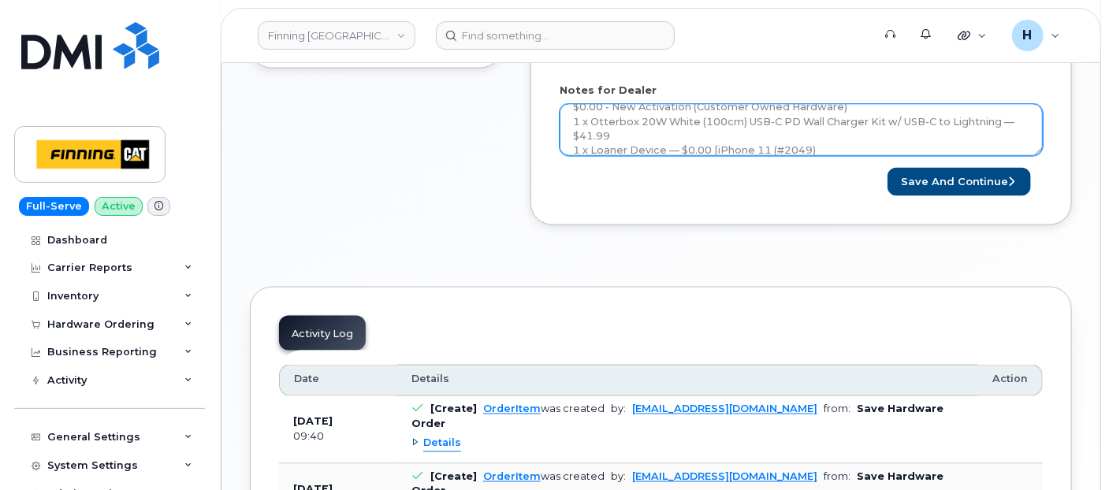
scroll to position [173, 0]
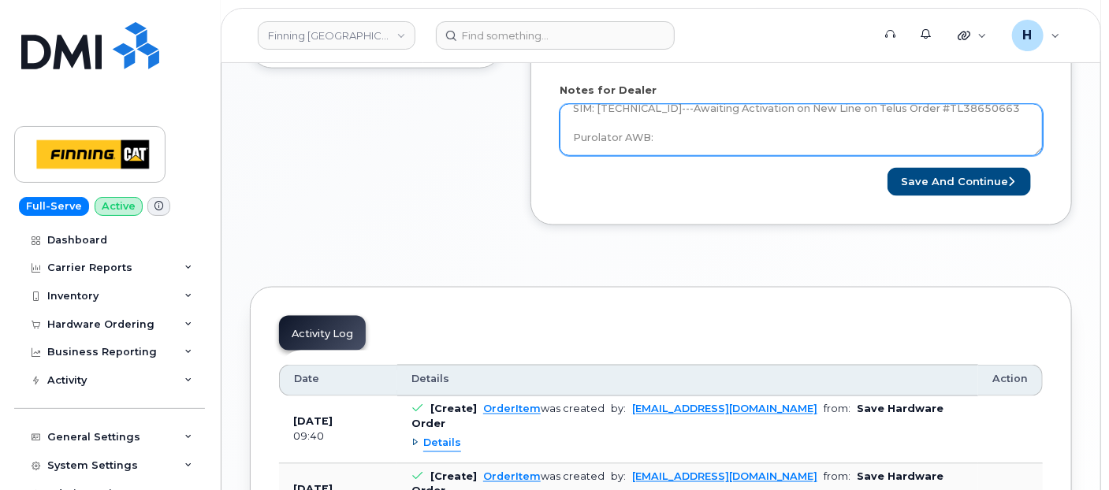
click at [573, 114] on textarea "New Activation iPhone BYOD $0.00 - New Activation (Customer Owned Hardware) 1 x…" at bounding box center [801, 130] width 483 height 52
click at [568, 137] on textarea "New Activation iPhone BYOD $0.00 - New Activation (Customer Owned Hardware) 1 x…" at bounding box center [801, 130] width 483 height 52
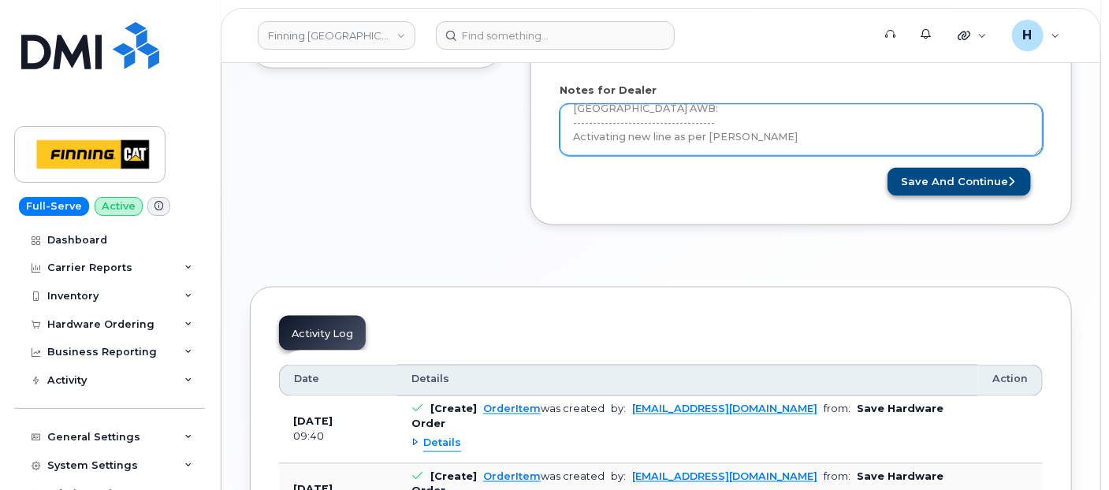
type textarea "New Activation iPhone BYOD $0.00 - New Activation (Customer Owned Hardware) 1 x…"
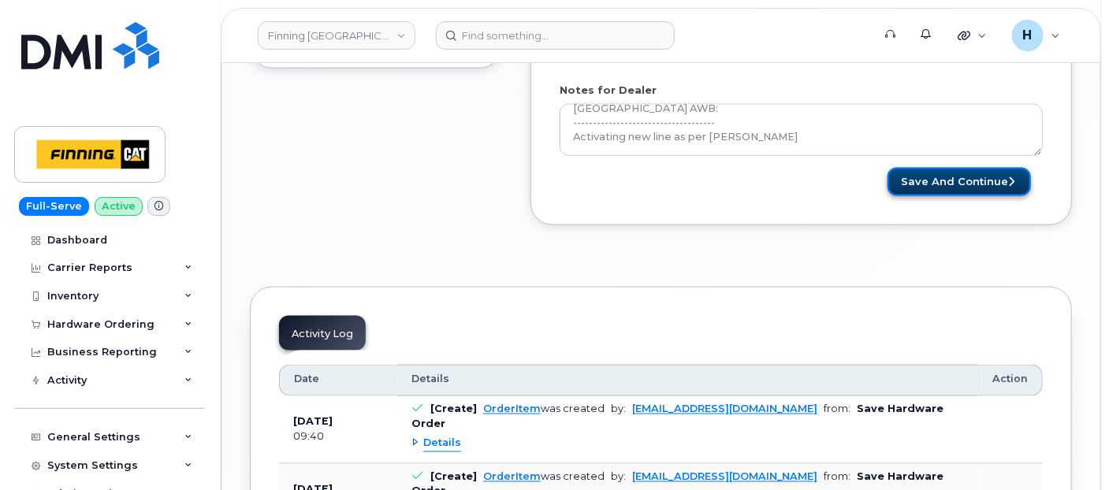
click at [930, 174] on button "Save and Continue" at bounding box center [959, 182] width 143 height 29
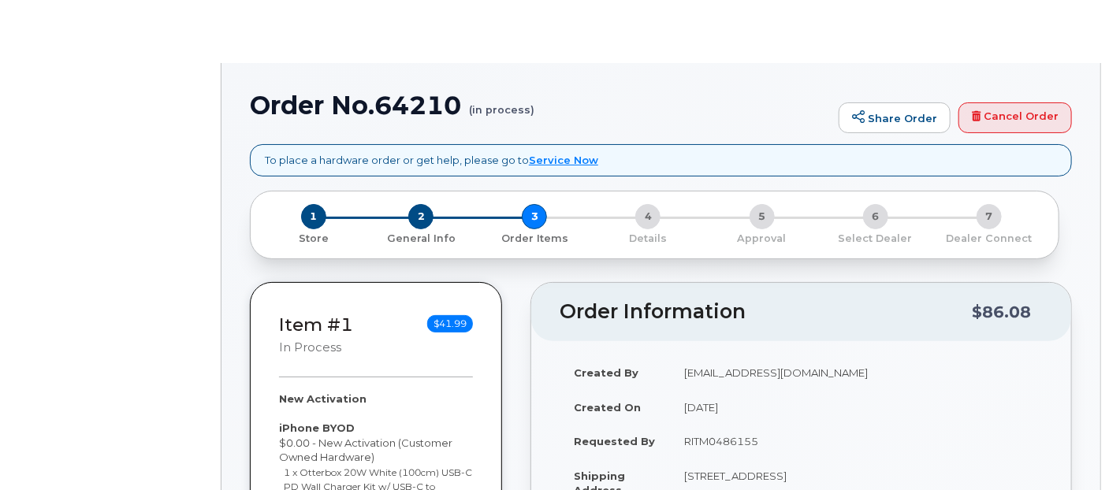
select select "377824"
radio input "true"
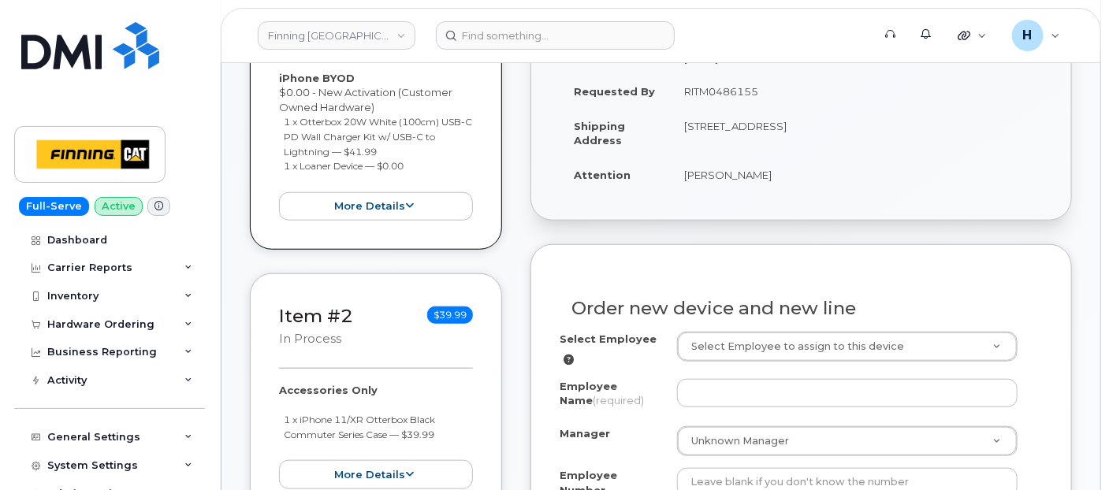
scroll to position [525, 0]
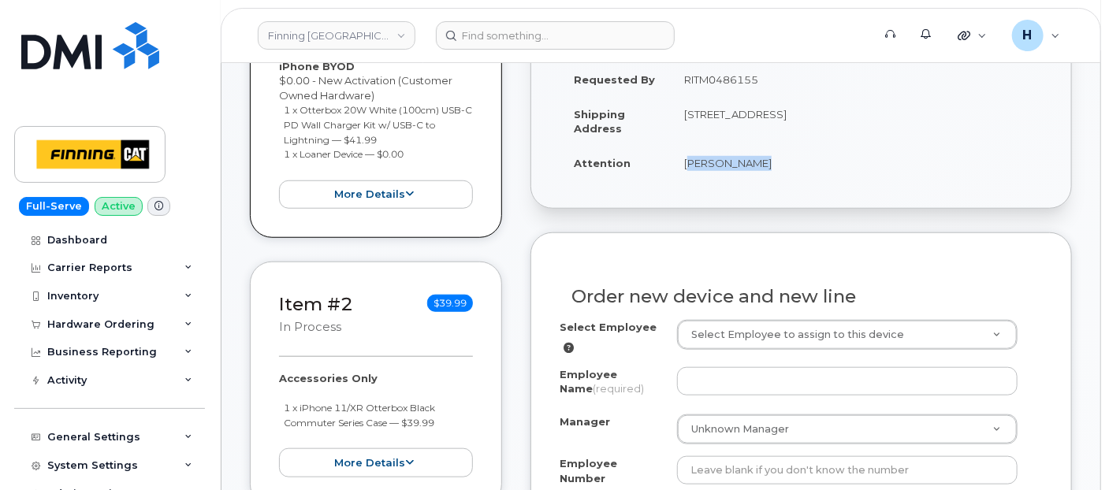
drag, startPoint x: 672, startPoint y: 175, endPoint x: 888, endPoint y: 175, distance: 216.8
click at [888, 175] on td "[PERSON_NAME]" at bounding box center [856, 163] width 373 height 35
copy td "[PERSON_NAME]"
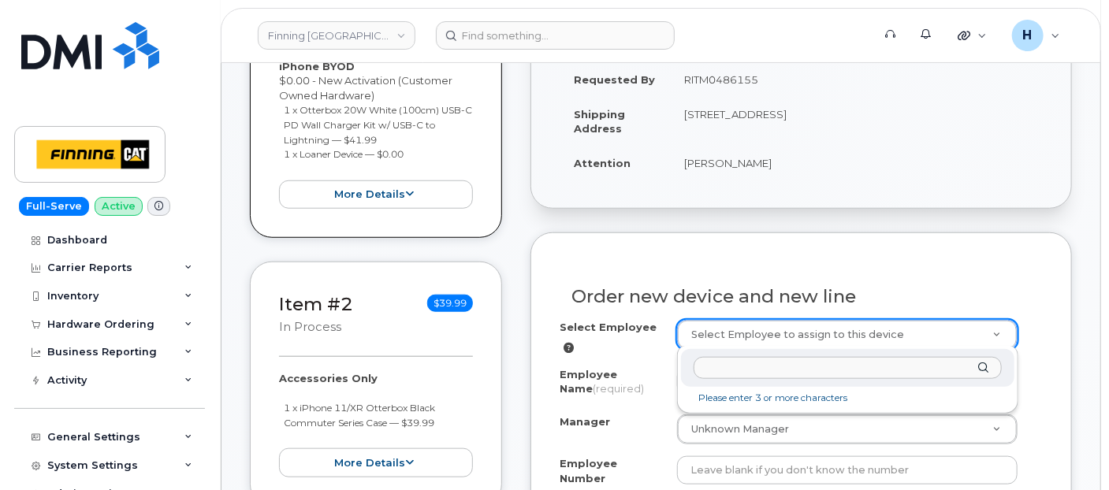
type input "[PERSON_NAME]"
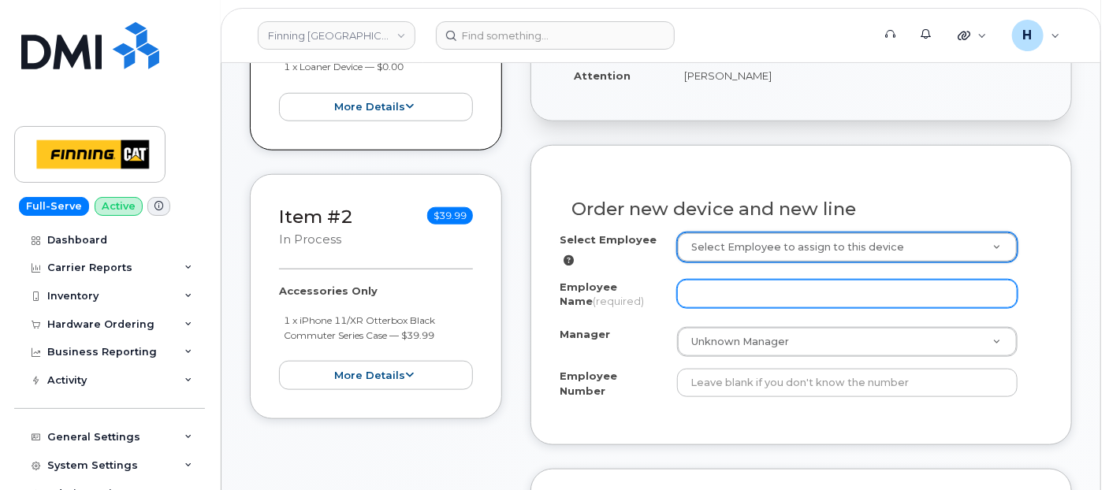
drag, startPoint x: 654, startPoint y: 296, endPoint x: 687, endPoint y: 285, distance: 35.4
click at [687, 285] on input "Employee Name (required)" at bounding box center [847, 294] width 341 height 28
paste input "[PERSON_NAME]"
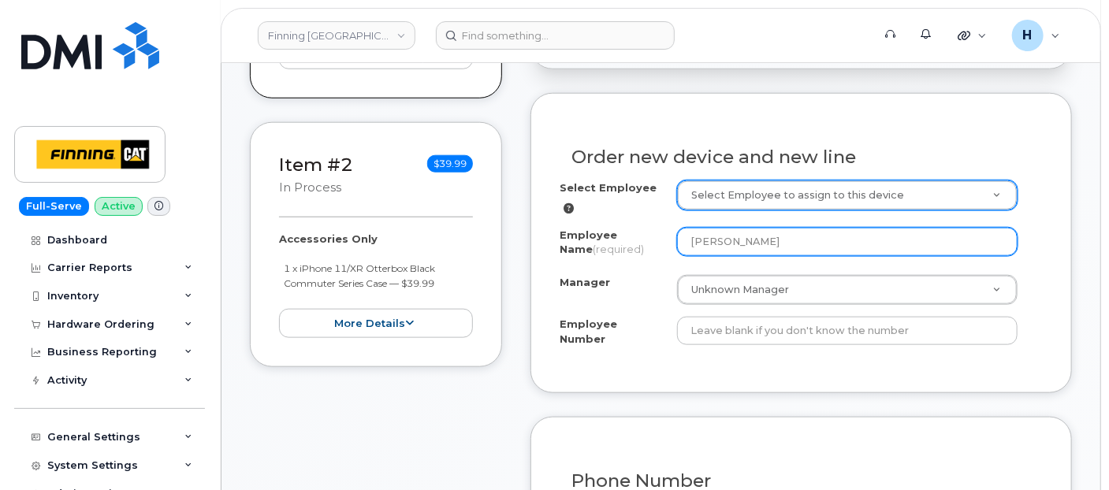
scroll to position [700, 0]
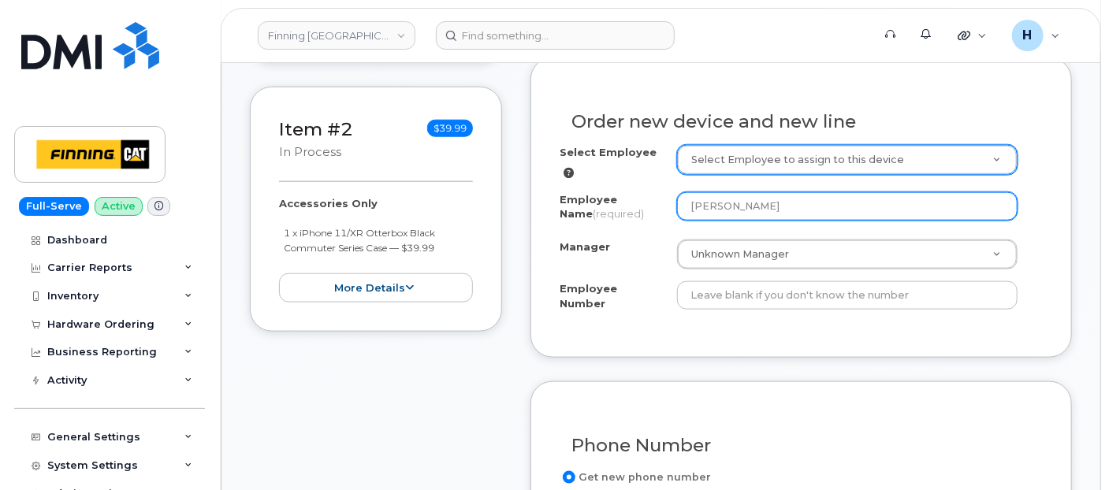
type input "[PERSON_NAME]"
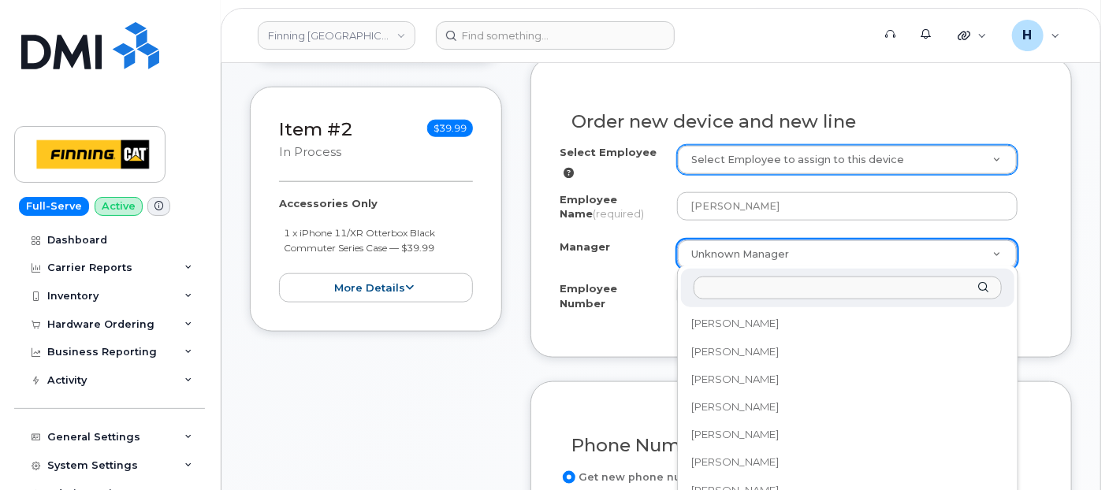
scroll to position [44551, 0]
paste input "[PERSON_NAME]"
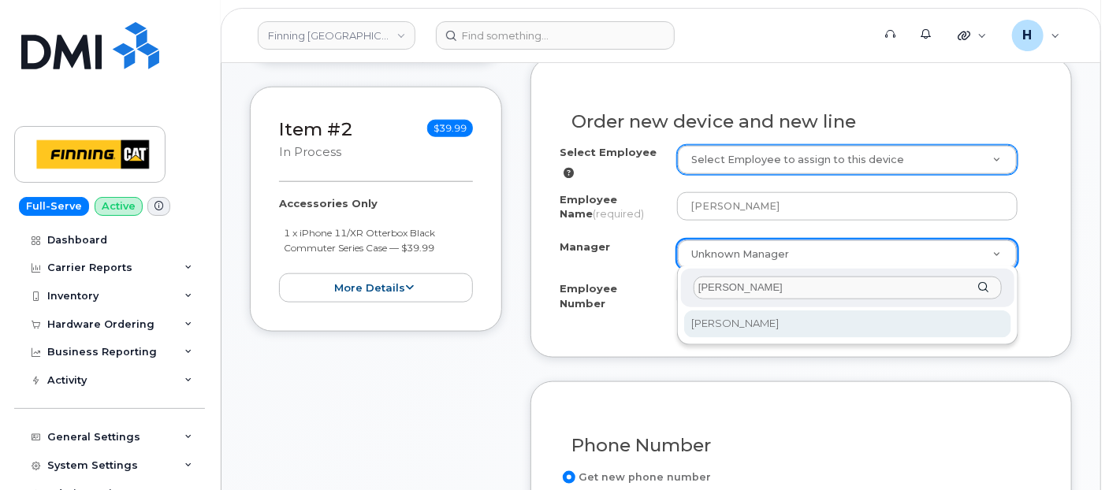
scroll to position [0, 0]
type input "[PERSON_NAME]"
select select "15603"
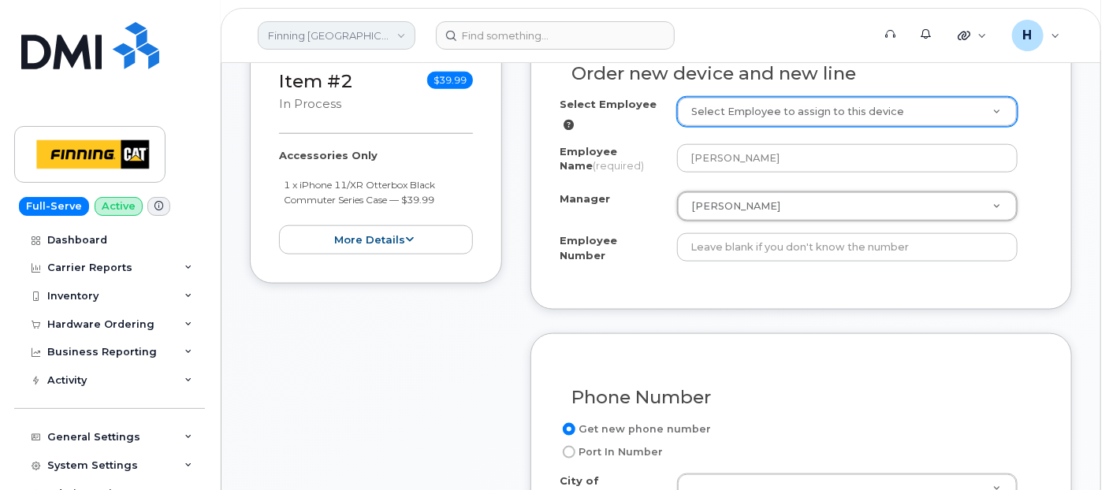
scroll to position [788, 0]
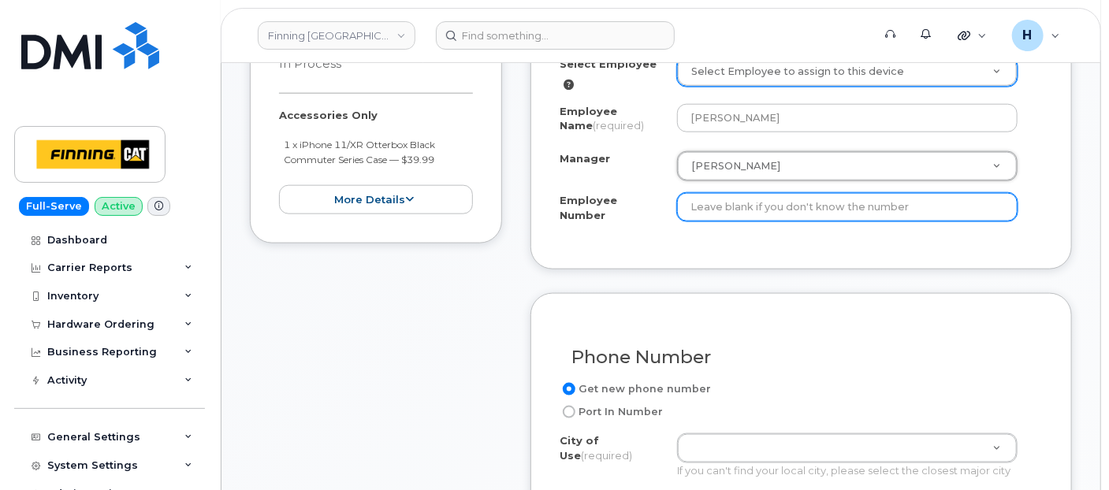
click at [691, 203] on input "Employee Number" at bounding box center [847, 207] width 341 height 28
paste input "3500735"
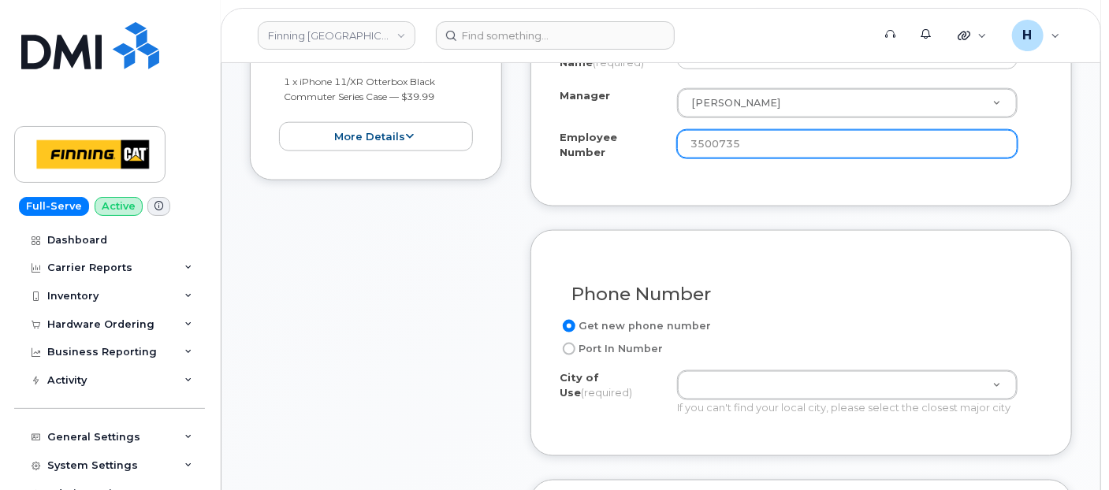
scroll to position [963, 0]
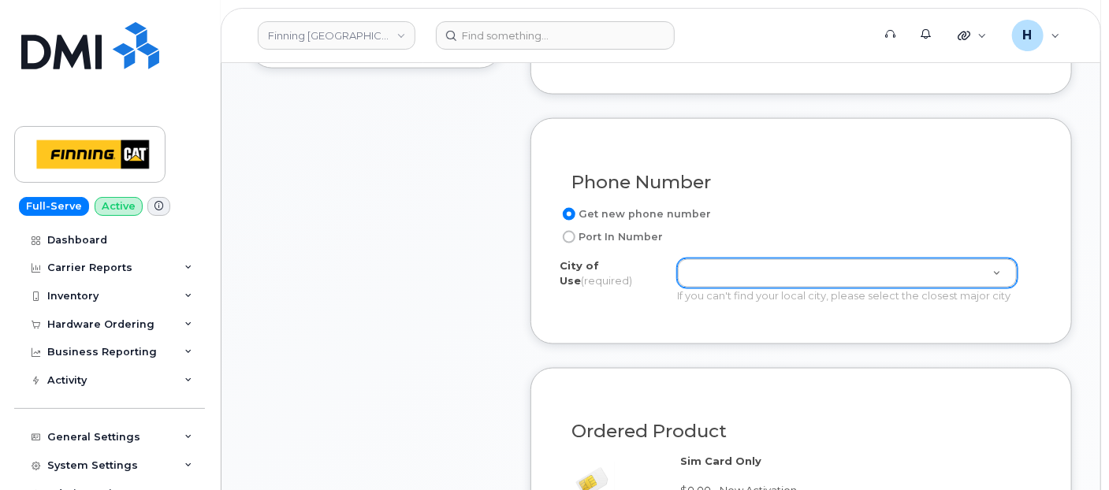
type input "3500735"
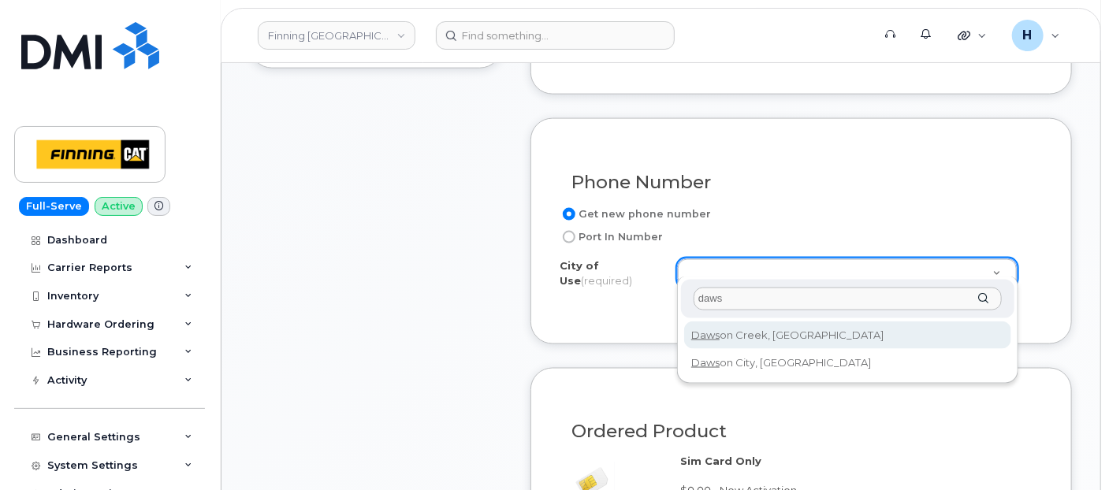
type input "daws"
type input "658"
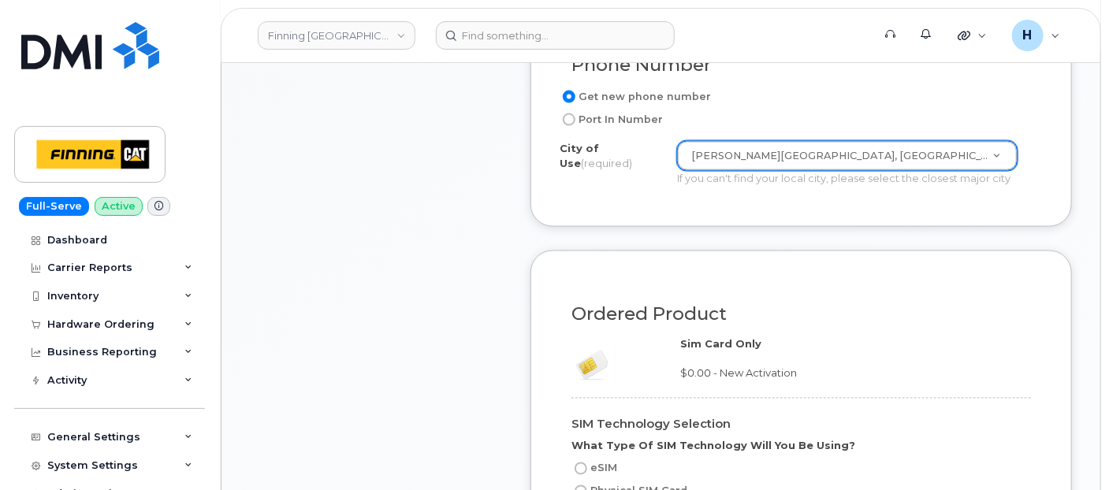
scroll to position [1138, 0]
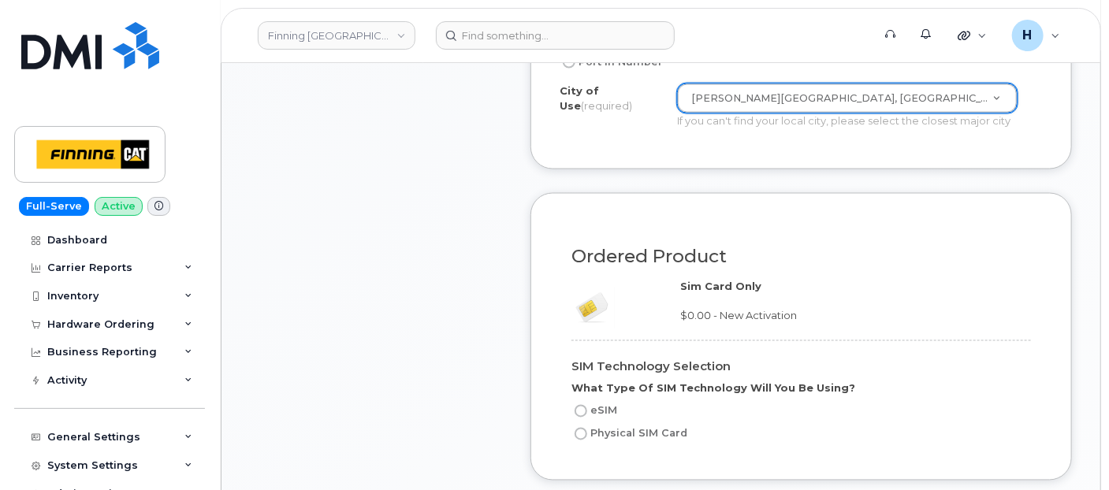
click at [610, 425] on label "Physical SIM Card" at bounding box center [630, 434] width 116 height 19
click at [587, 428] on input "Physical SIM Card" at bounding box center [581, 434] width 13 height 13
radio input "true"
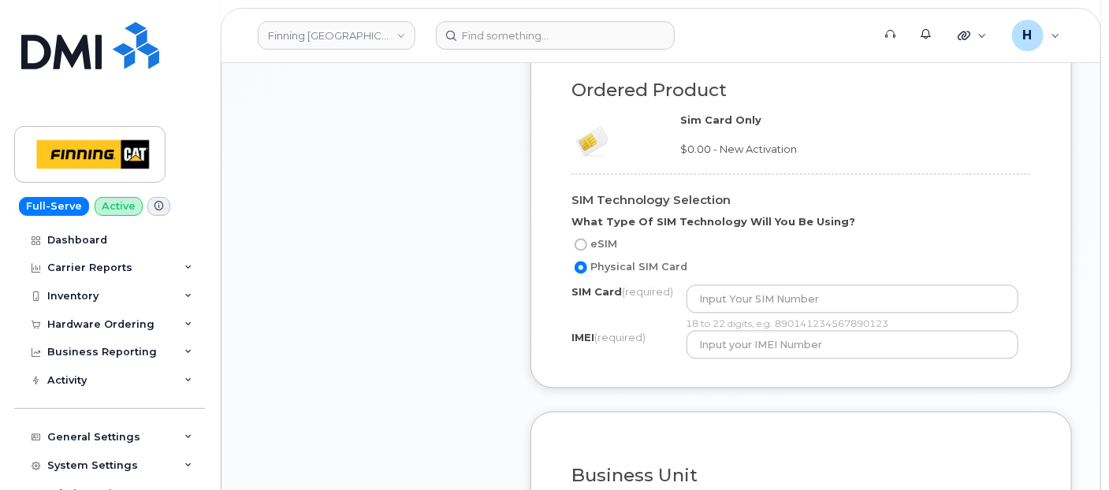
scroll to position [1401, 0]
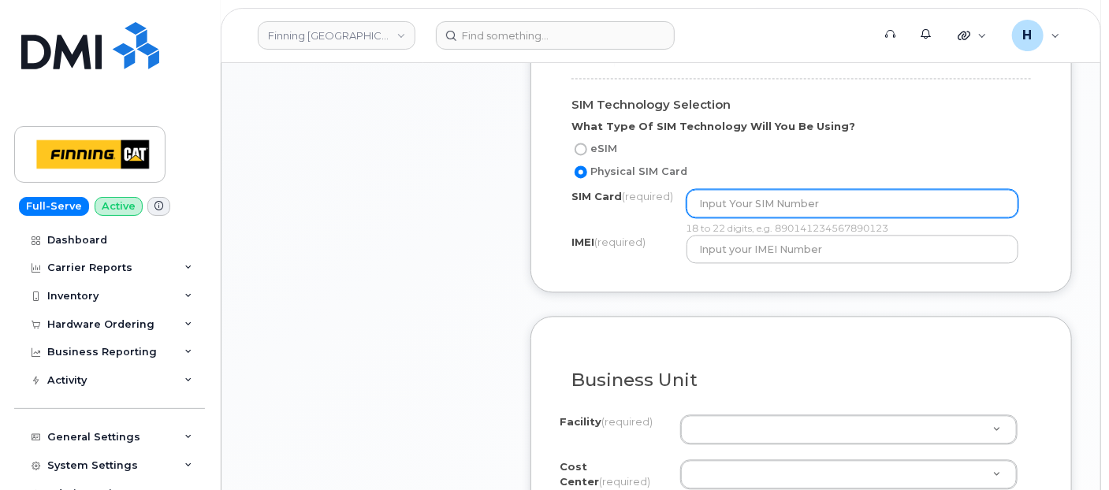
click at [719, 191] on input "text" at bounding box center [853, 203] width 332 height 28
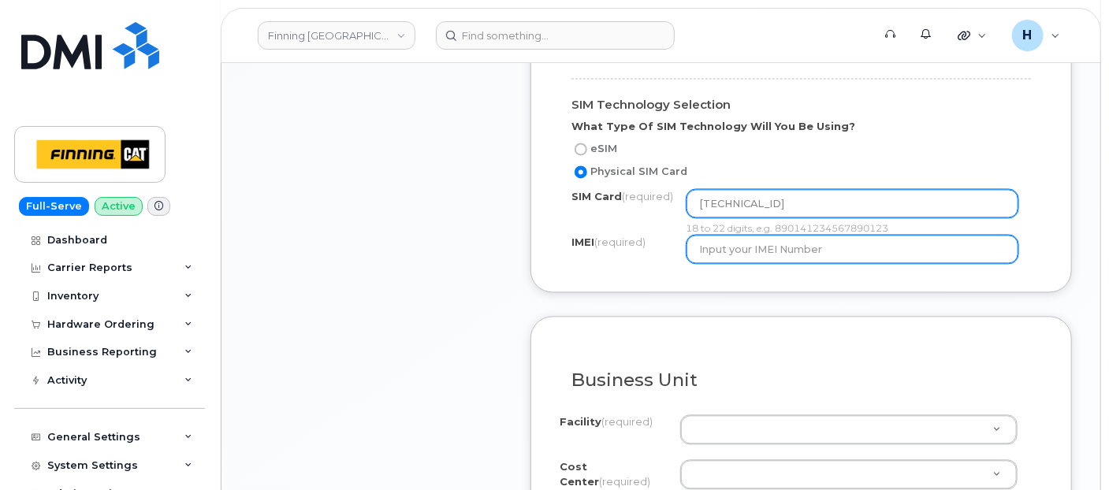
type input "[TECHNICAL_ID]"
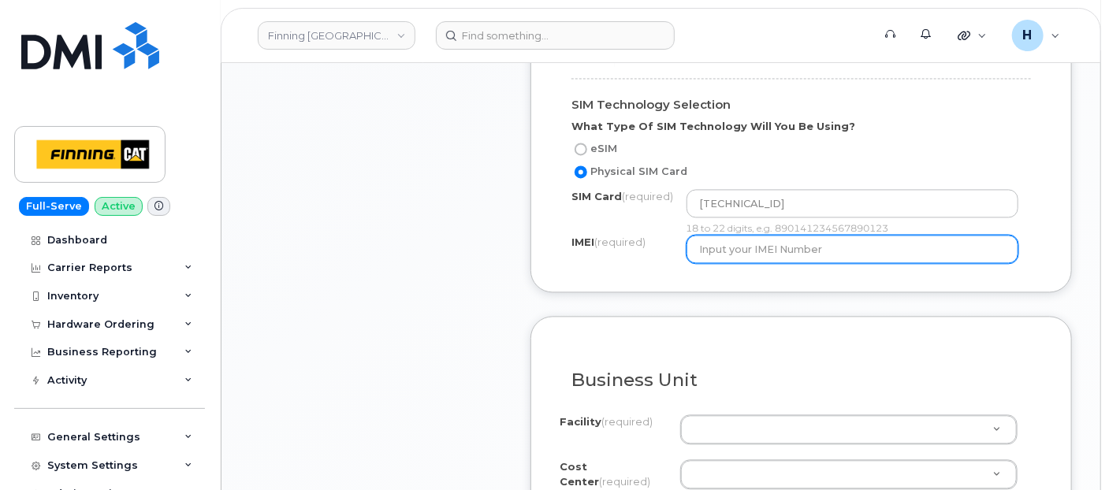
click at [710, 242] on input "text" at bounding box center [853, 249] width 332 height 28
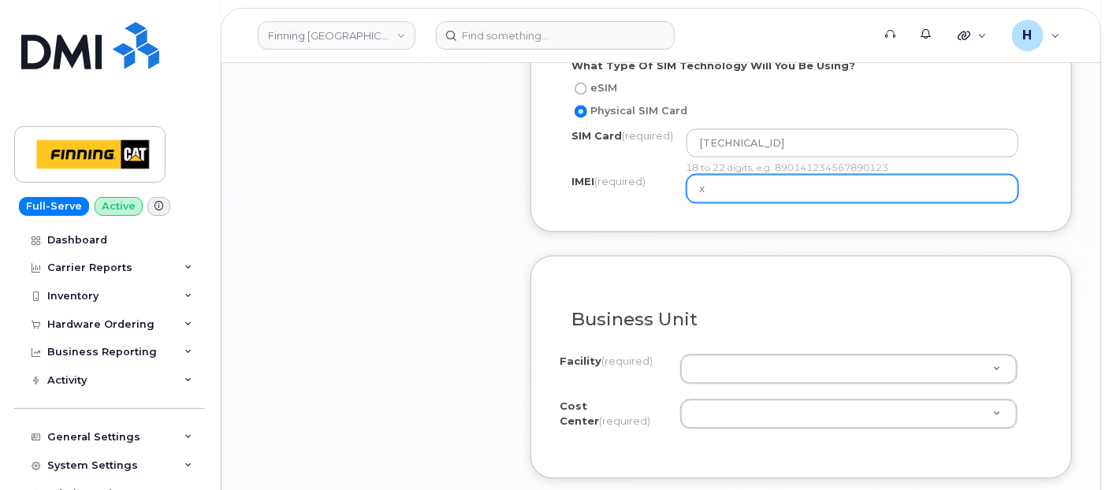
scroll to position [1488, 0]
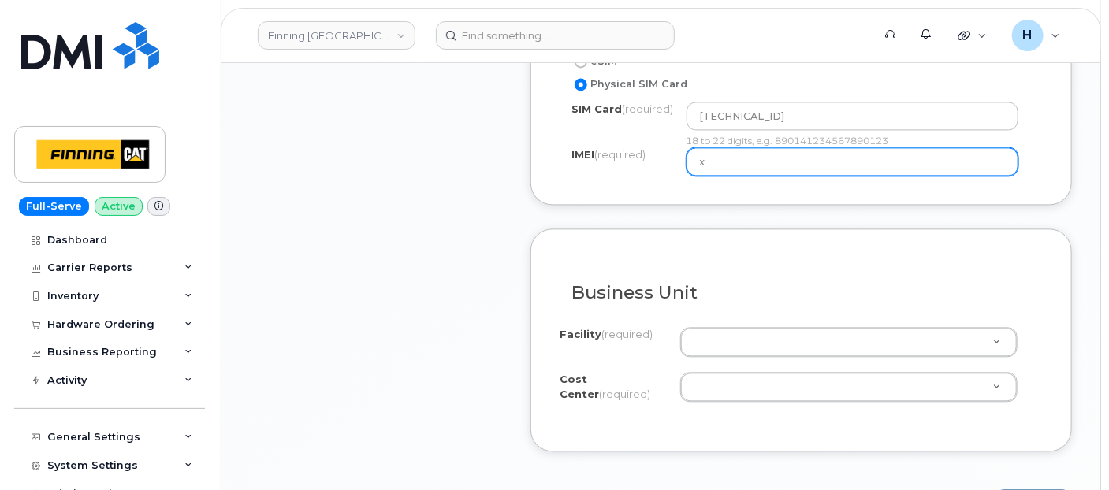
type input "x"
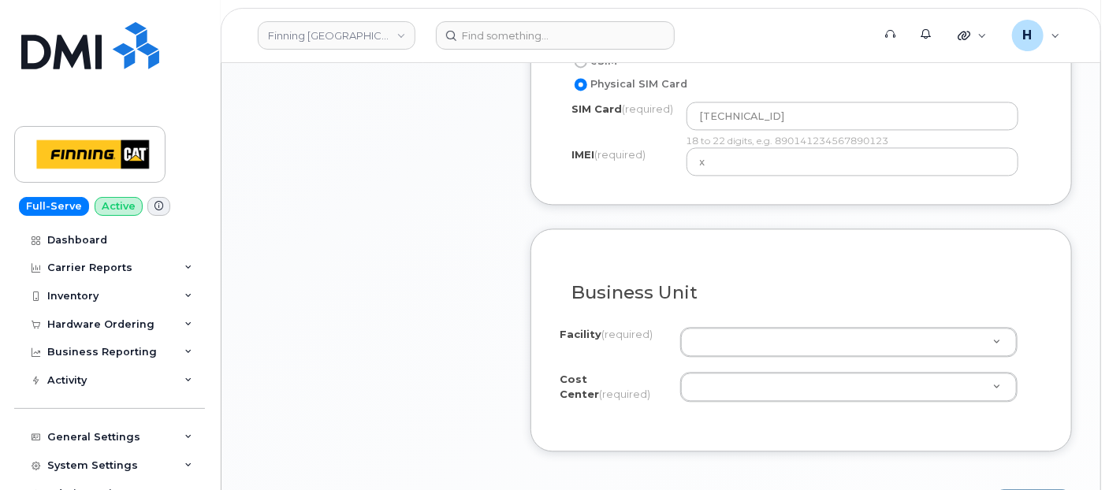
click at [707, 327] on div at bounding box center [848, 342] width 337 height 30
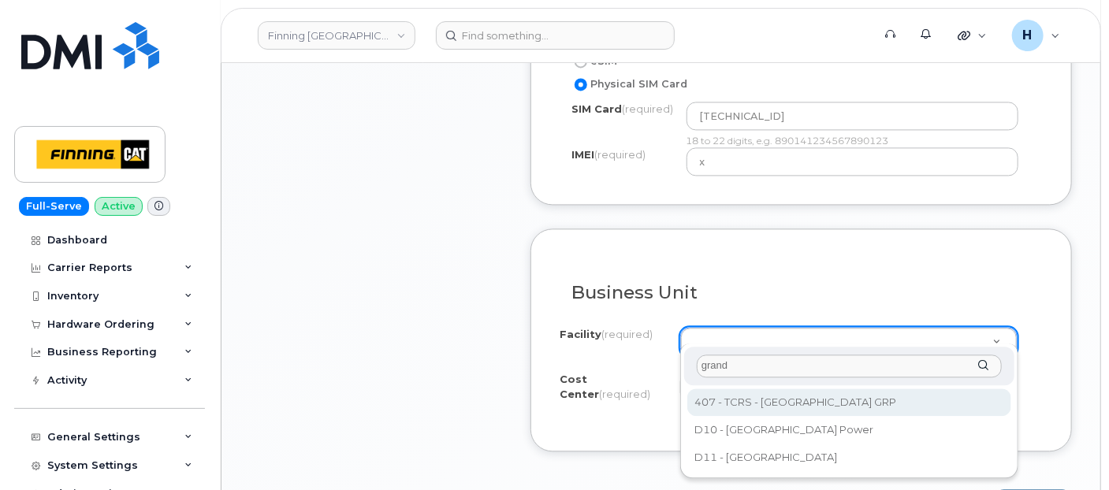
type input "grand"
select select "407"
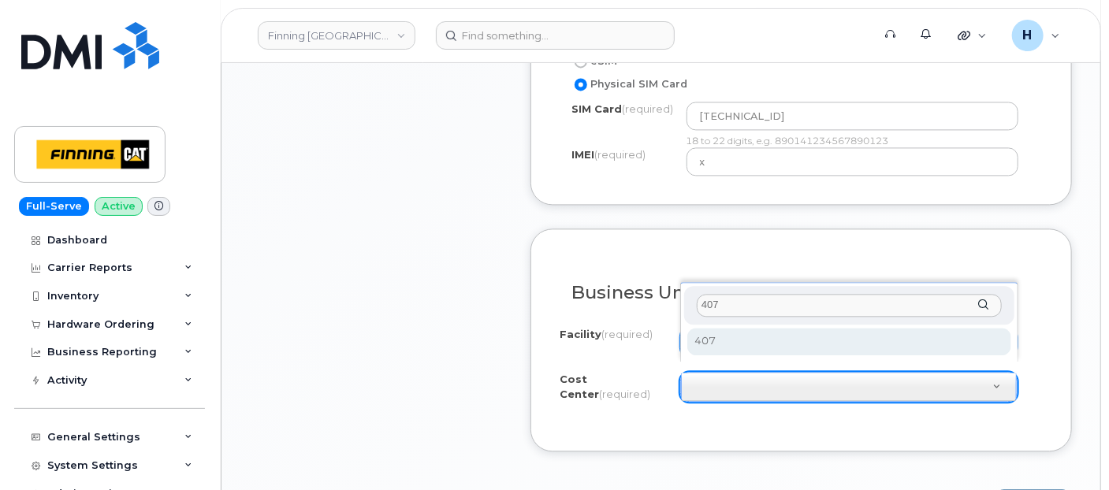
type input "407"
click at [740, 324] on div "407 407" at bounding box center [849, 322] width 338 height 80
select select "407"
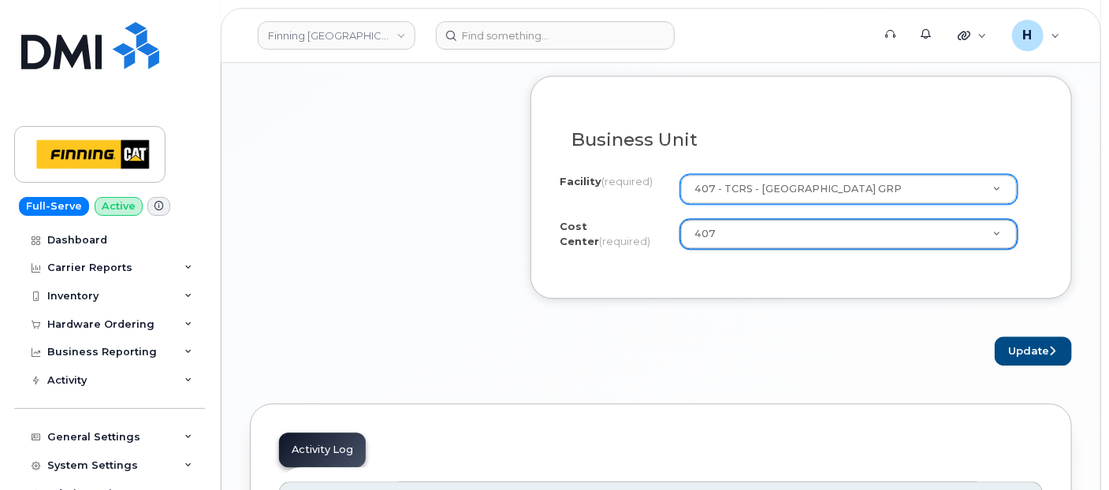
scroll to position [1664, 0]
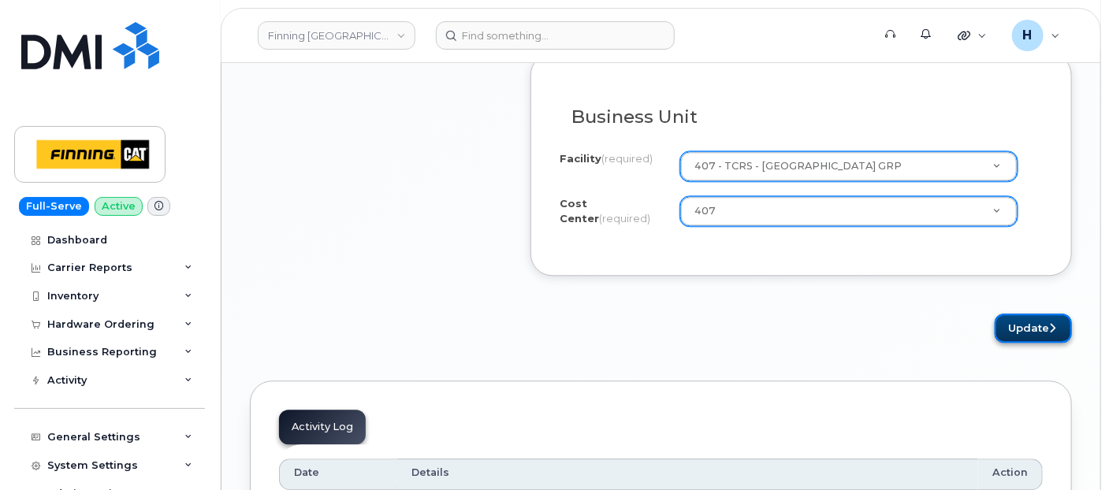
click at [1021, 314] on button "Update" at bounding box center [1033, 328] width 77 height 29
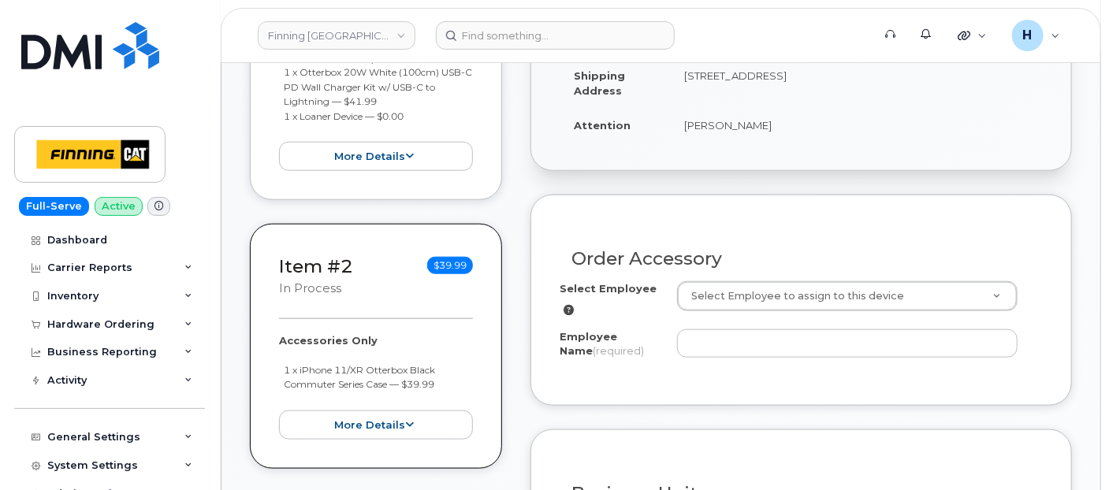
scroll to position [533, 0]
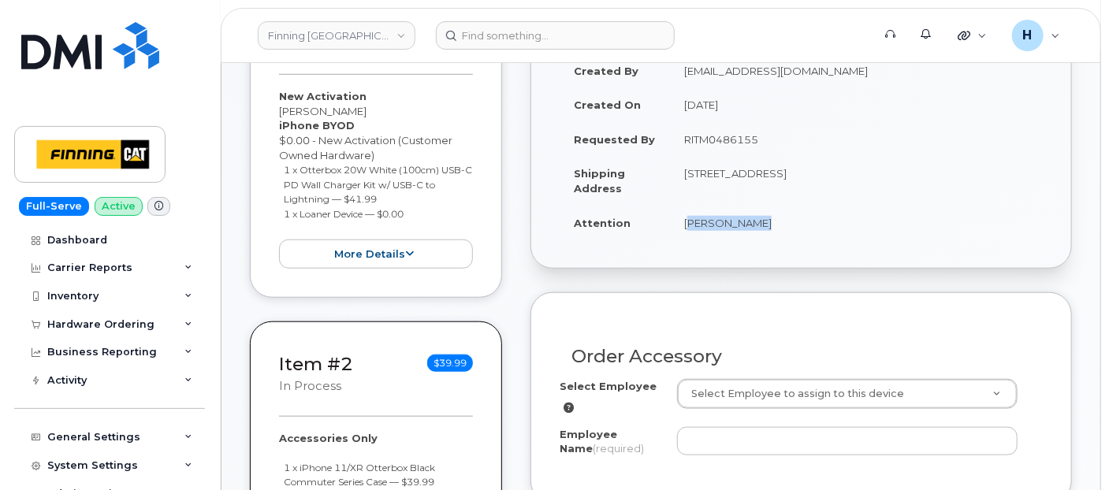
drag, startPoint x: 680, startPoint y: 219, endPoint x: 844, endPoint y: 223, distance: 164.0
click at [844, 223] on td "[PERSON_NAME]" at bounding box center [856, 223] width 373 height 35
copy td "[PERSON_NAME]"
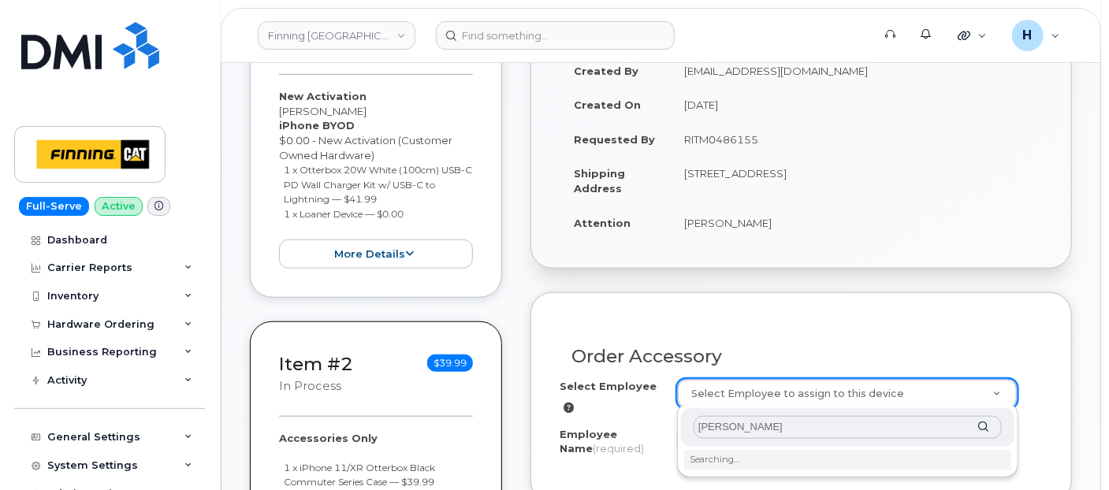
scroll to position [620, 0]
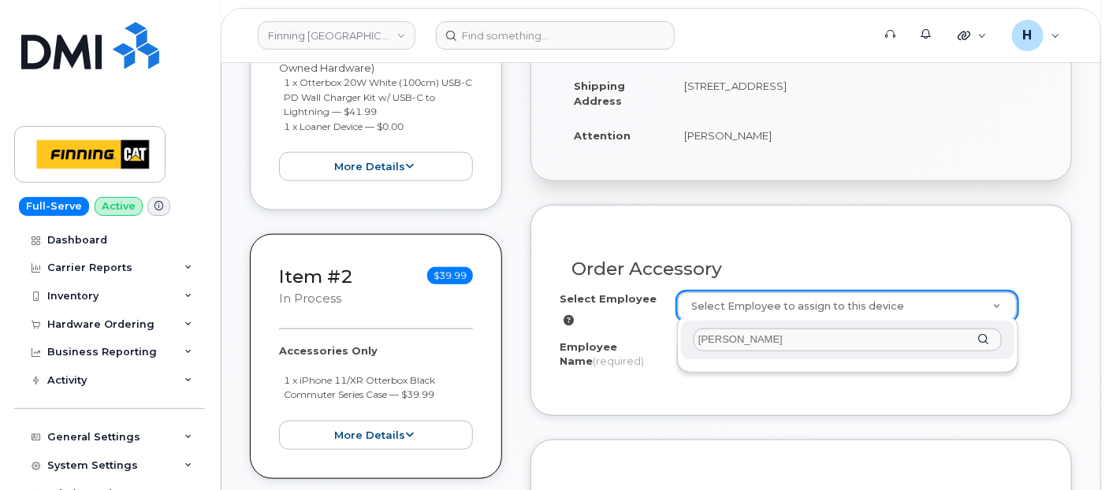
type input "[PERSON_NAME]"
click at [710, 358] on div "[PERSON_NAME]" at bounding box center [847, 340] width 333 height 39
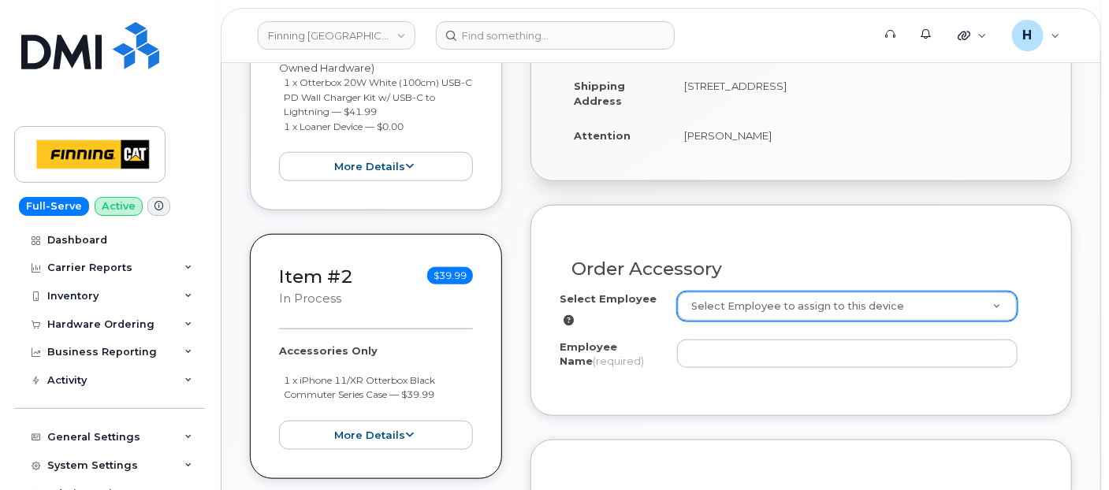
click at [669, 352] on div "Employee Name (required)" at bounding box center [618, 357] width 117 height 35
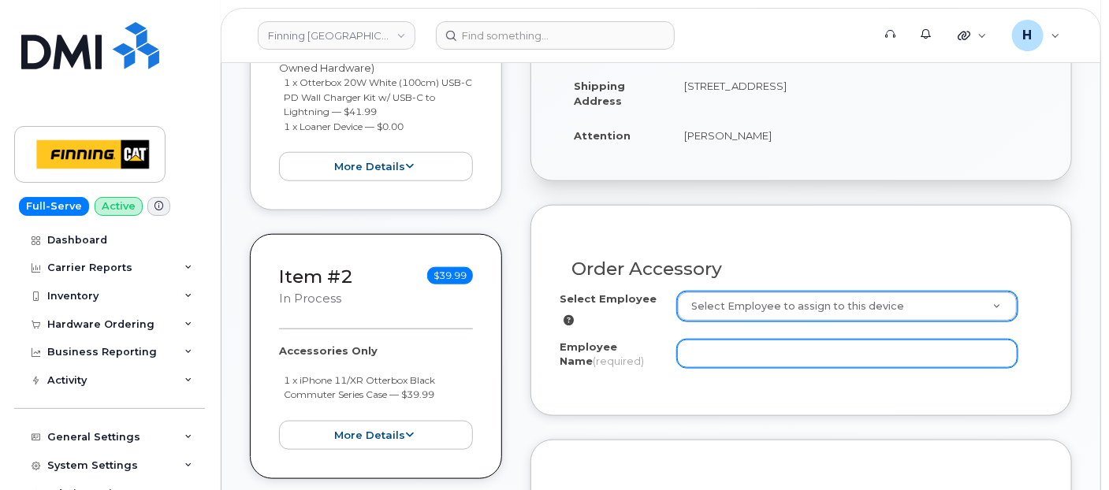
click at [682, 353] on input "Employee Name (required)" at bounding box center [847, 354] width 341 height 28
paste input "[PERSON_NAME]"
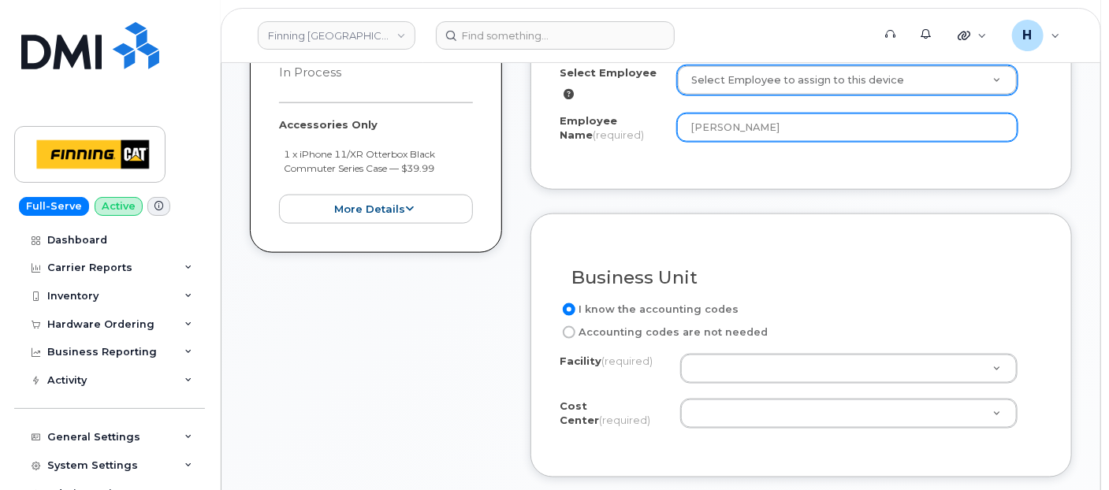
scroll to position [883, 0]
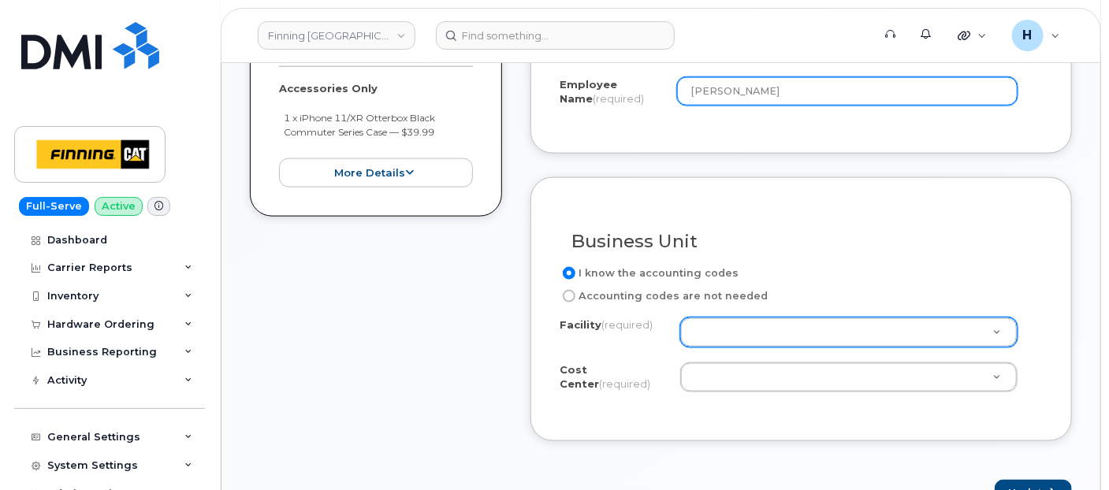
type input "[PERSON_NAME]"
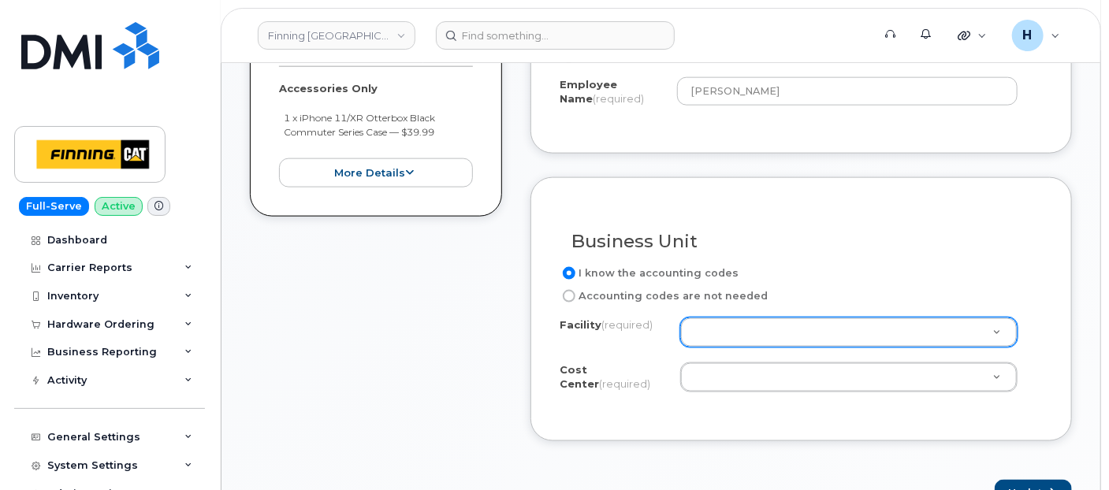
click at [688, 318] on div at bounding box center [848, 333] width 337 height 30
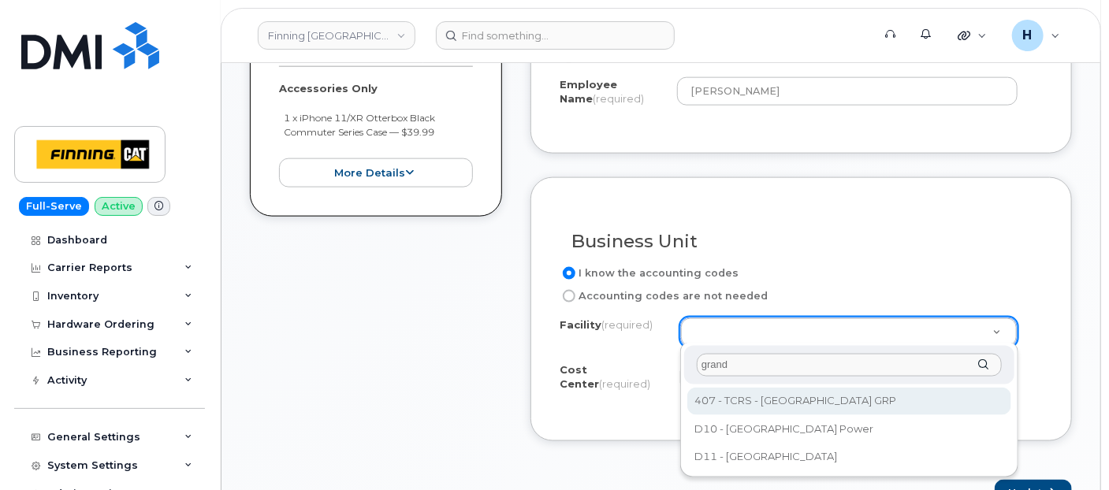
type input "grand"
select select "407"
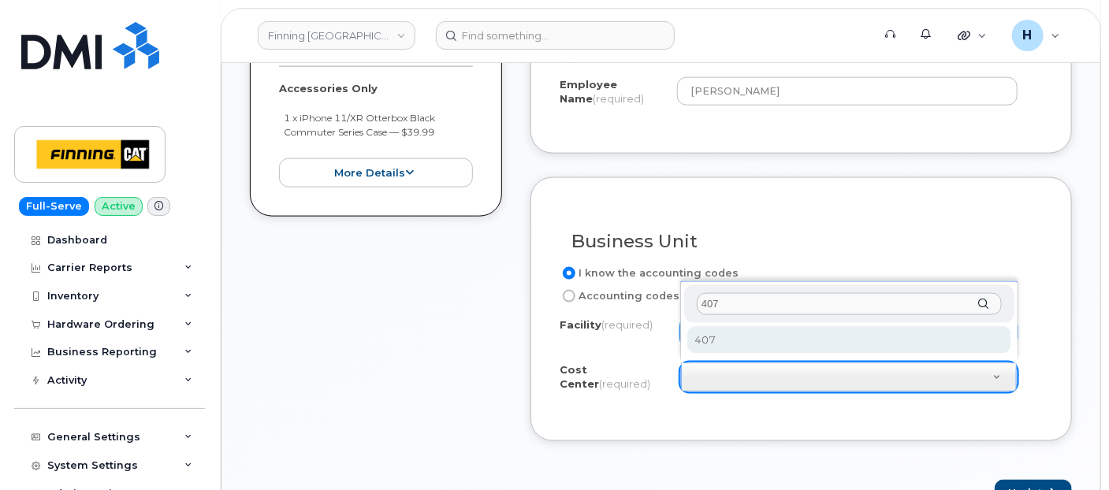
type input "407"
select select "407"
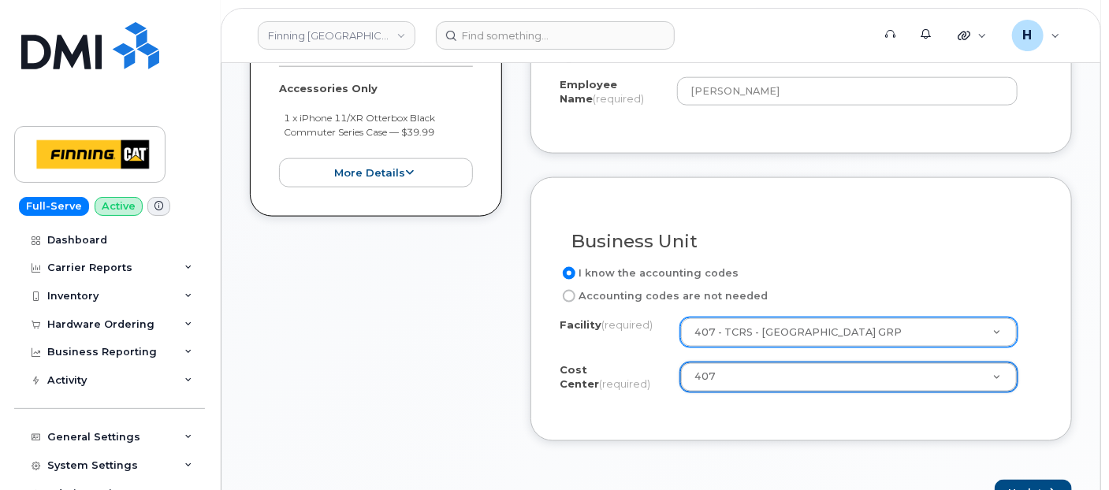
scroll to position [1058, 0]
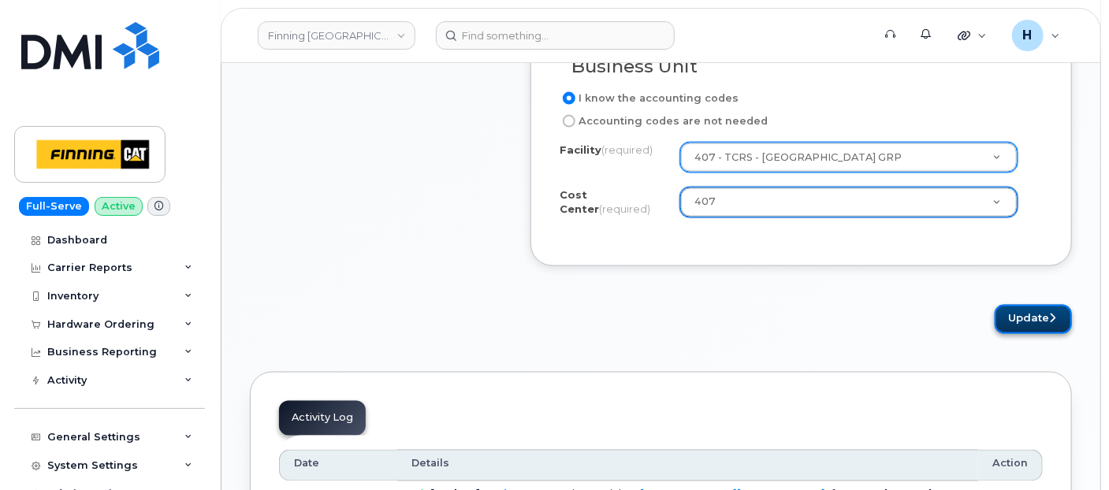
click at [1029, 313] on button "Update" at bounding box center [1033, 319] width 77 height 29
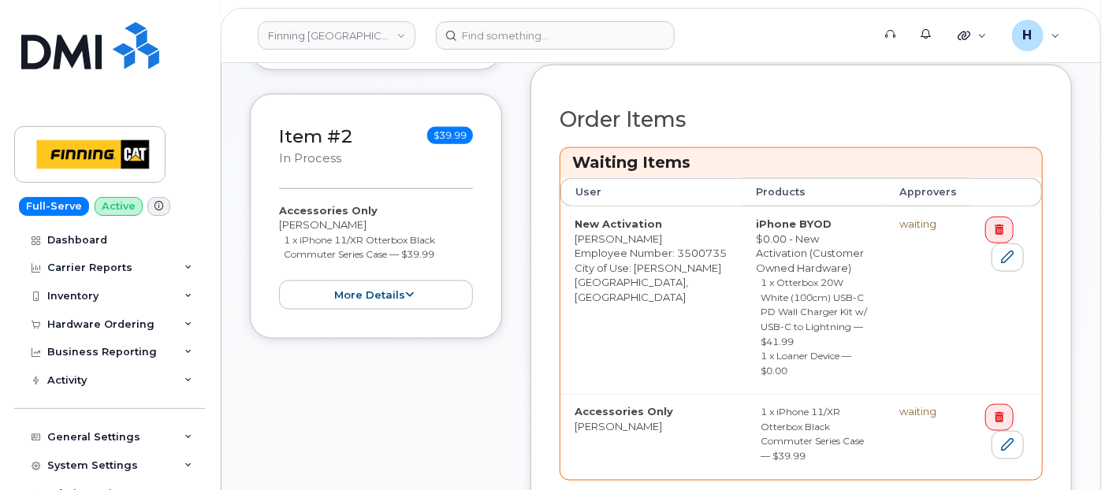
scroll to position [788, 0]
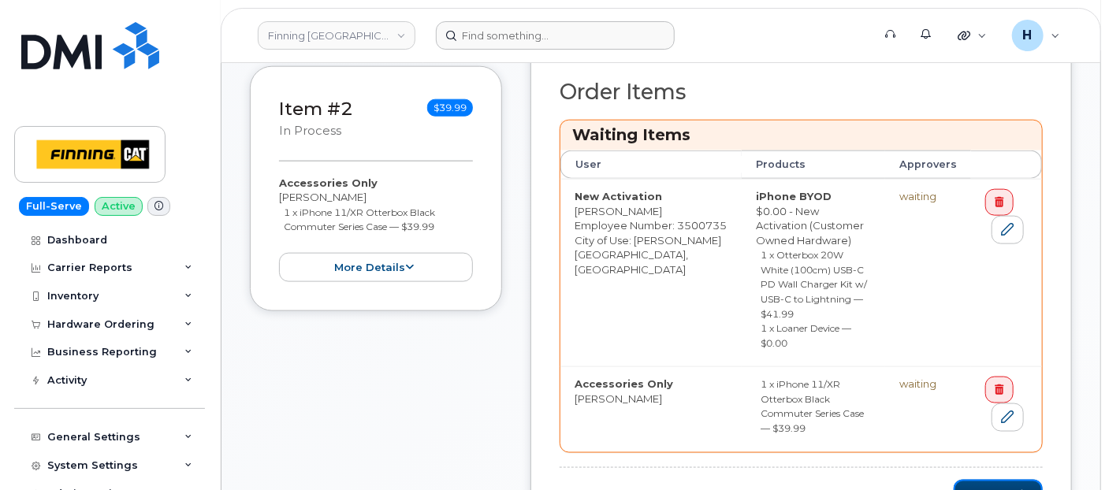
click at [968, 480] on button "Checkout" at bounding box center [998, 494] width 89 height 29
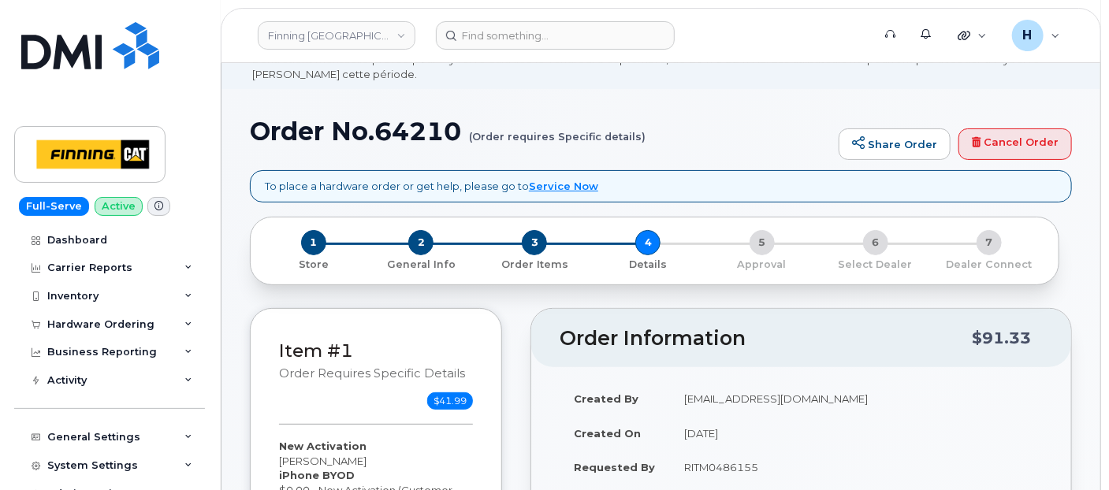
scroll to position [263, 0]
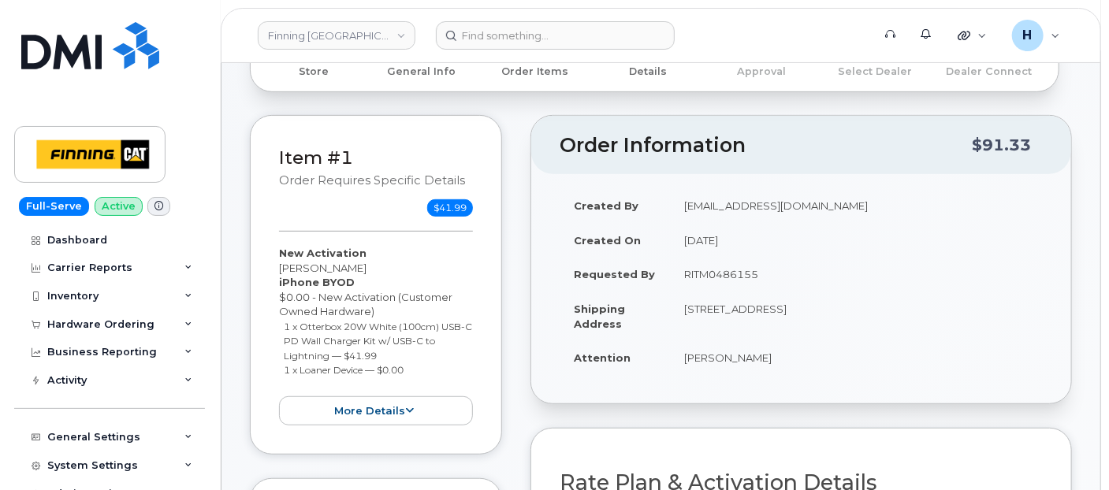
drag, startPoint x: 864, startPoint y: 307, endPoint x: 911, endPoint y: 312, distance: 46.8
click at [911, 312] on td "[STREET_ADDRESS]" at bounding box center [856, 316] width 373 height 49
copy td "T8V 5W3"
drag, startPoint x: 674, startPoint y: 313, endPoint x: 713, endPoint y: 317, distance: 39.6
click at [713, 317] on td "[STREET_ADDRESS]" at bounding box center [856, 316] width 373 height 49
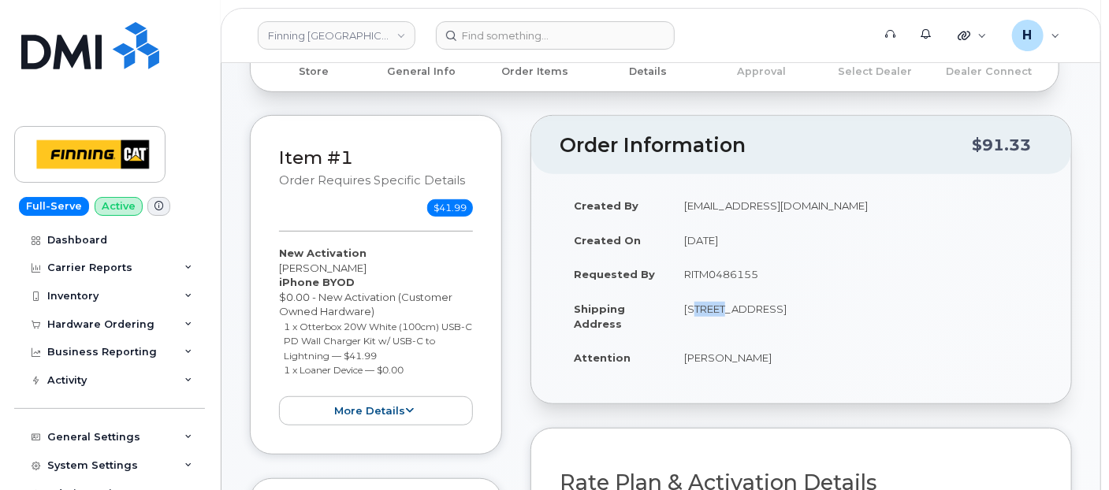
copy td "9501"
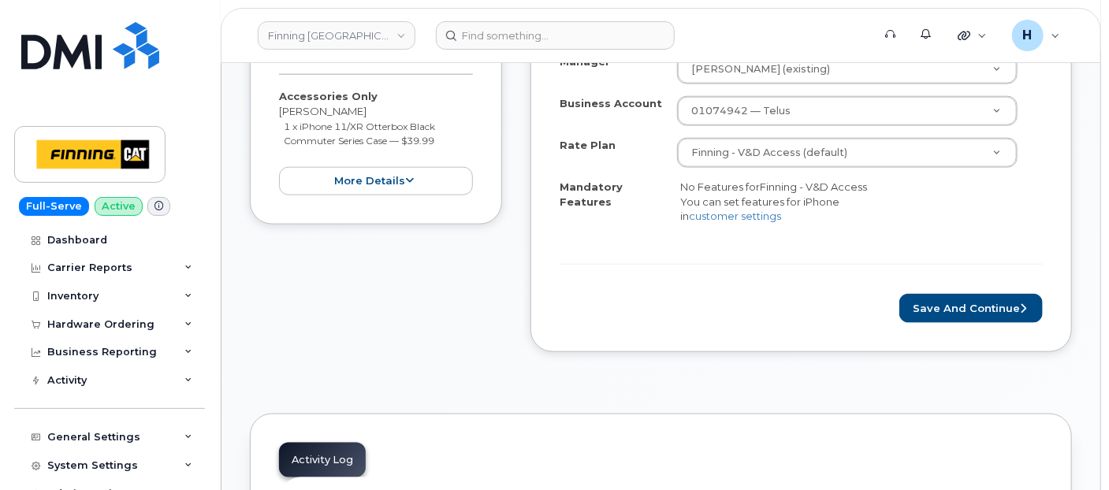
scroll to position [876, 0]
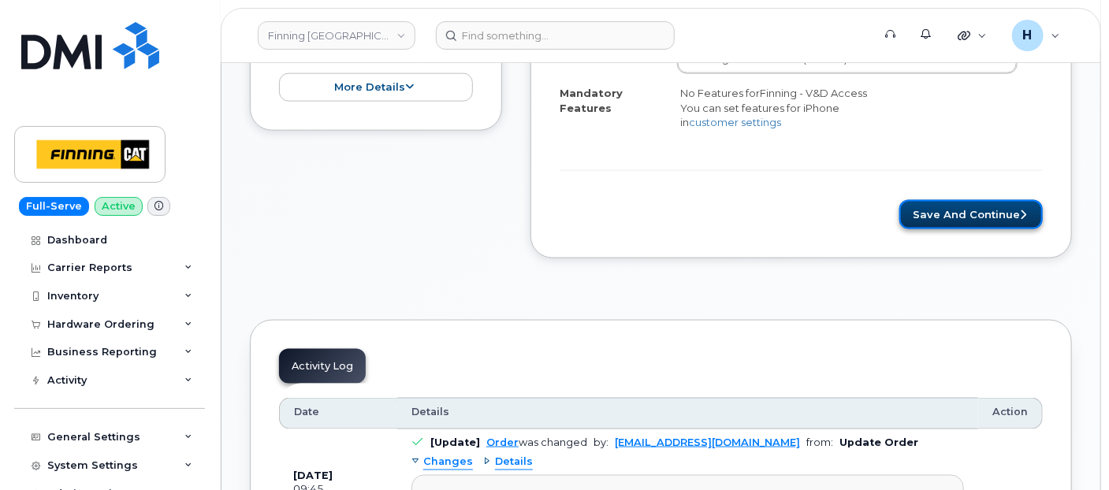
click at [962, 229] on button "Save and Continue" at bounding box center [971, 214] width 143 height 29
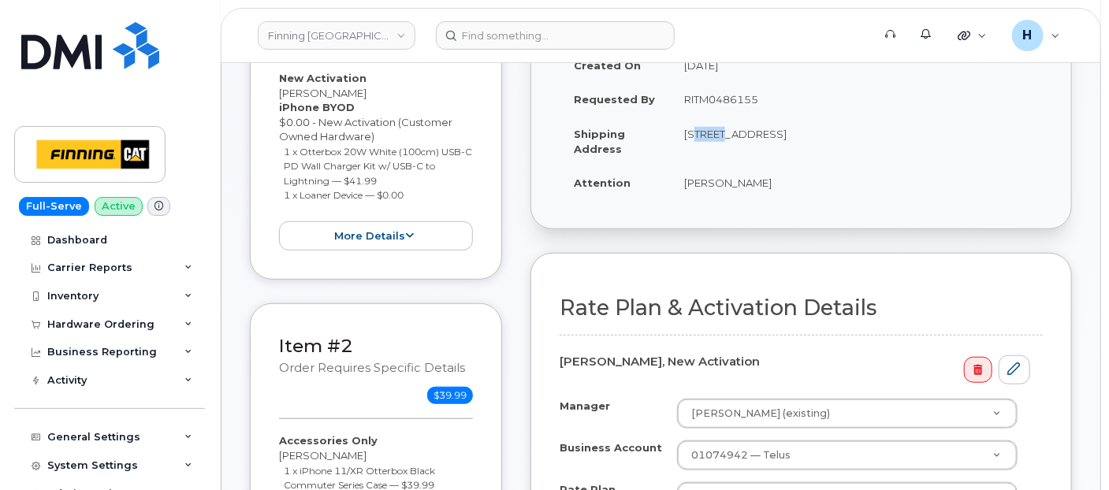
scroll to position [0, 0]
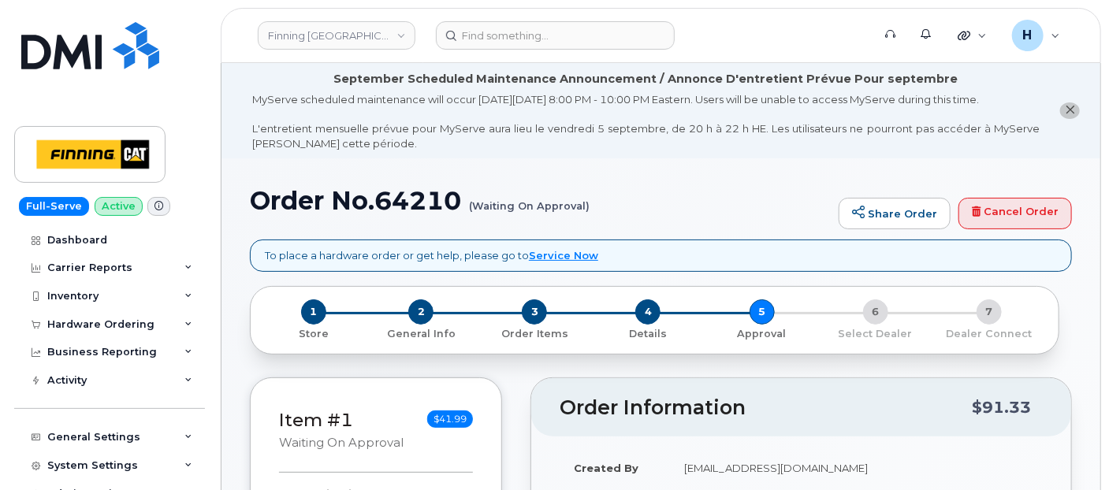
drag, startPoint x: 0, startPoint y: 0, endPoint x: 404, endPoint y: 112, distance: 419.6
click at [404, 112] on div "MyServe scheduled maintenance will occur [DATE][DATE] 8:00 PM - 10:00 PM Easter…" at bounding box center [646, 121] width 788 height 58
click at [401, 196] on h1 "Order No.64210 (Waiting On Approval)" at bounding box center [540, 201] width 581 height 28
copy h1 "64210"
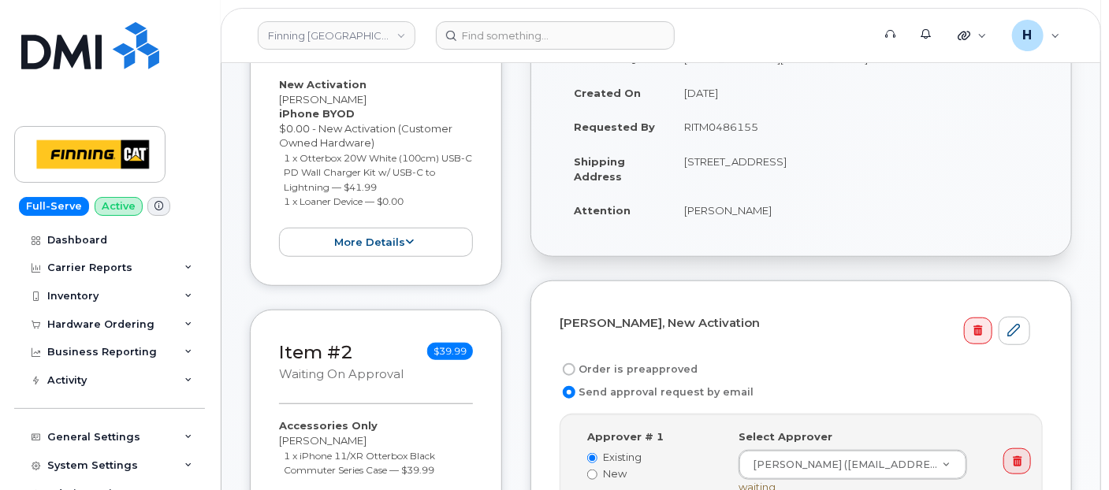
scroll to position [438, 0]
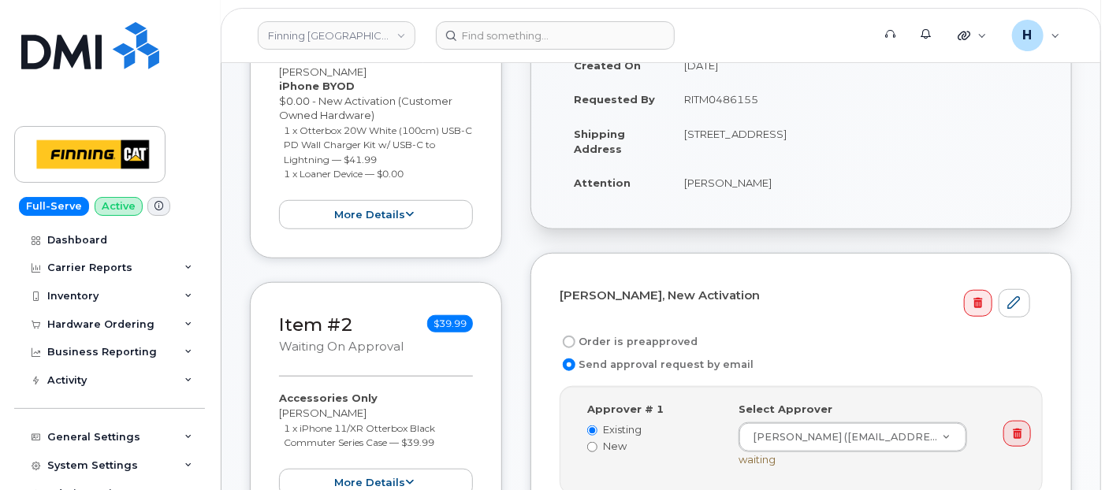
click at [611, 334] on label "Order is preapproved" at bounding box center [629, 342] width 138 height 19
click at [576, 336] on input "Order is preapproved" at bounding box center [569, 342] width 13 height 13
radio input "true"
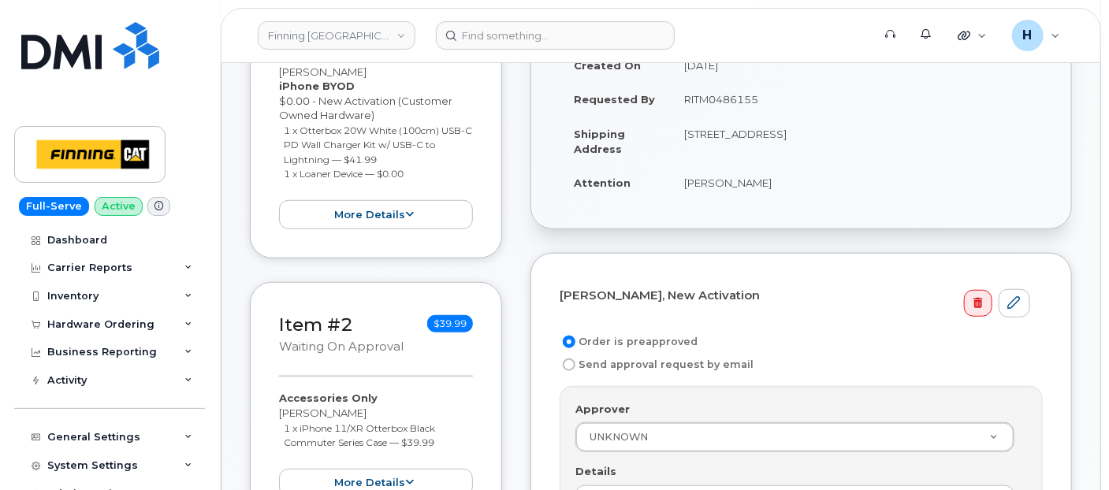
drag, startPoint x: 672, startPoint y: 101, endPoint x: 792, endPoint y: 108, distance: 119.3
click at [792, 108] on td "RITM0486155" at bounding box center [856, 99] width 373 height 35
copy td "RITM0486155"
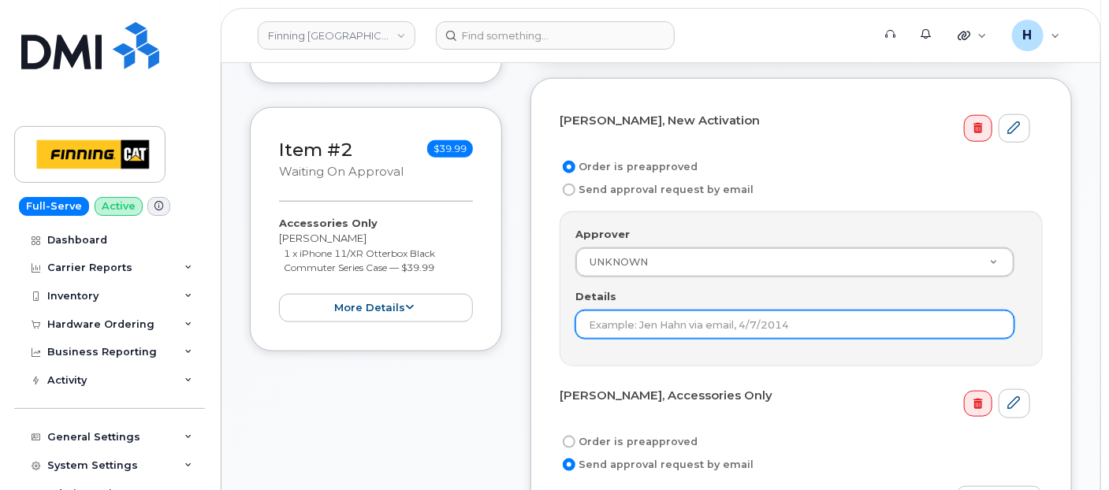
click at [607, 314] on input "Details" at bounding box center [795, 325] width 439 height 28
paste input "RITM0486155"
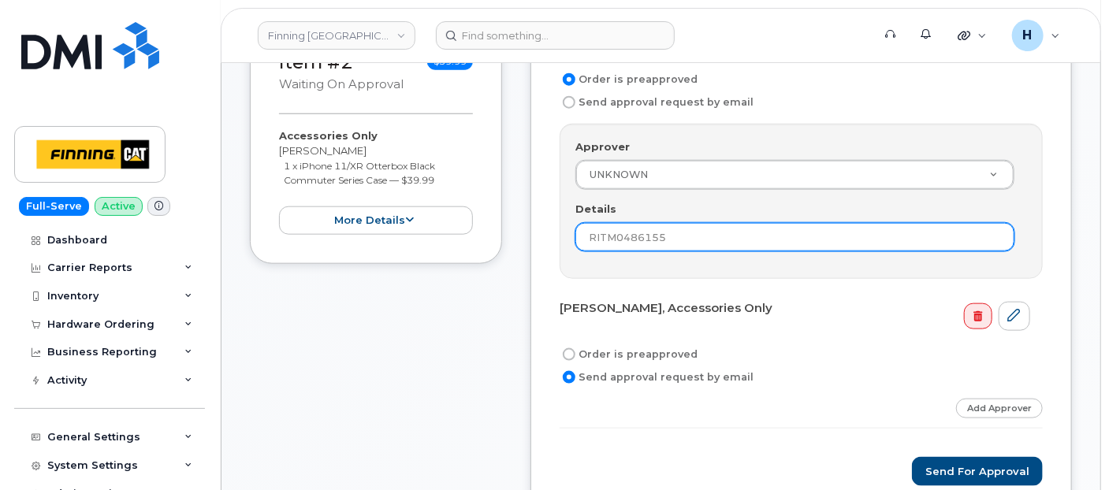
type input "RITM0486155"
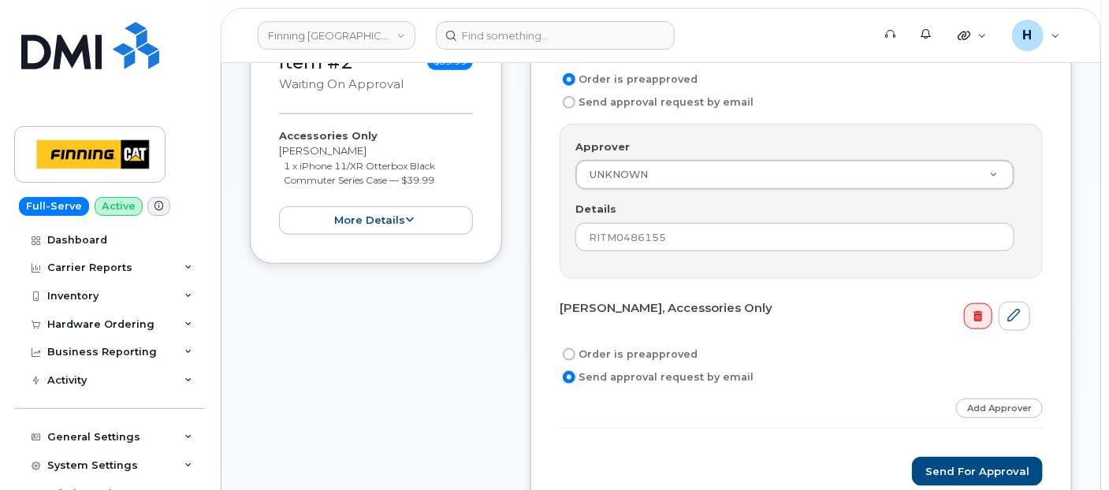
click at [604, 345] on label "Order is preapproved" at bounding box center [629, 354] width 138 height 19
click at [576, 348] on input "Order is preapproved" at bounding box center [569, 354] width 13 height 13
radio input "true"
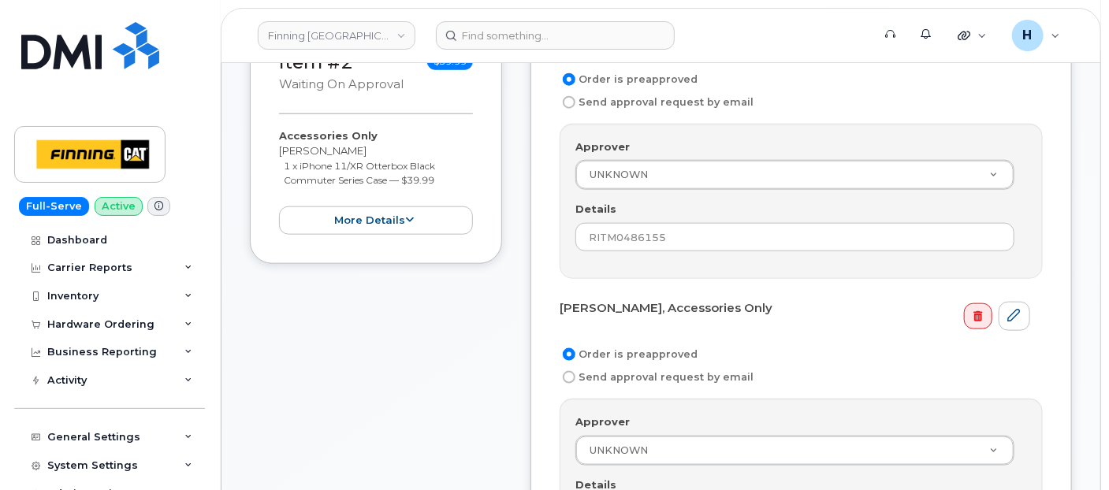
scroll to position [963, 0]
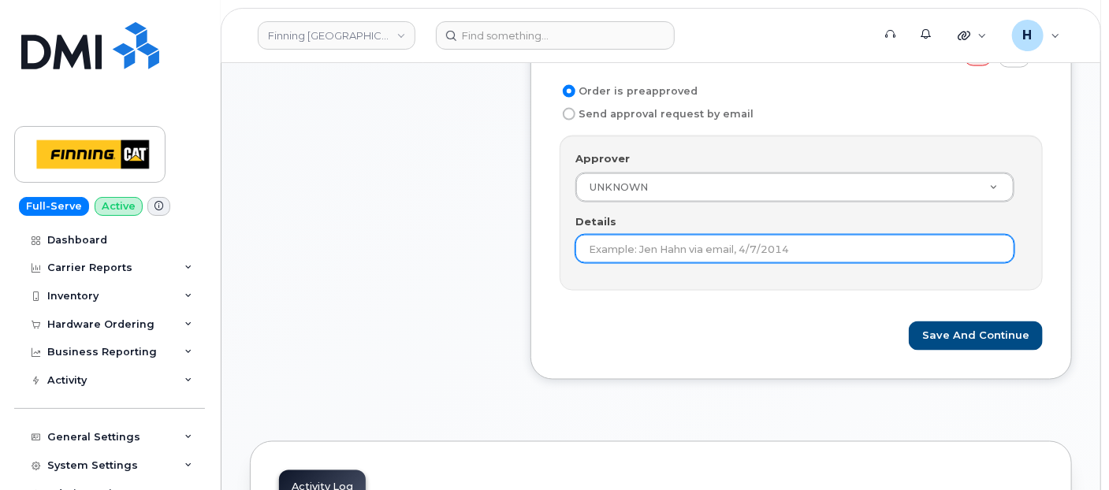
click at [605, 254] on input "Details" at bounding box center [795, 249] width 439 height 28
paste input "RITM0486155"
type input "RITM0486155"
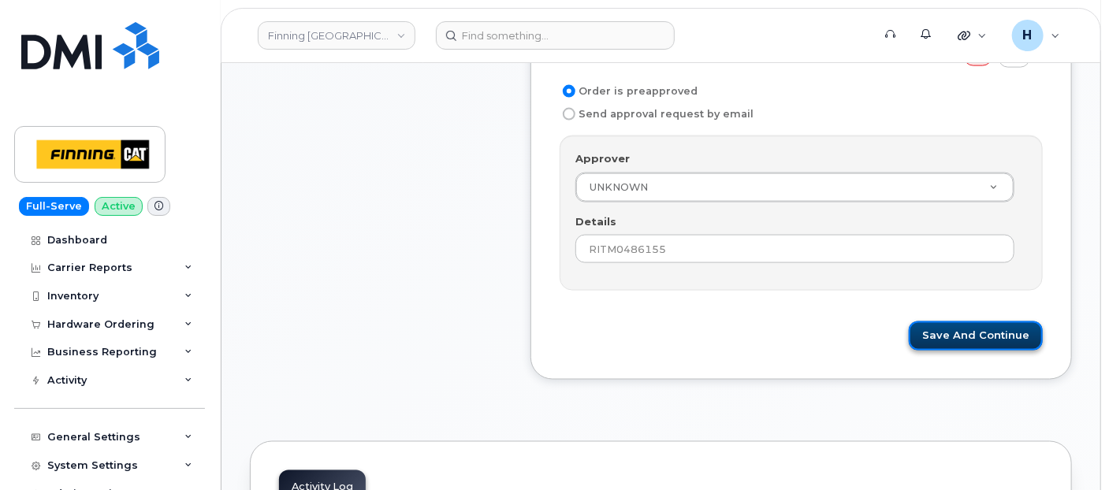
click at [938, 325] on button "Save and Continue" at bounding box center [976, 336] width 134 height 29
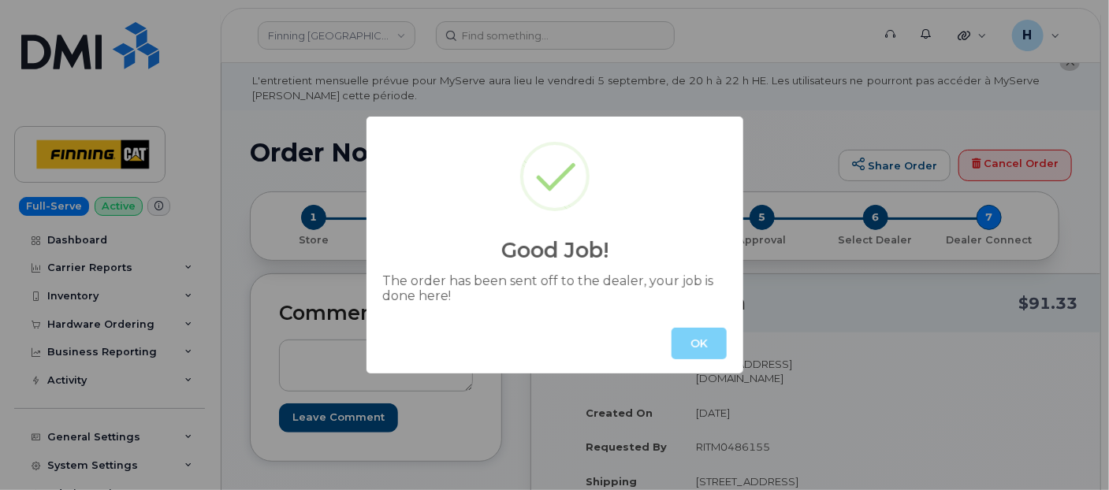
scroll to position [88, 0]
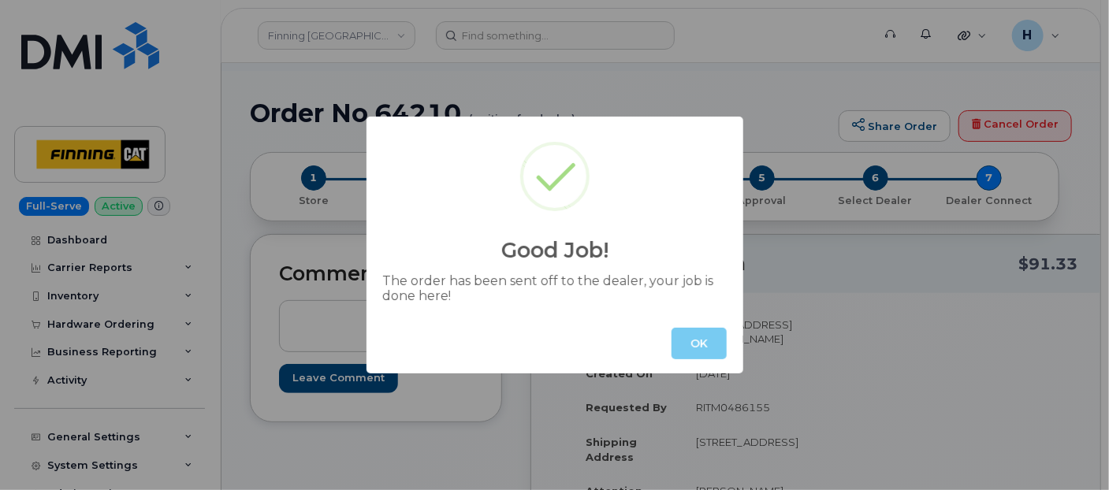
click at [709, 344] on button "OK" at bounding box center [699, 344] width 55 height 32
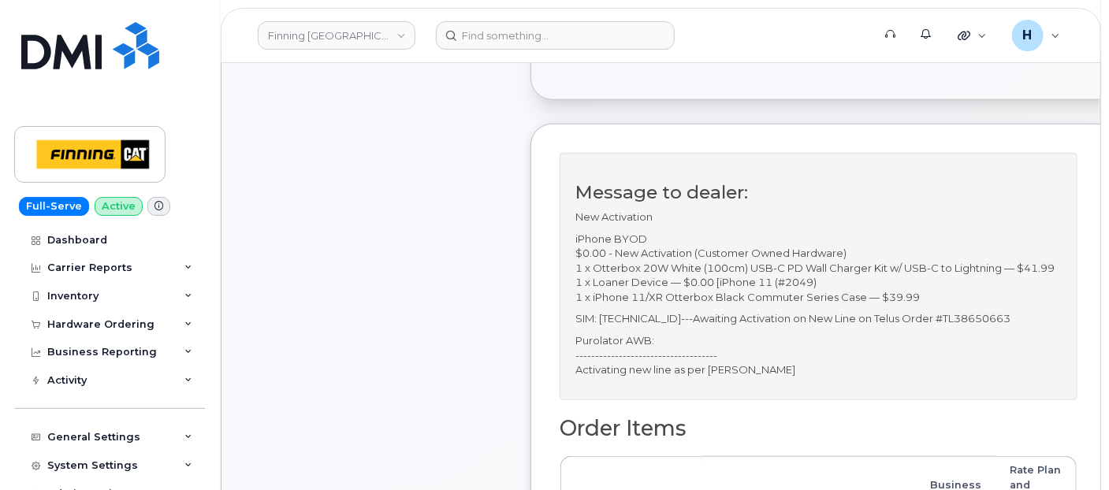
scroll to position [0, 0]
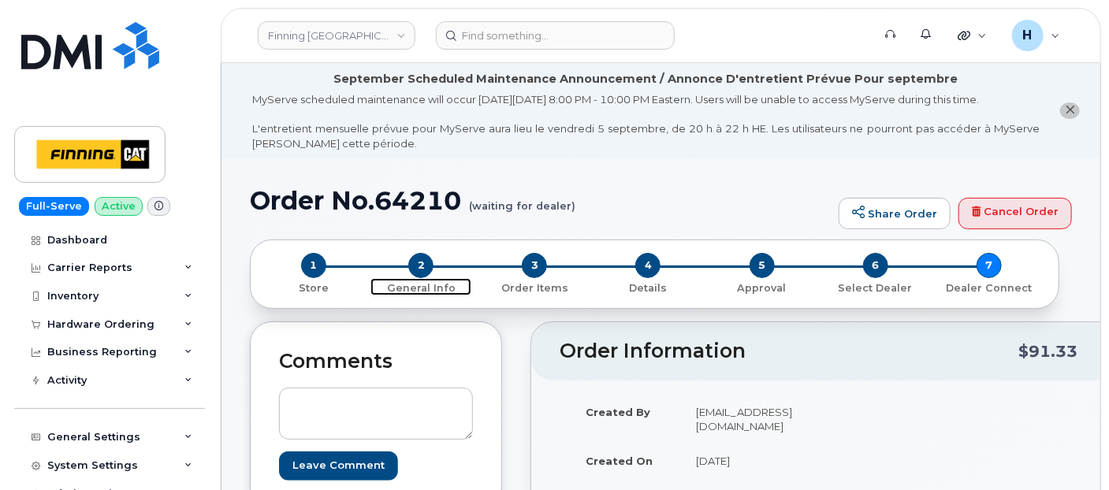
click at [413, 264] on span "2" at bounding box center [420, 265] width 25 height 25
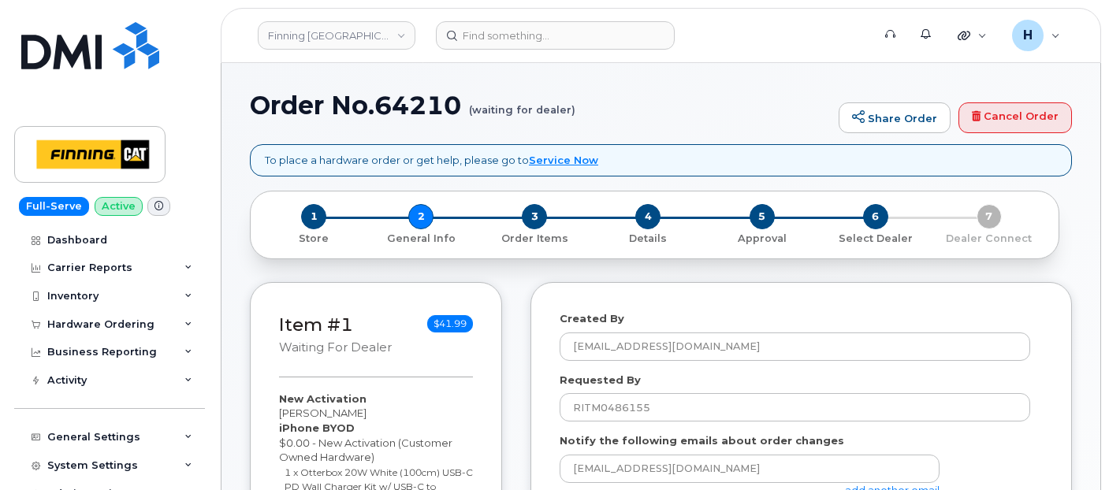
select select
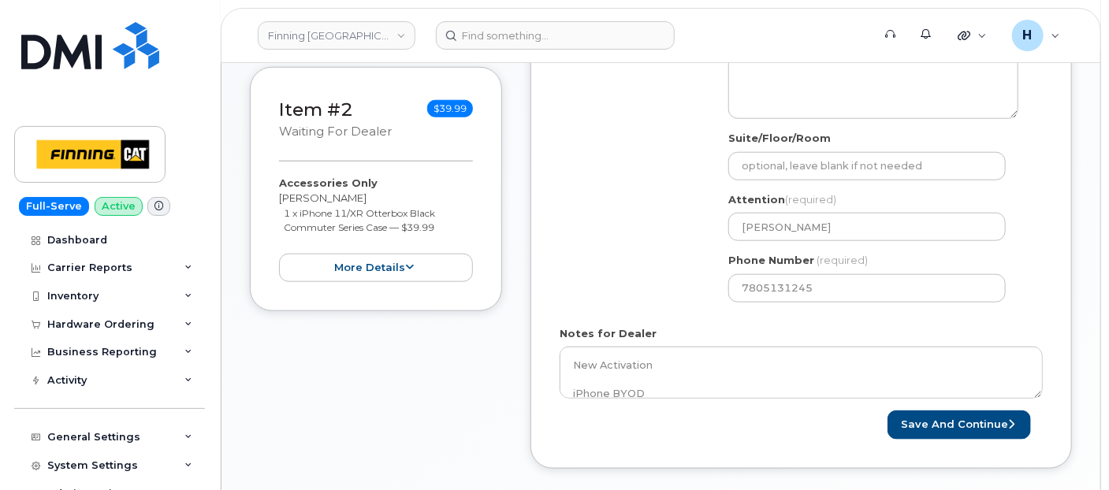
scroll to position [700, 0]
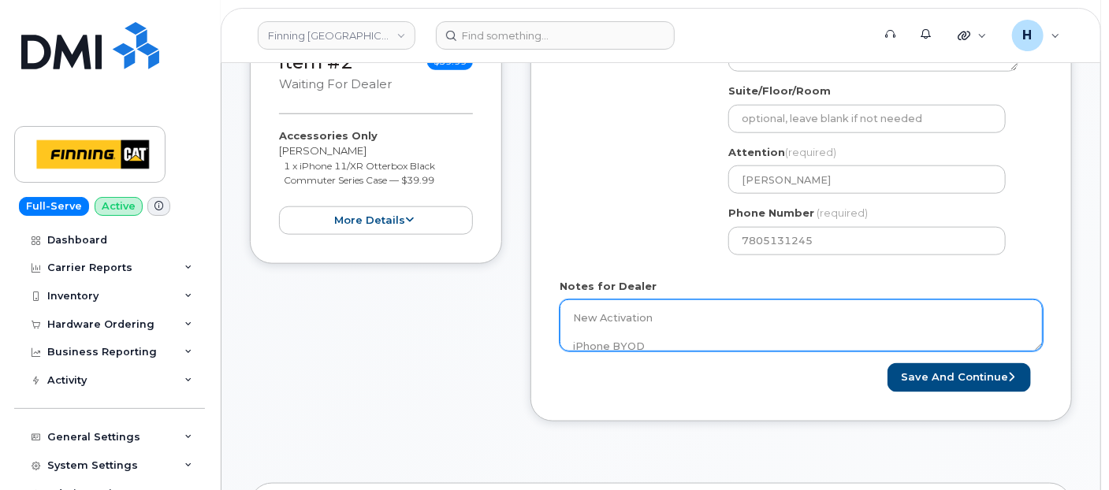
click at [627, 323] on textarea "New Activation iPhone BYOD $0.00 - New Activation (Customer Owned Hardware) 1 x…" at bounding box center [801, 326] width 483 height 52
click at [697, 307] on textarea "New Activation iPhone BYOD $0.00 - New Activation (Customer Owned Hardware) 1 x…" at bounding box center [801, 326] width 483 height 52
paste textarea "335645384538"
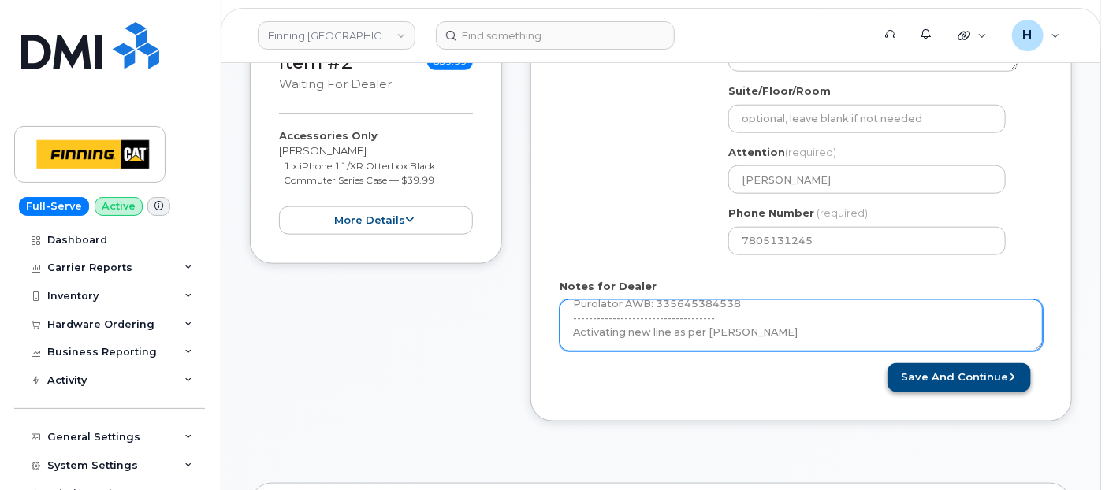
type textarea "New Activation iPhone BYOD $0.00 - New Activation (Customer Owned Hardware) 1 x…"
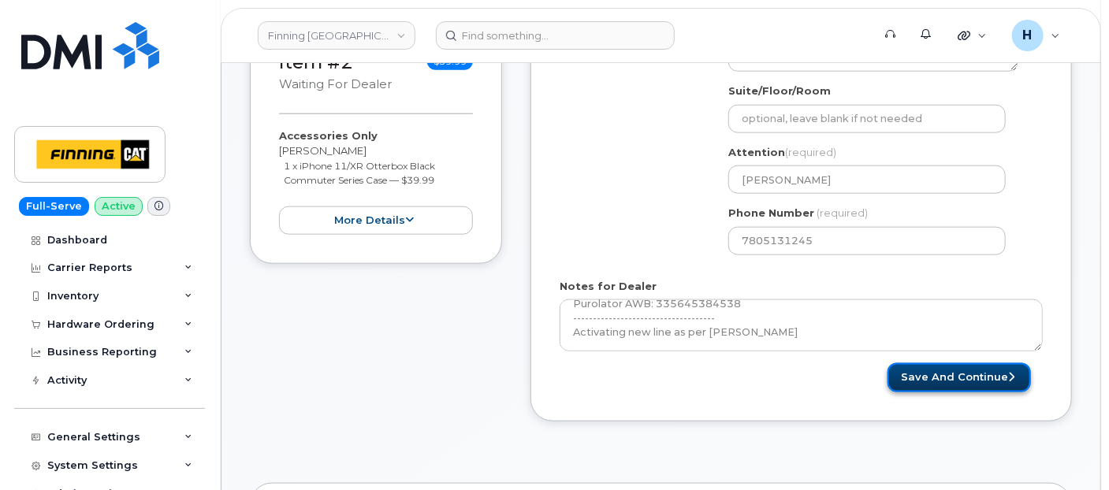
click at [974, 371] on button "Save and Continue" at bounding box center [959, 377] width 143 height 29
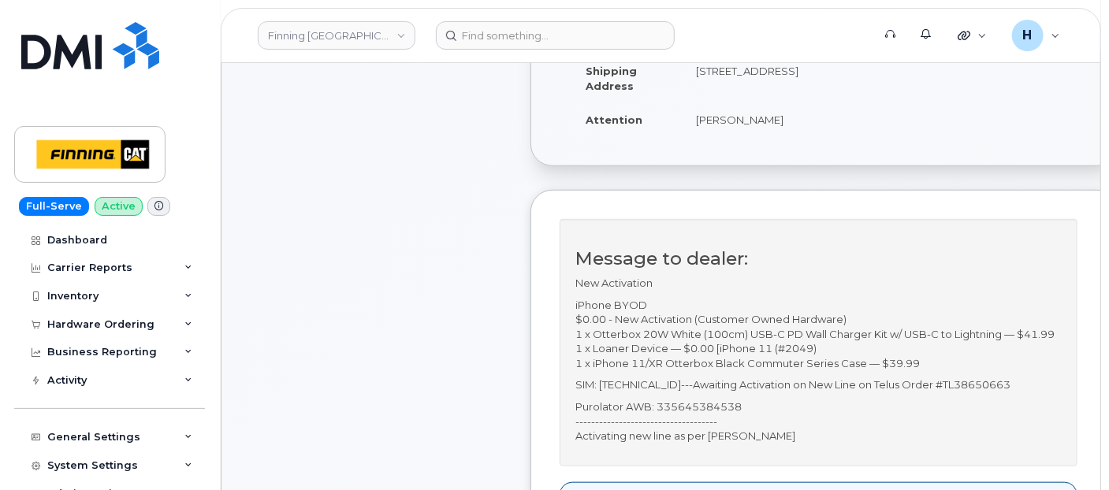
scroll to position [525, 0]
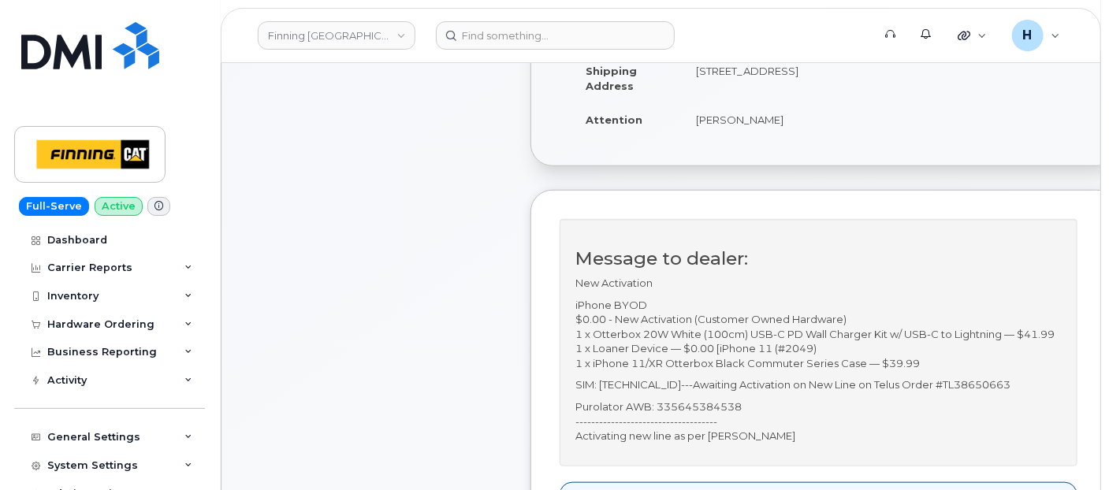
scroll to position [175, 0]
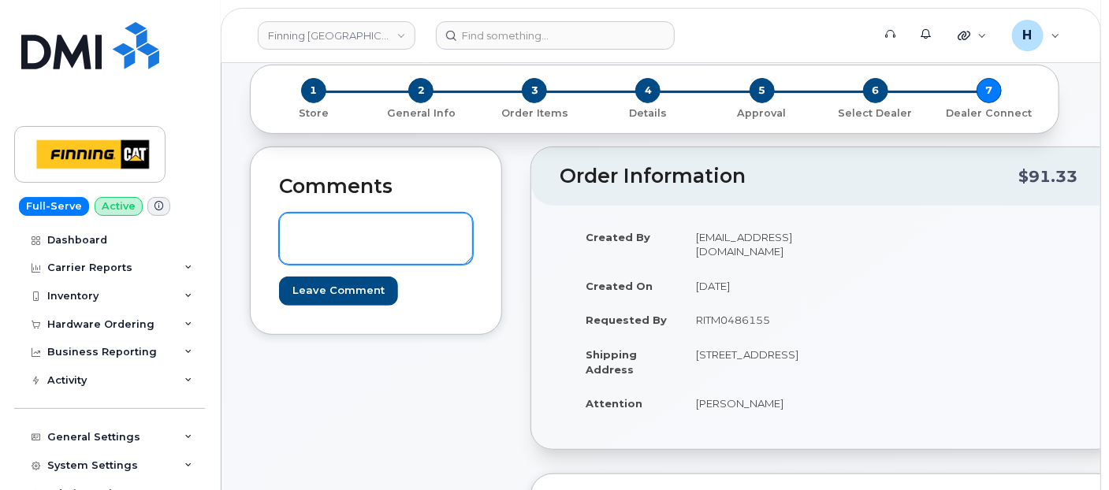
click at [362, 255] on textarea at bounding box center [376, 239] width 194 height 52
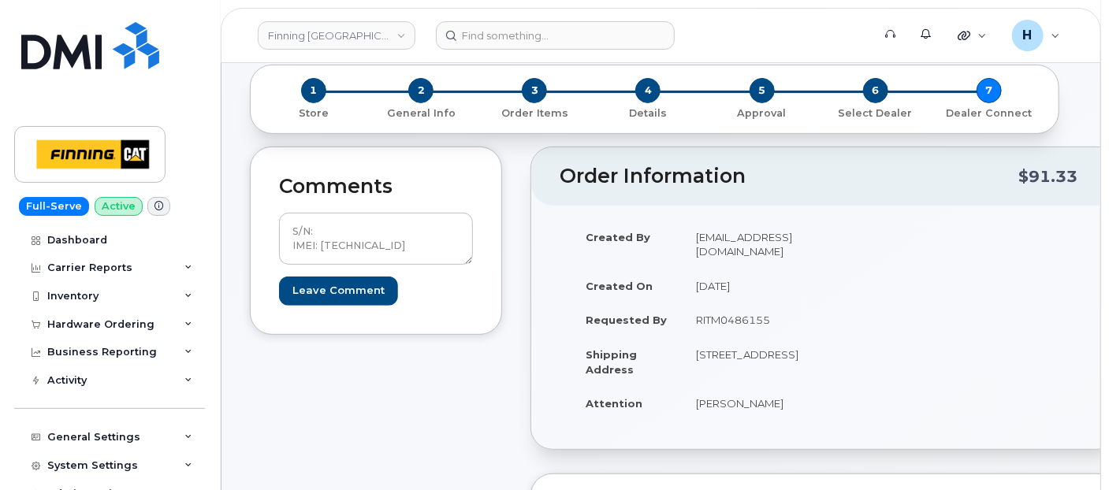
click at [347, 205] on div "S/N: IMEI: [TECHNICAL_ID] Leave Comment" at bounding box center [376, 251] width 194 height 108
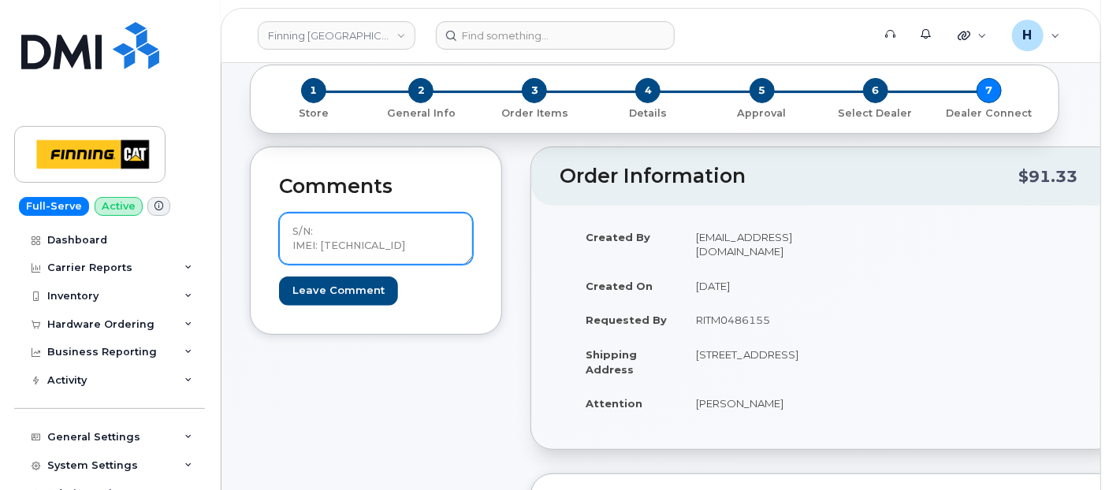
click at [331, 229] on textarea "S/N: IMEI: [TECHNICAL_ID]" at bounding box center [376, 239] width 194 height 52
drag, startPoint x: 434, startPoint y: 257, endPoint x: 248, endPoint y: 217, distance: 190.4
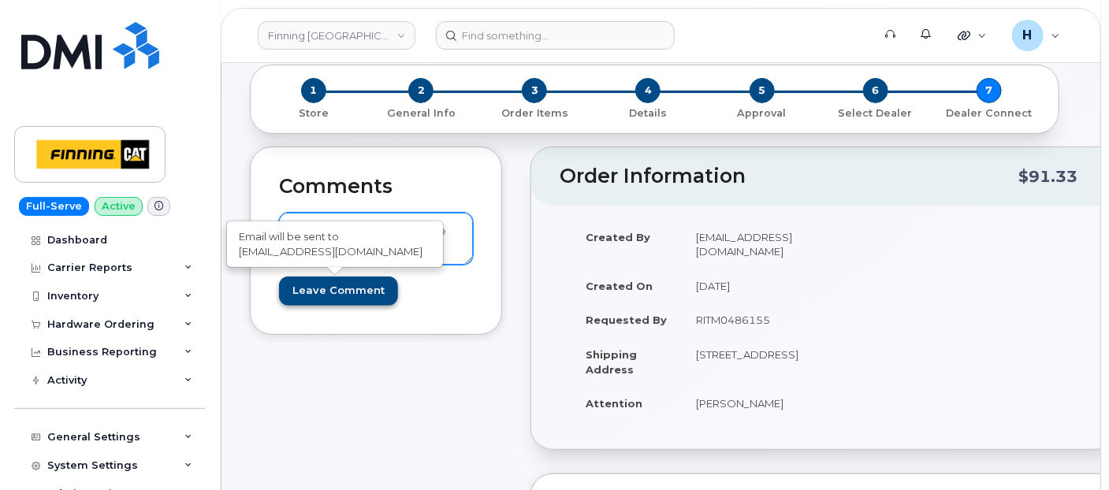
type textarea "S/N: FFXHVQQYN72J [iPhone 11 (@2049)] IMEI: [TECHNICAL_ID]"
click at [322, 285] on input "Leave Comment" at bounding box center [338, 291] width 119 height 29
type input "Create Event"
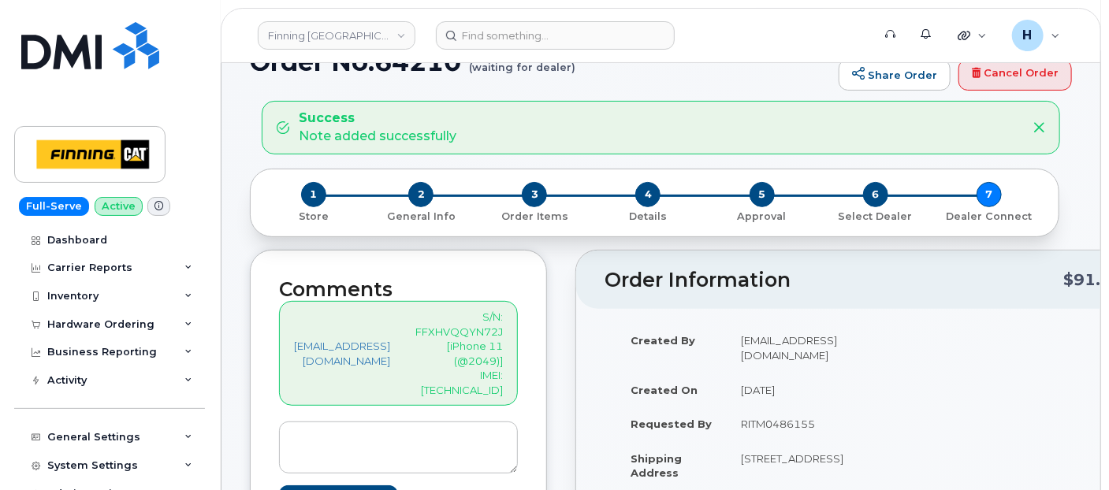
scroll to position [263, 0]
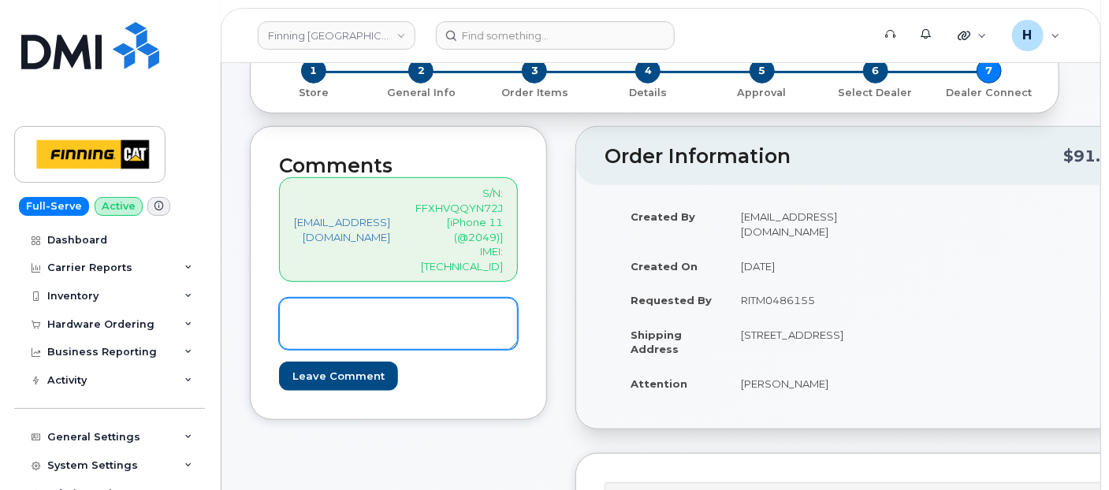
click at [441, 306] on textarea at bounding box center [398, 324] width 239 height 52
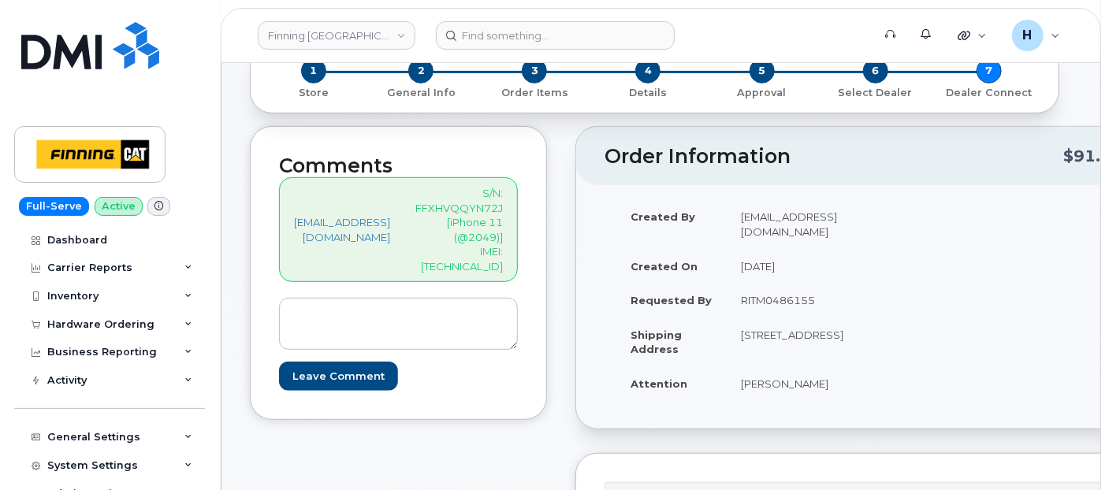
click at [497, 210] on p "S/N: FFXHVQQYN72J [iPhone 11 (@2049)] IMEI: 358845632360703" at bounding box center [459, 230] width 88 height 88
copy p "FFXHVQQYN72J"
drag, startPoint x: 744, startPoint y: 438, endPoint x: 818, endPoint y: 448, distance: 74.7
click at [818, 401] on td "Robin Coward" at bounding box center [792, 384] width 131 height 35
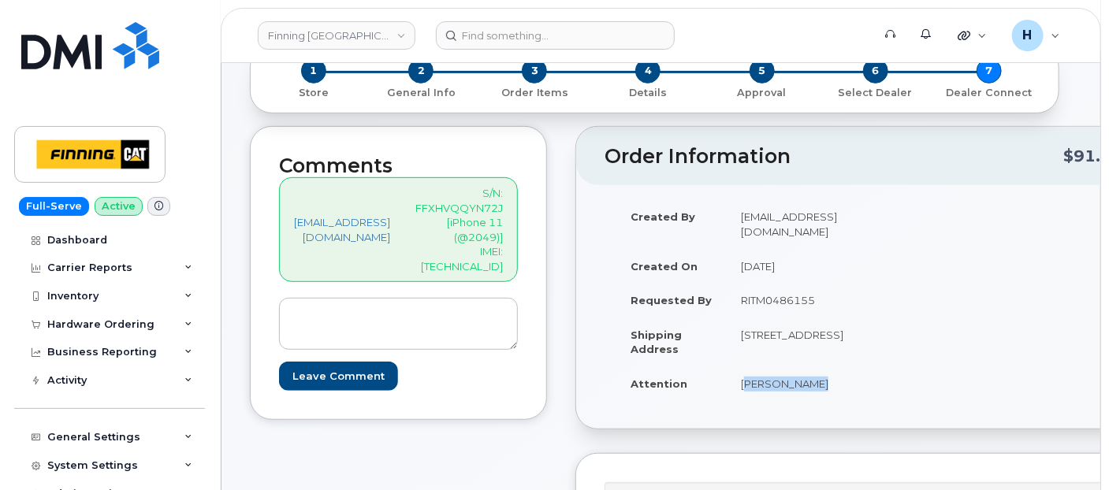
copy td "Robin Coward"
drag, startPoint x: 419, startPoint y: 76, endPoint x: 618, endPoint y: 173, distance: 221.4
click at [419, 76] on span "2" at bounding box center [420, 70] width 25 height 25
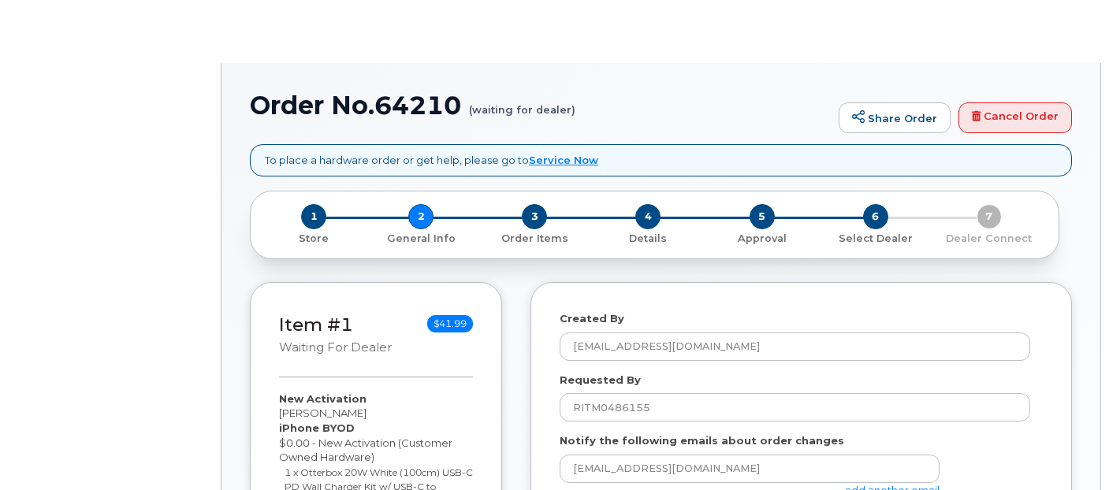
select select
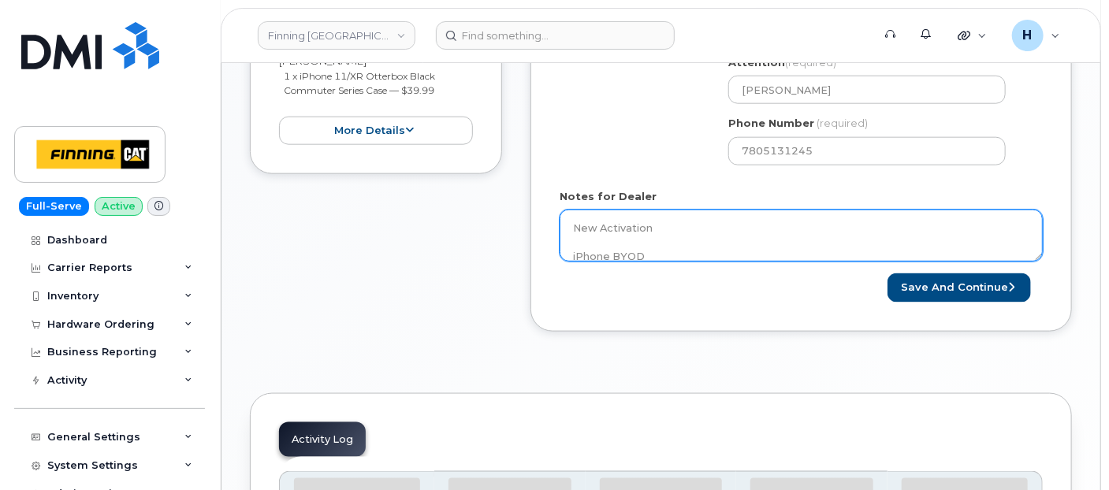
scroll to position [795, 0]
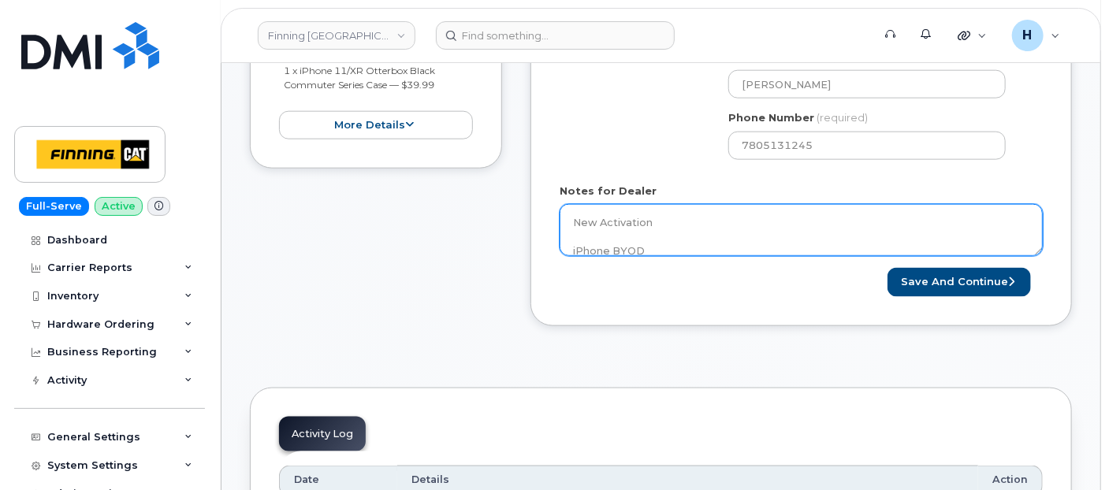
click at [669, 233] on textarea "New Activation iPhone BYOD $0.00 - New Activation (Customer Owned Hardware) 1 x…" at bounding box center [801, 230] width 483 height 52
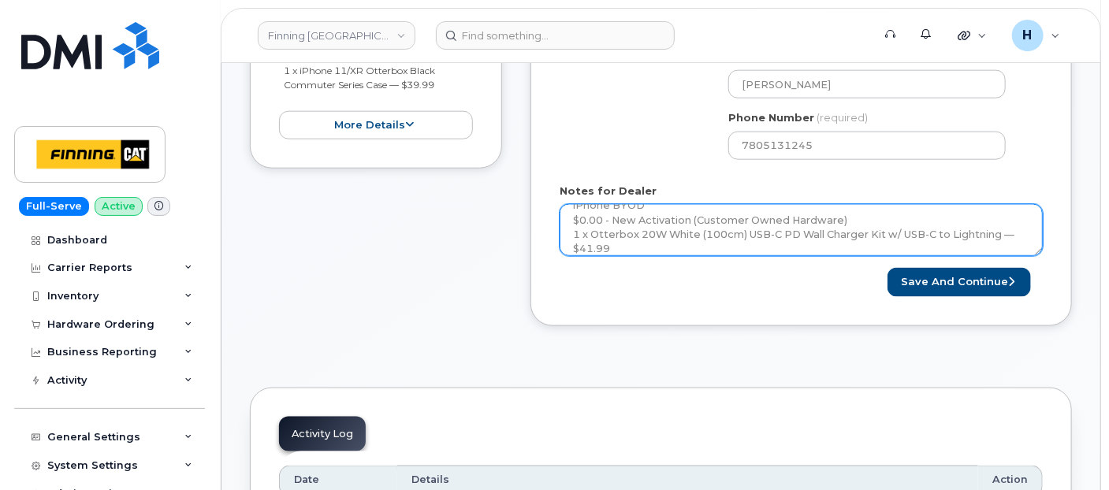
scroll to position [60, 0]
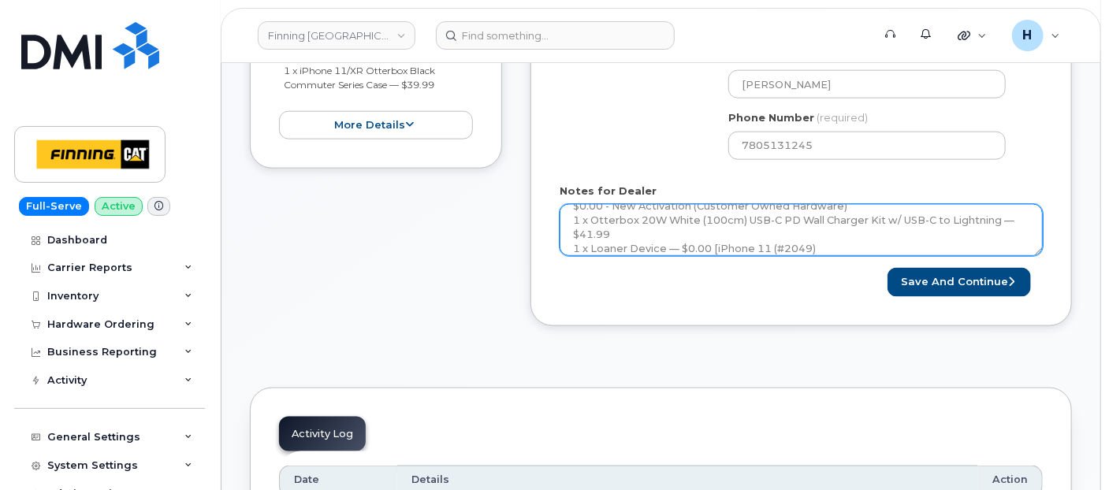
click at [843, 243] on textarea "New Activation iPhone BYOD $0.00 - New Activation (Customer Owned Hardware) 1 x…" at bounding box center [801, 230] width 483 height 52
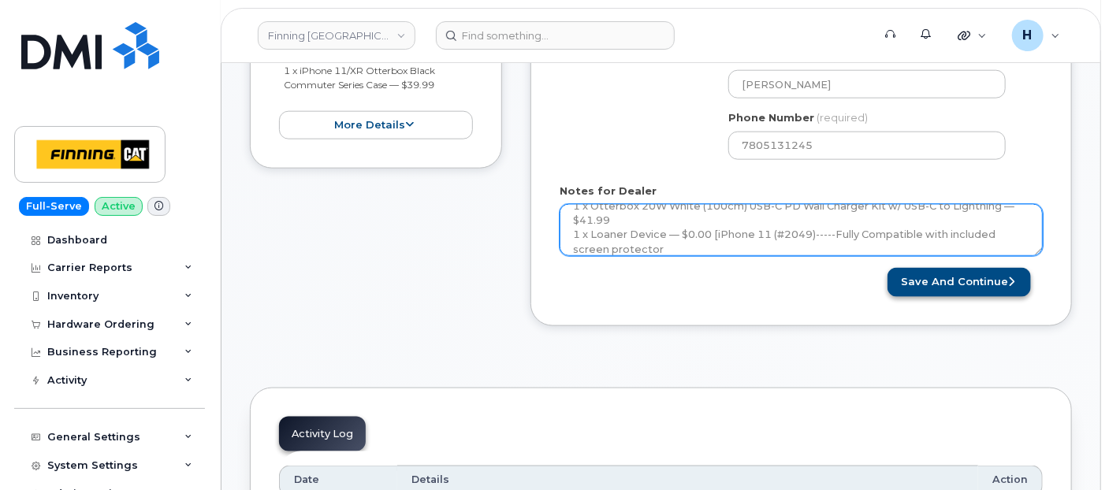
type textarea "New Activation iPhone BYOD $0.00 - New Activation (Customer Owned Hardware) 1 x…"
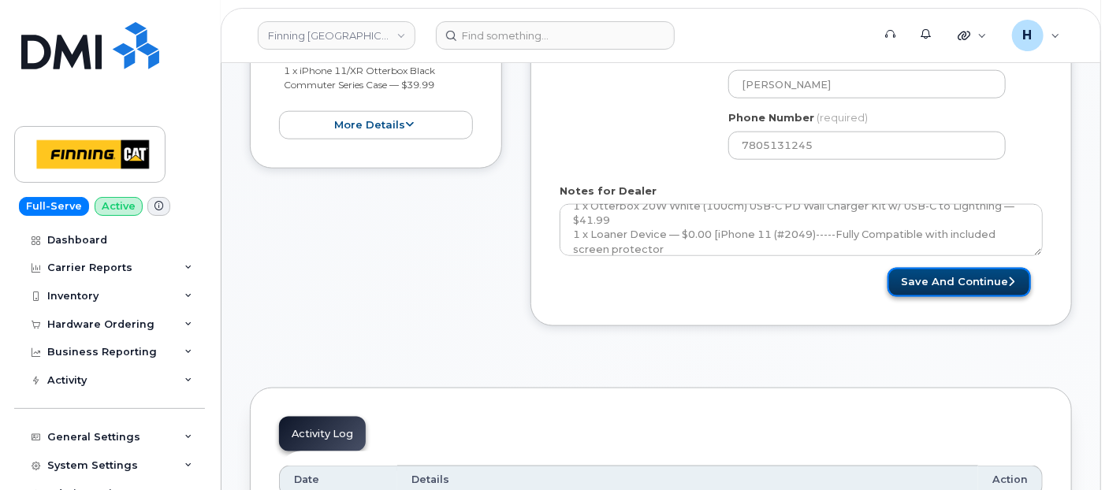
click at [931, 284] on button "Save and Continue" at bounding box center [959, 282] width 143 height 29
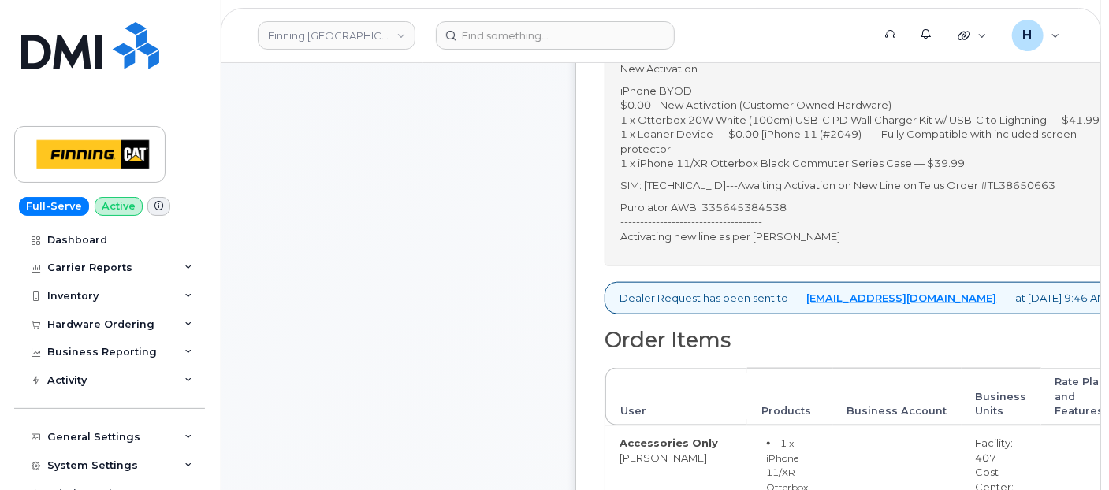
scroll to position [700, 0]
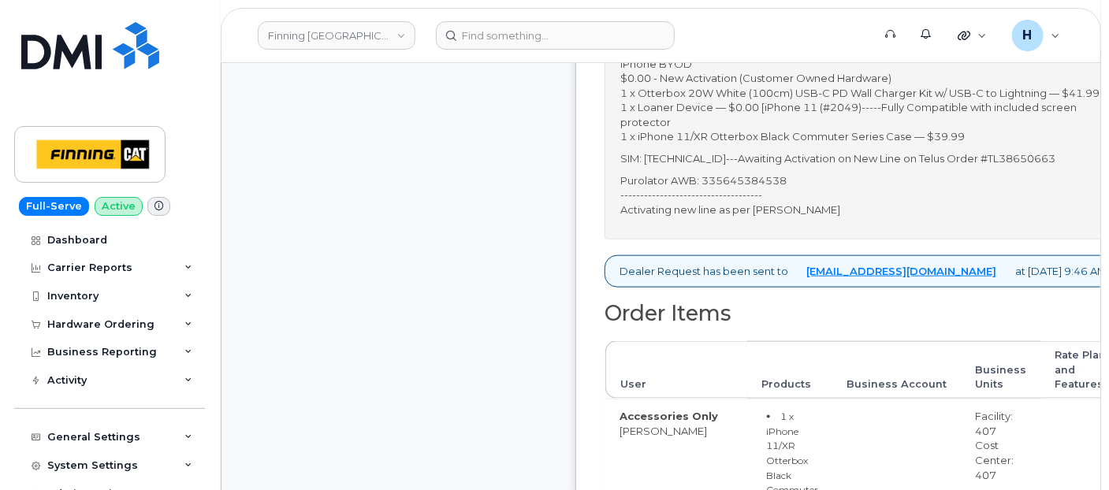
click at [383, 226] on div "Comments [EMAIL_ADDRESS][DOMAIN_NAME] S/N: FFXHVQQYN72J [iPhone 11 (@2049)] IME…" at bounding box center [398, 390] width 297 height 1537
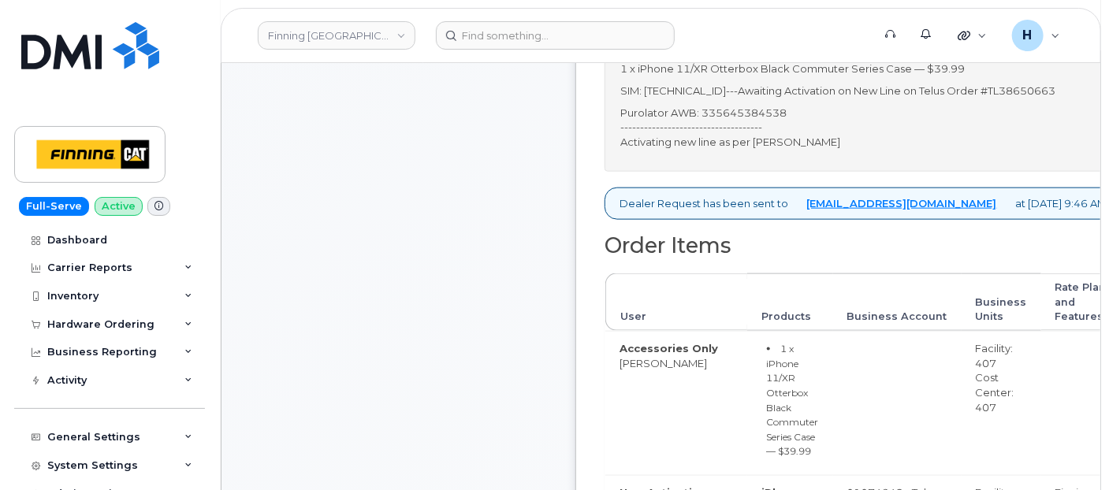
scroll to position [876, 0]
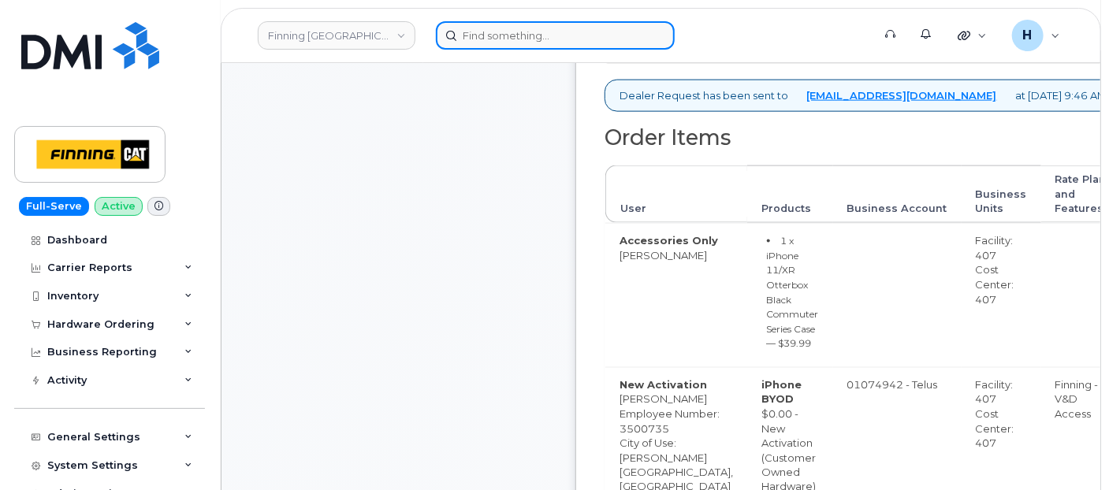
click at [527, 21] on input at bounding box center [555, 35] width 239 height 28
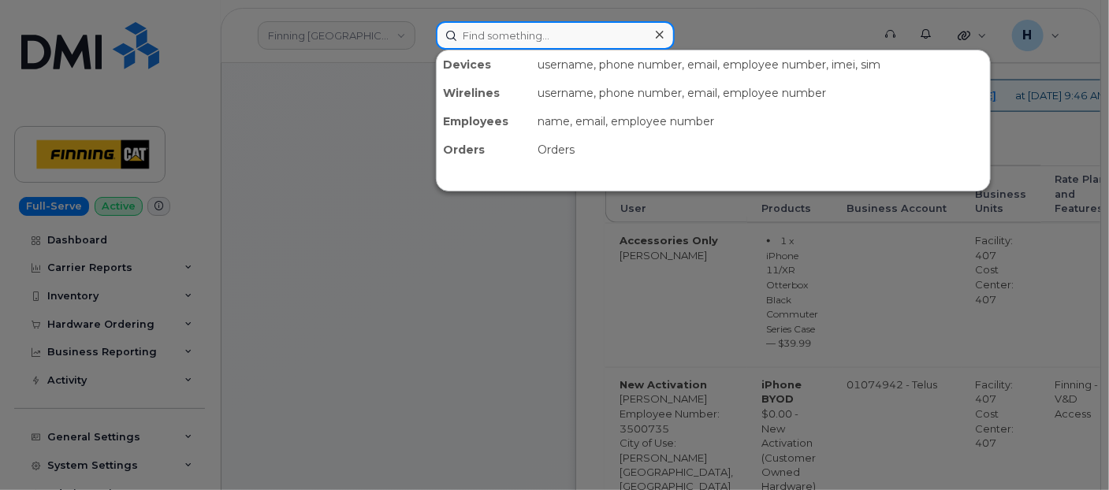
paste input "Jerome Gaudreault"
type input "Jerome Gaudreault"
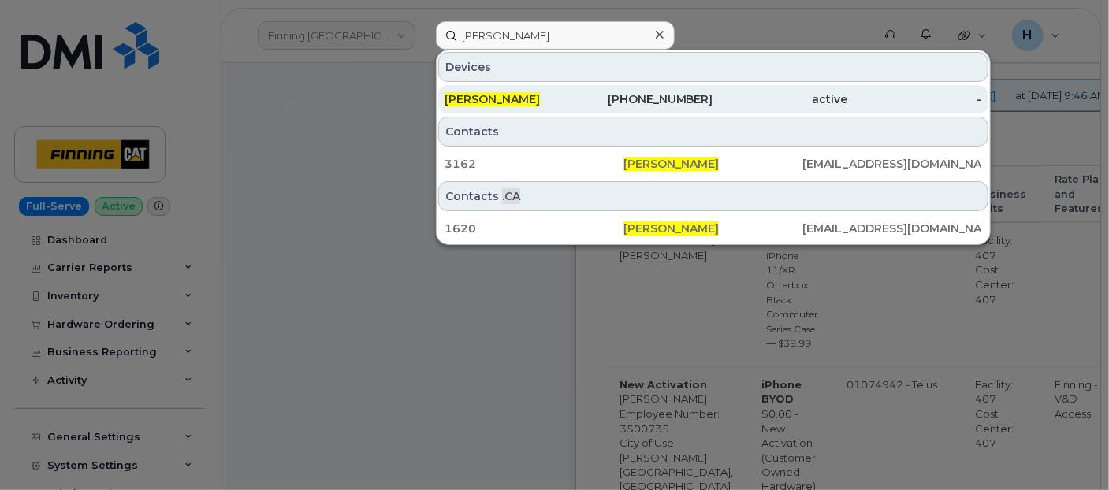
click at [515, 95] on span "Jerome Gaudreault" at bounding box center [492, 99] width 95 height 14
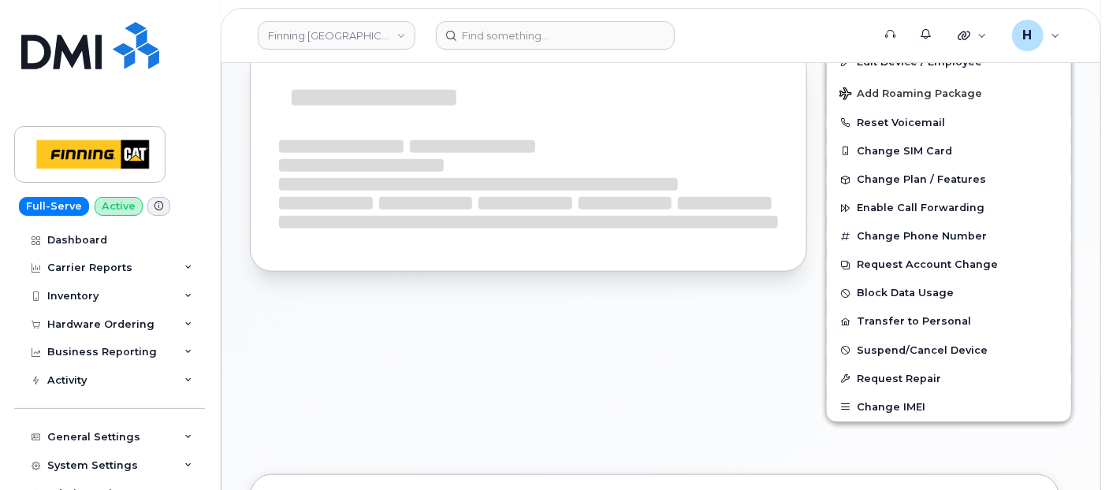
scroll to position [477, 0]
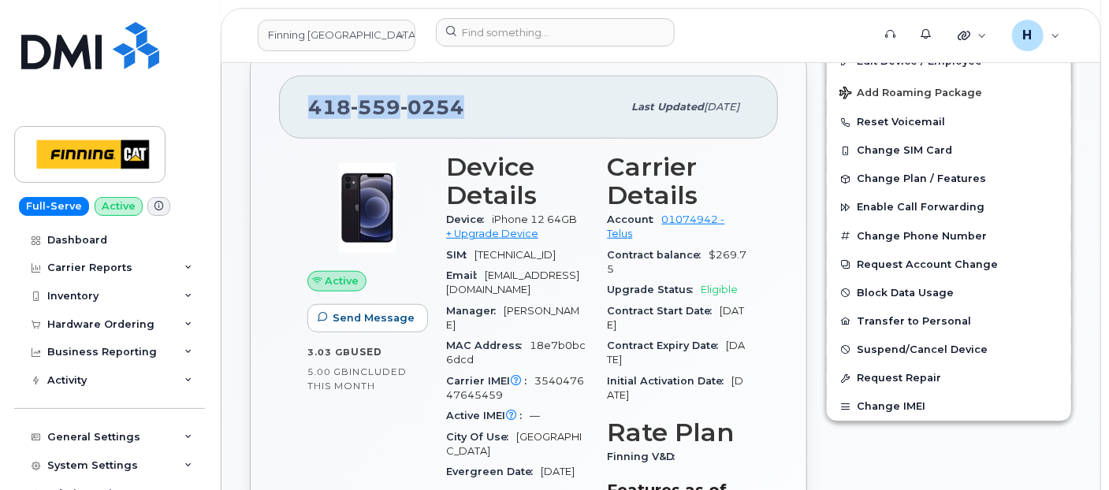
drag, startPoint x: 466, startPoint y: 106, endPoint x: 311, endPoint y: 109, distance: 154.5
click at [311, 109] on div "[PHONE_NUMBER]" at bounding box center [465, 107] width 314 height 33
copy span "[PHONE_NUMBER]"
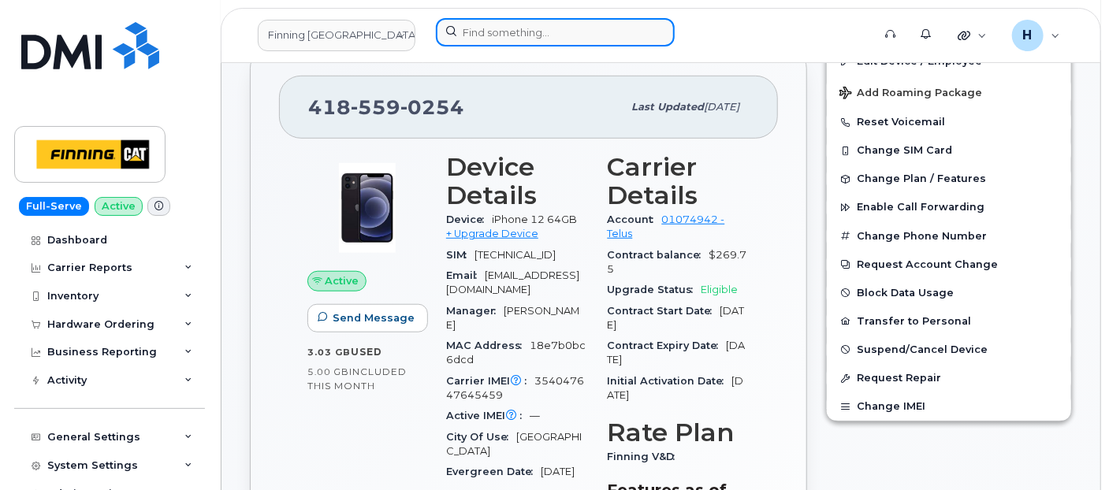
click at [523, 39] on input at bounding box center [555, 32] width 239 height 28
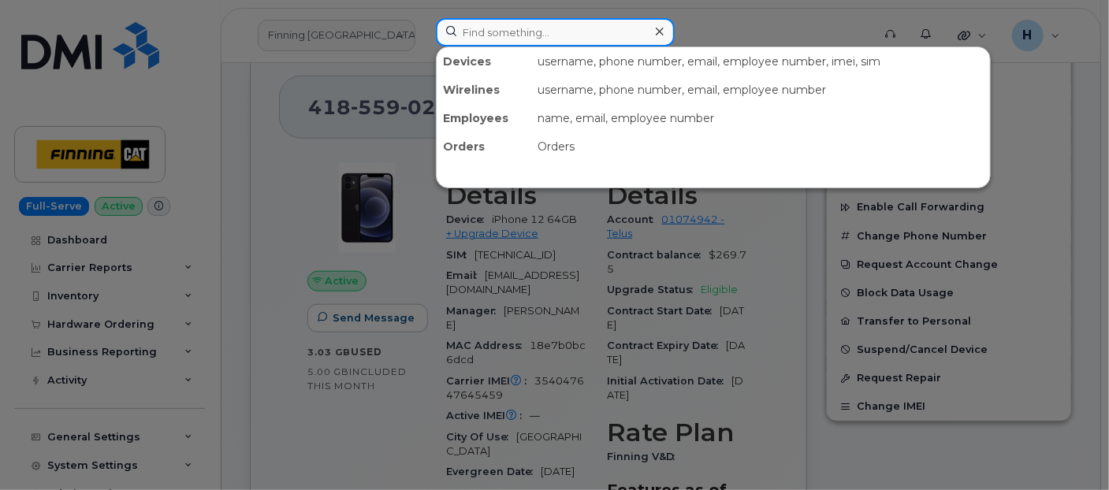
paste input "5819094230"
type input "5819094230"
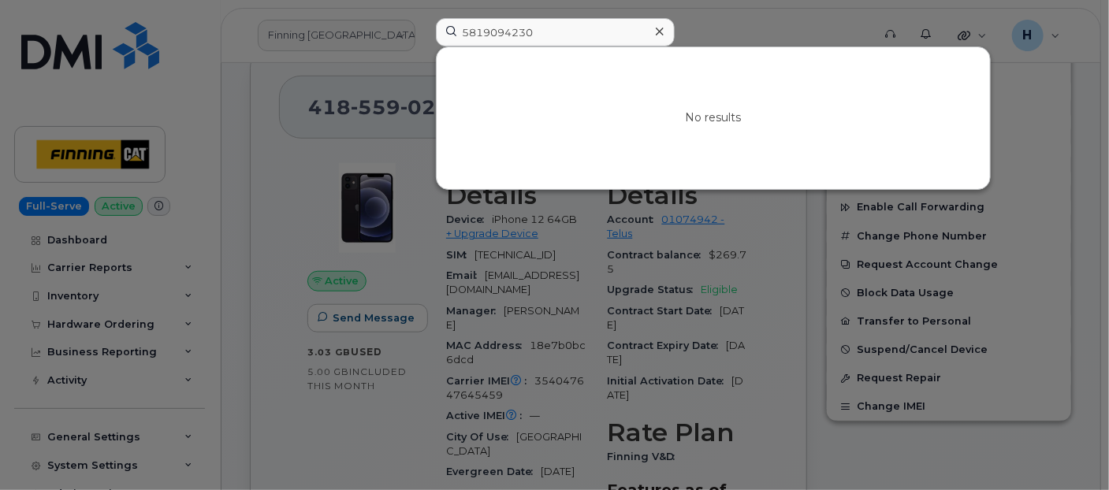
click at [660, 29] on icon at bounding box center [660, 31] width 8 height 13
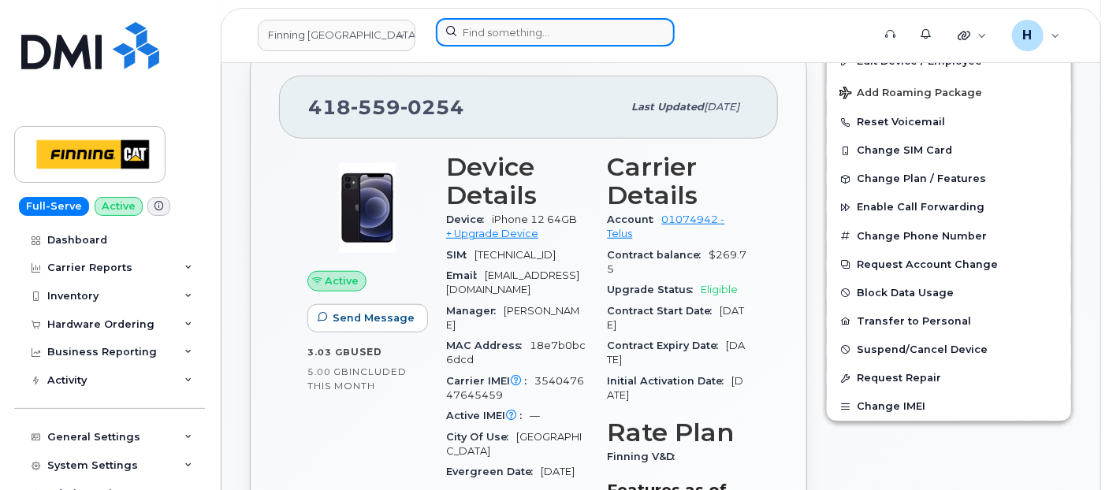
click at [523, 39] on input at bounding box center [555, 32] width 239 height 28
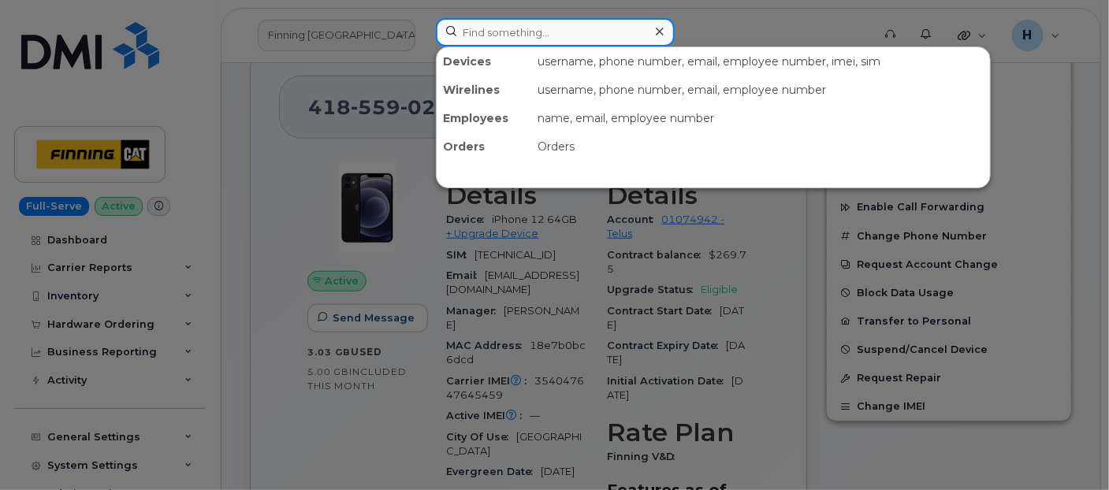
paste input "5819094230"
type input "5819094230"
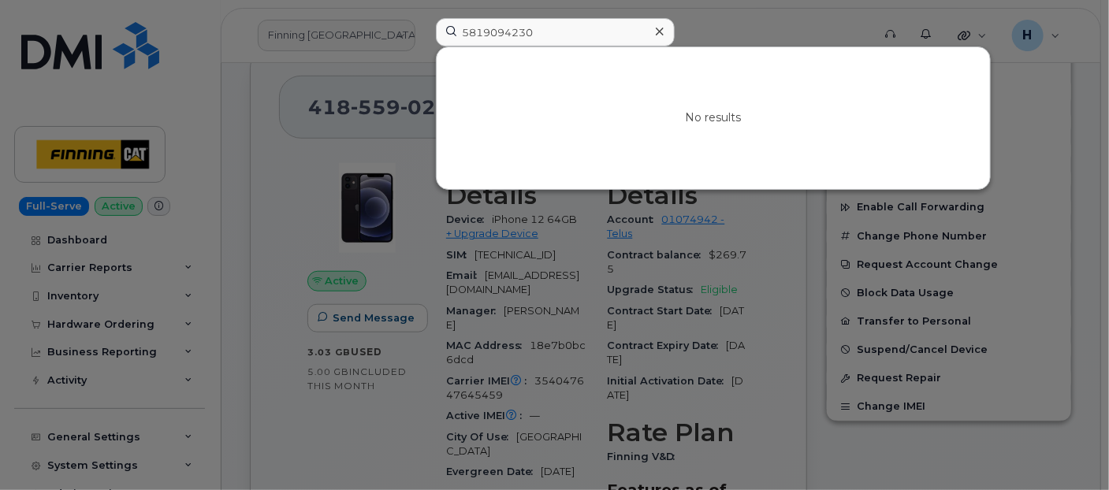
click at [657, 33] on icon at bounding box center [660, 32] width 8 height 8
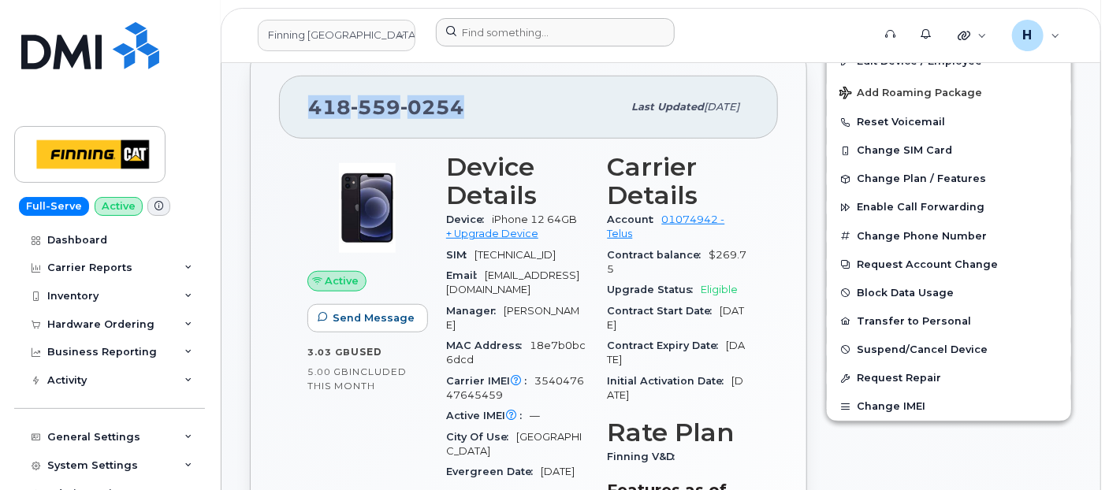
drag, startPoint x: 369, startPoint y: 99, endPoint x: 312, endPoint y: 102, distance: 56.9
click at [311, 102] on div "[PHONE_NUMBER]" at bounding box center [465, 107] width 314 height 33
copy span "[PHONE_NUMBER]"
drag, startPoint x: 490, startPoint y: 214, endPoint x: 576, endPoint y: 218, distance: 86.8
click at [576, 218] on div "Device iPhone 12 64GB + Upgrade Device" at bounding box center [517, 227] width 143 height 35
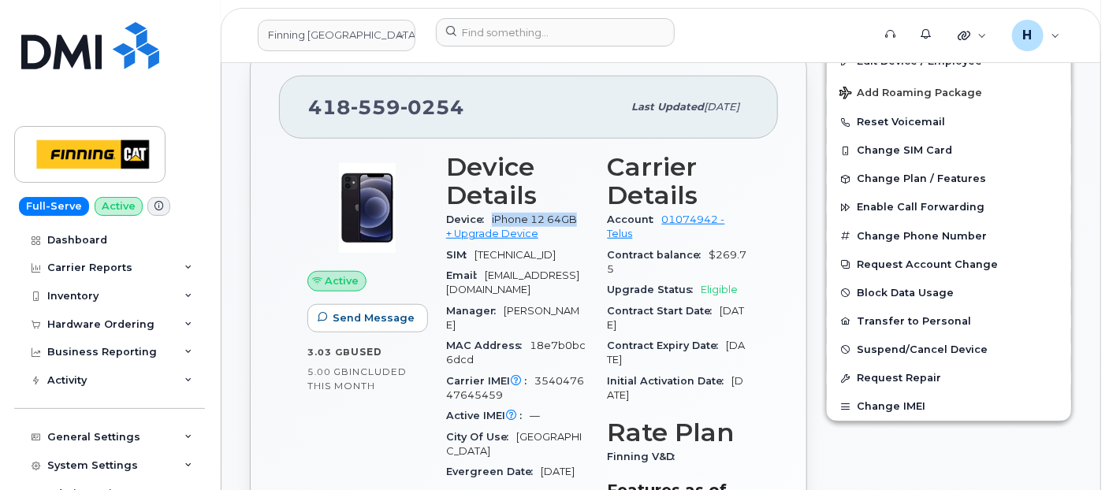
copy span "iPhone 12 64GB"
